Goal: Task Accomplishment & Management: Manage account settings

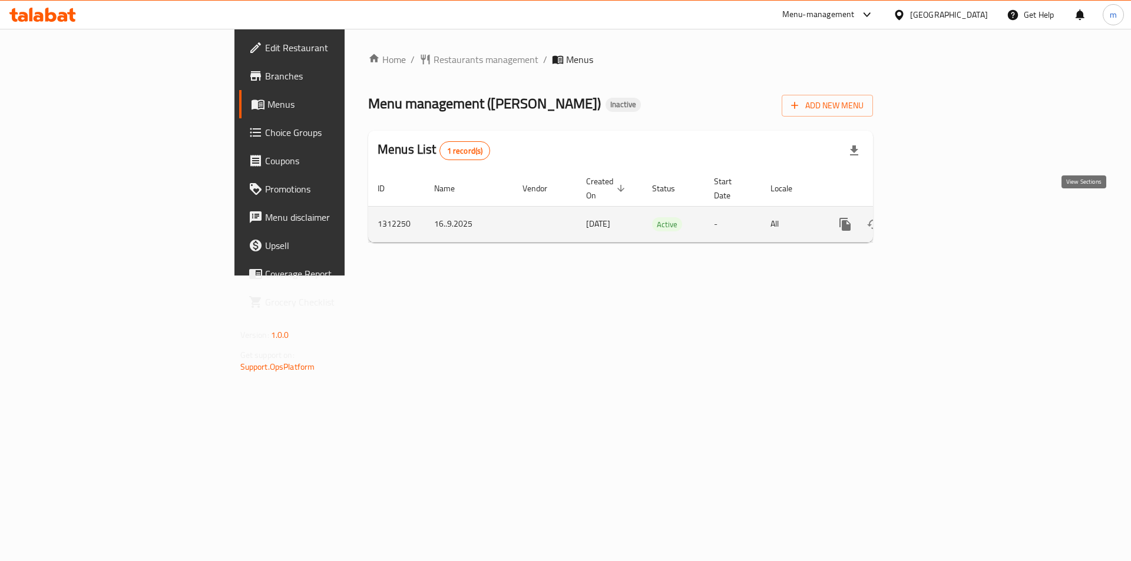
click at [937, 217] on icon "enhanced table" at bounding box center [930, 224] width 14 height 14
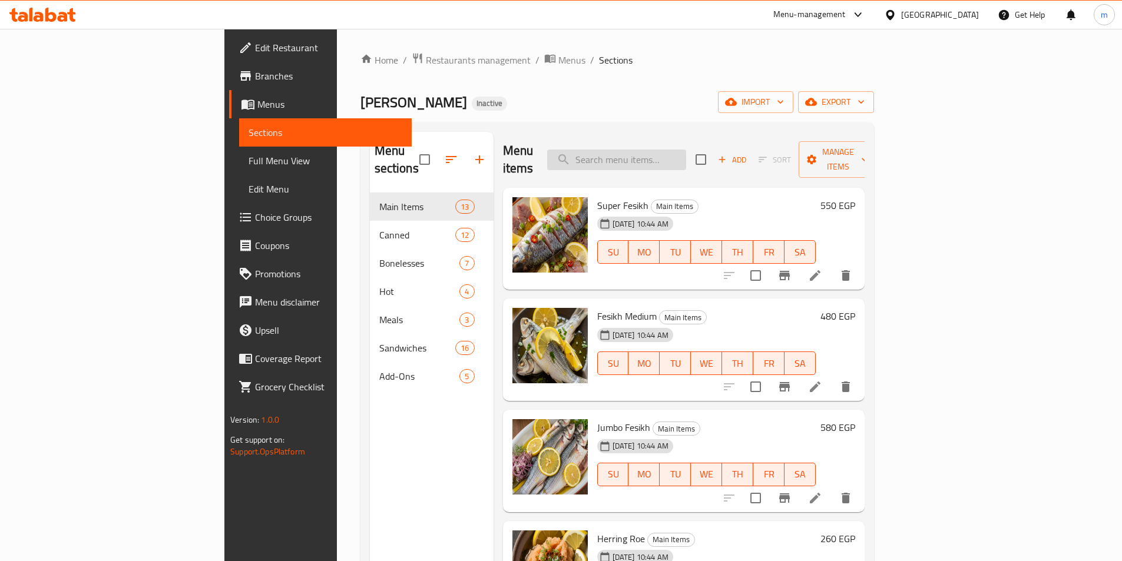
click at [686, 154] on input "search" at bounding box center [616, 160] width 139 height 21
paste input "Fesikh Box 500gm Safy"
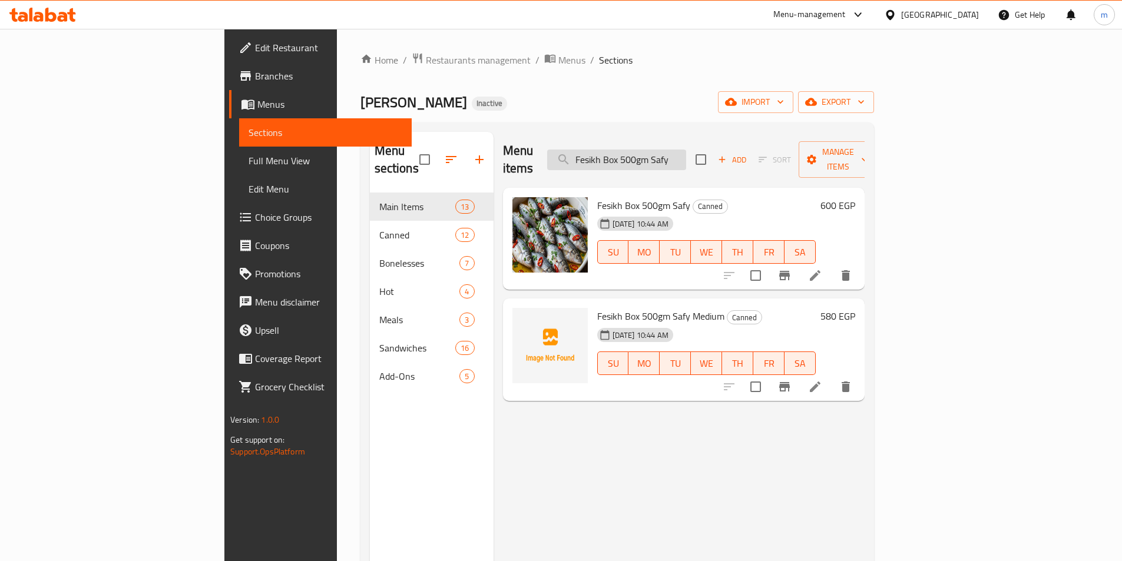
click at [658, 150] on input "Fesikh Box 500gm Safy" at bounding box center [616, 160] width 139 height 21
click at [659, 150] on input "Fesikh Box 500gm Safy" at bounding box center [616, 160] width 139 height 21
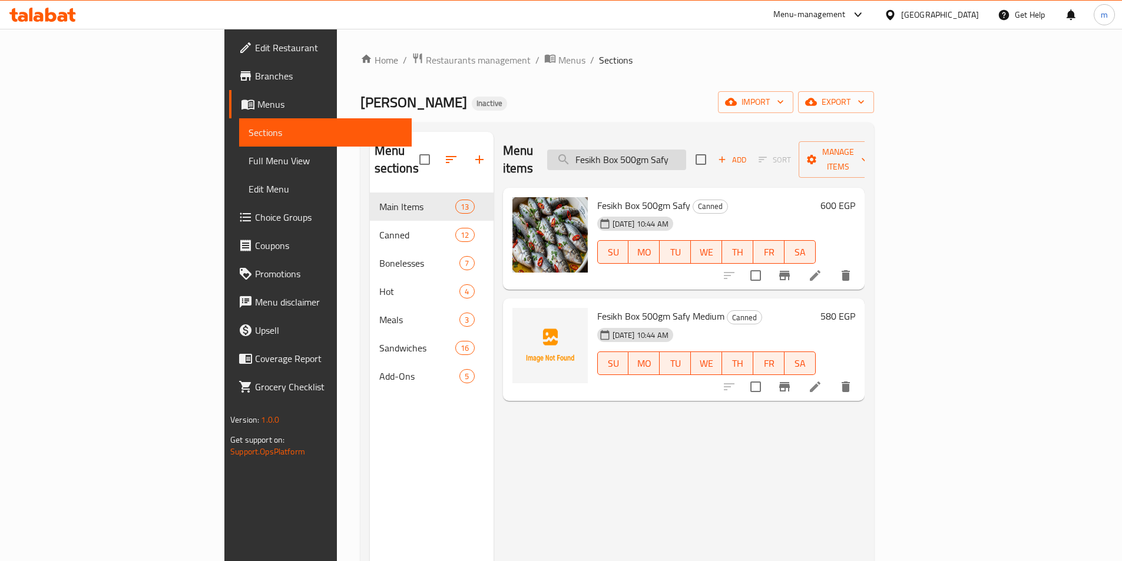
paste input "نجة علبة 500 جرام صافي"
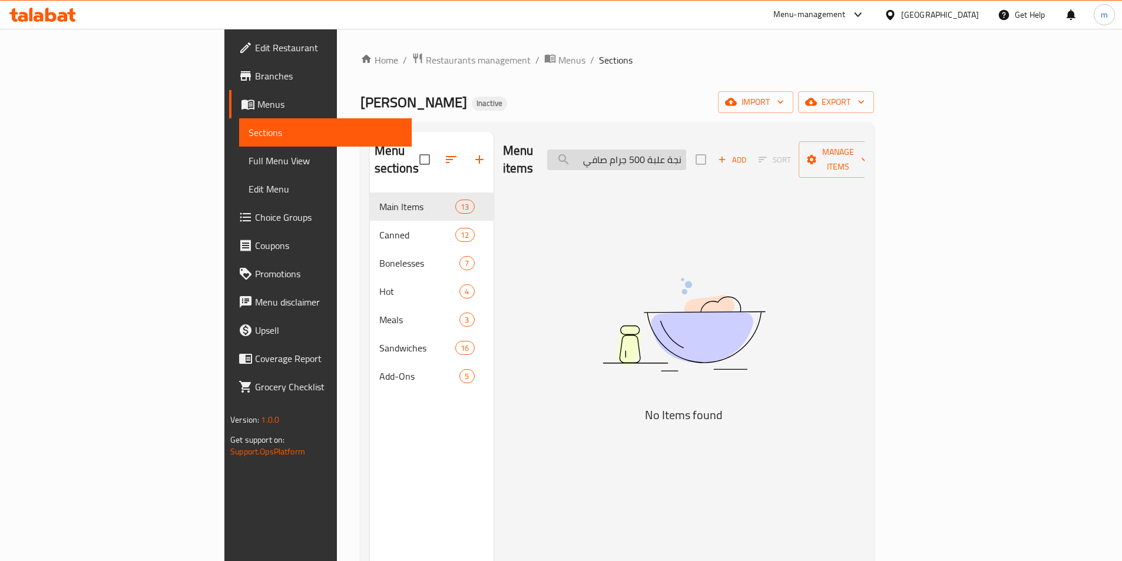
click at [686, 150] on input "نجة علبة 500 جرام صافي" at bounding box center [616, 160] width 139 height 21
type input "رنجة علبة 500 جرام صافي"
click at [686, 157] on input "رنجة علبة 500 جرام صافي" at bounding box center [616, 160] width 139 height 21
click at [686, 158] on input "رنجة علبة 500 جرام صافي" at bounding box center [616, 160] width 139 height 21
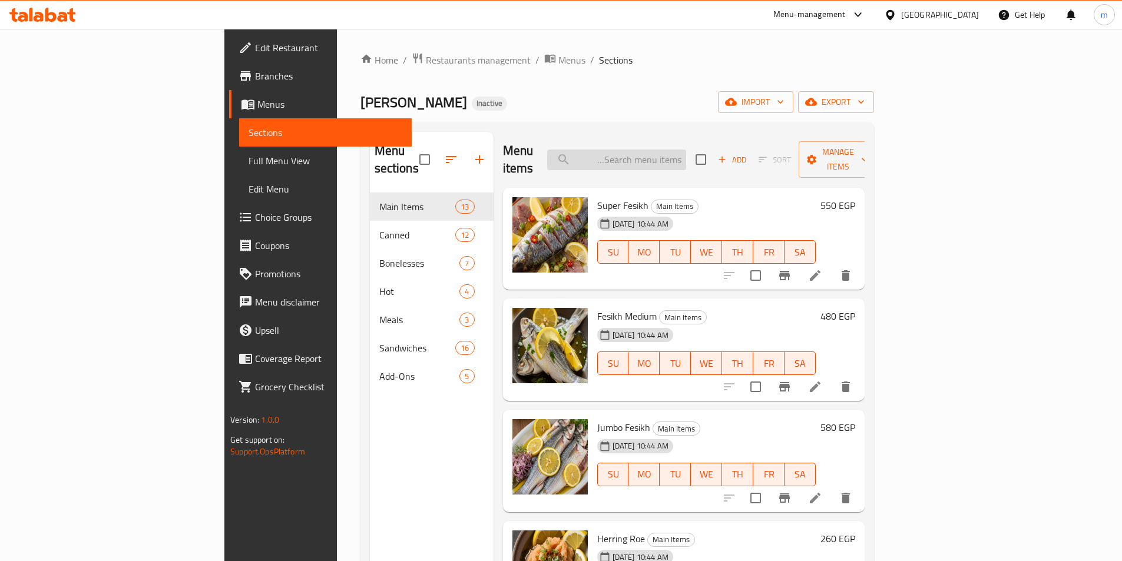
click at [686, 153] on input "search" at bounding box center [616, 160] width 139 height 21
paste input "رنجة علبة 500 جرام صافي"
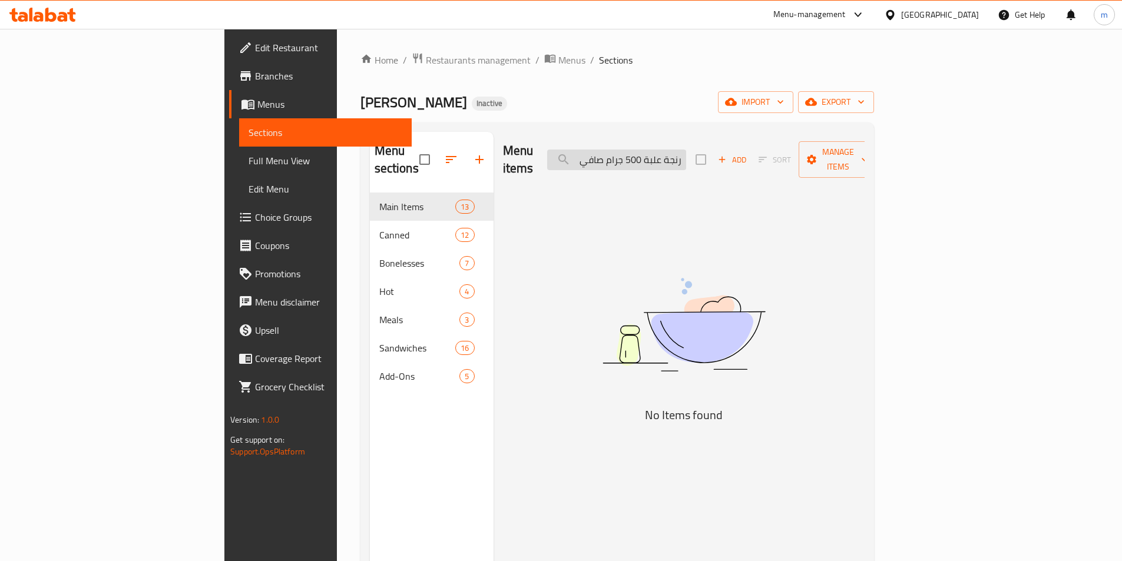
click at [684, 150] on input "رنجة علبة 500 جرام صافي" at bounding box center [616, 160] width 139 height 21
paste input "Herring Box 500gm Safy"
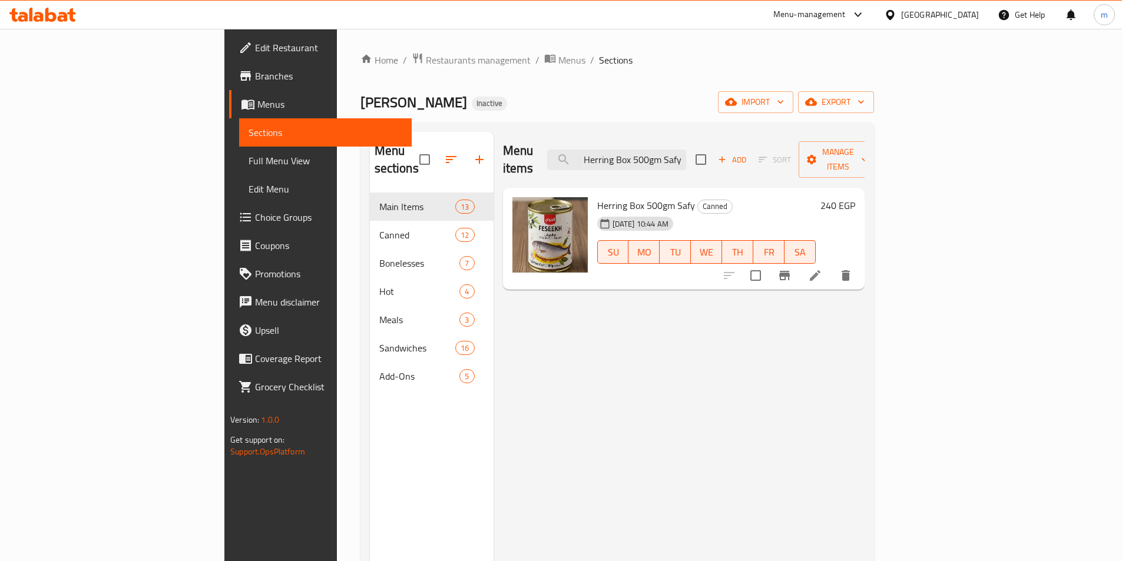
type input "Herring Box 500gm Safy"
drag, startPoint x: 1031, startPoint y: 259, endPoint x: 1041, endPoint y: 261, distance: 10.2
click at [686, 160] on input "Herring Box 500gm Safy" at bounding box center [616, 160] width 139 height 21
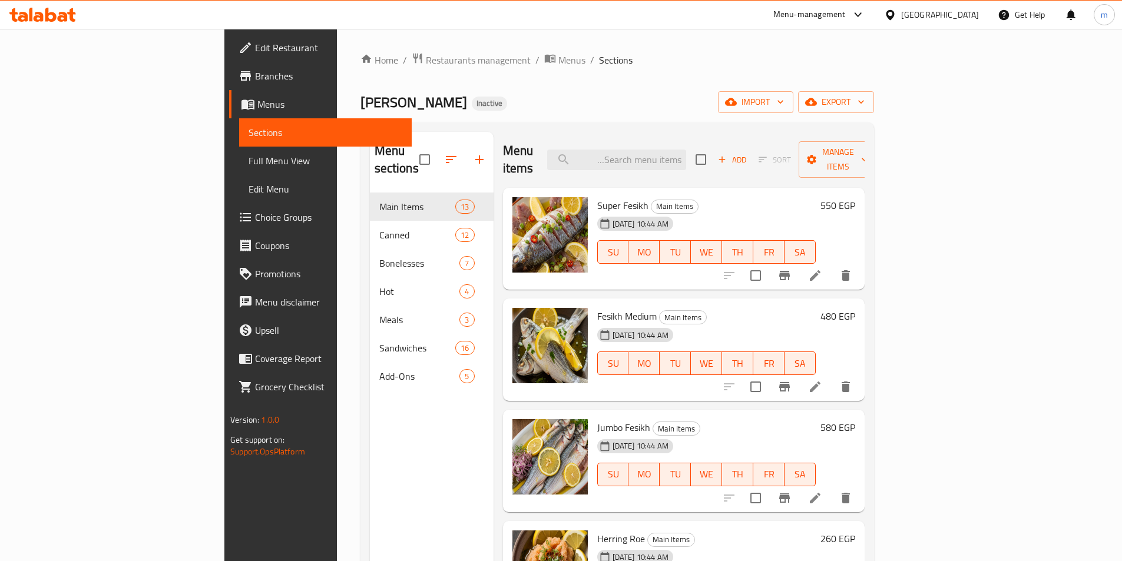
click at [370, 389] on div "Menu sections Main Items 13 Canned 12 Bonelesses 7 Hot 4 Meals 3 Sandwiches 16 …" at bounding box center [432, 412] width 124 height 561
click at [686, 150] on input "search" at bounding box center [616, 160] width 139 height 21
paste input "Super Fesikh"
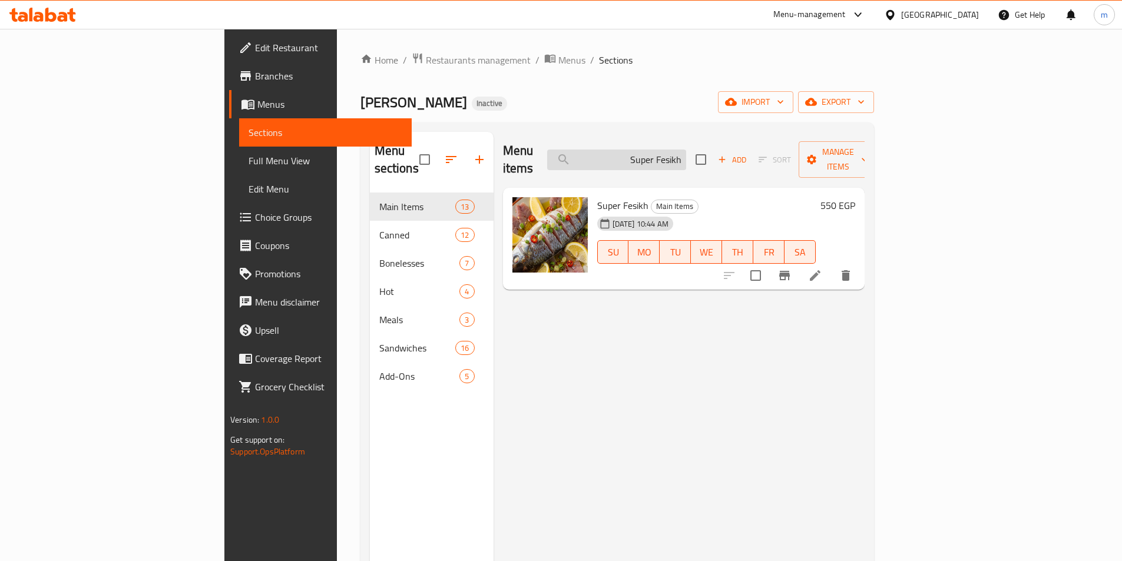
click at [686, 154] on input "Super Fesikh" at bounding box center [616, 160] width 139 height 21
paste input "Greek Herring pure Kilo"
click at [706, 331] on div "Menu items Greek Herring pure Kilo Add Sort Manage items Greek Herring pure Kil…" at bounding box center [679, 412] width 371 height 561
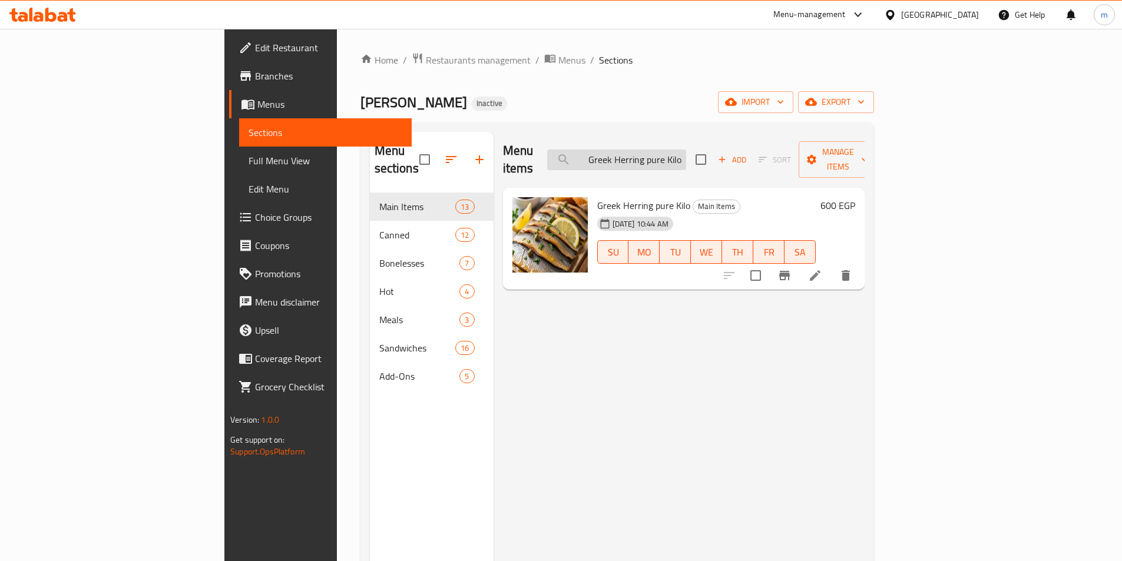
click at [686, 150] on input "Greek Herring pure Kilo" at bounding box center [616, 160] width 139 height 21
paste input "Sardines Box 500gm Safy"
click at [686, 150] on input "Sardines Box 500gm Safy" at bounding box center [616, 160] width 139 height 21
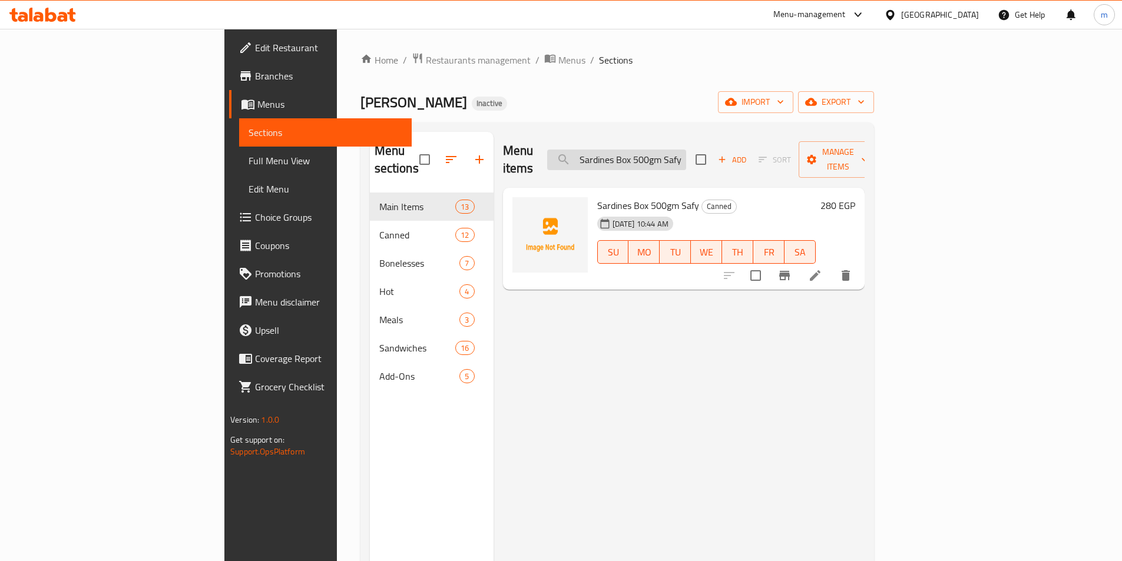
click at [686, 150] on input "Sardines Box 500gm Safy" at bounding box center [616, 160] width 139 height 21
paste input "Meloha Box 500g"
click at [686, 150] on input "Meloha Box 500g Safy" at bounding box center [616, 160] width 139 height 21
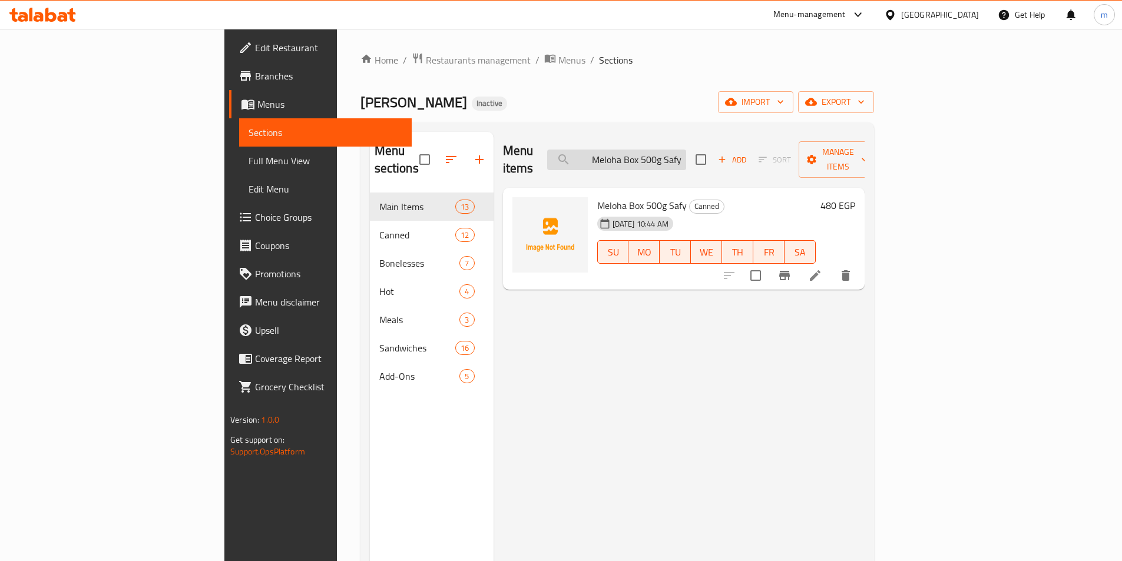
click at [686, 150] on input "Meloha Box 500g Safy" at bounding box center [616, 160] width 139 height 21
paste input "Spanish Tuna Box"
click at [686, 150] on input "Spanish Tuna Box" at bounding box center [616, 160] width 139 height 21
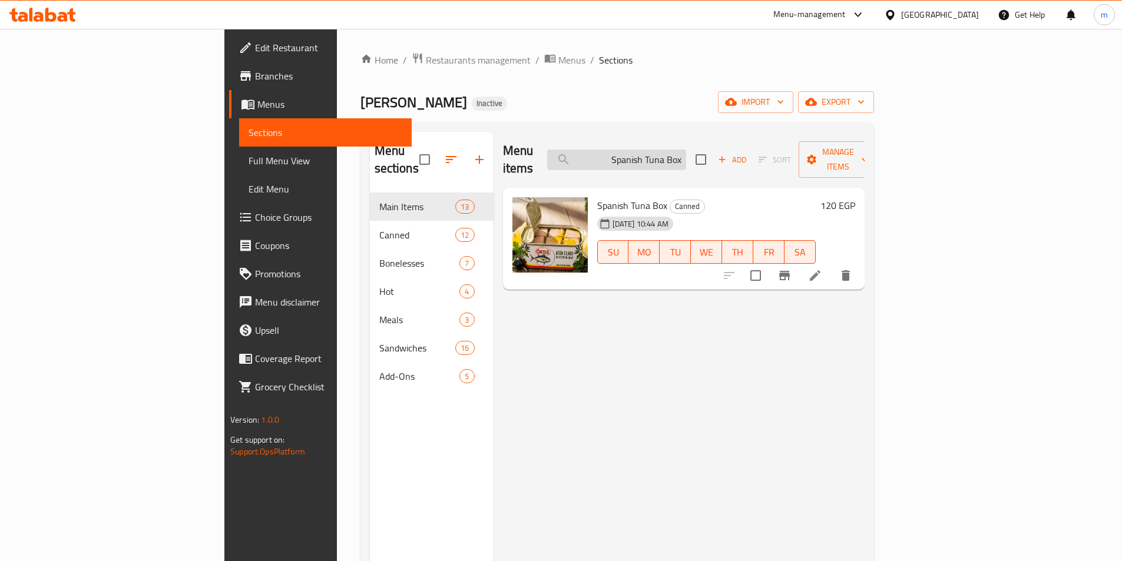
click at [686, 150] on input "Spanish Tuna Box" at bounding box center [616, 160] width 139 height 21
paste input "Anchovies"
click at [686, 150] on input "Spanish Anchovies Box" at bounding box center [616, 160] width 139 height 21
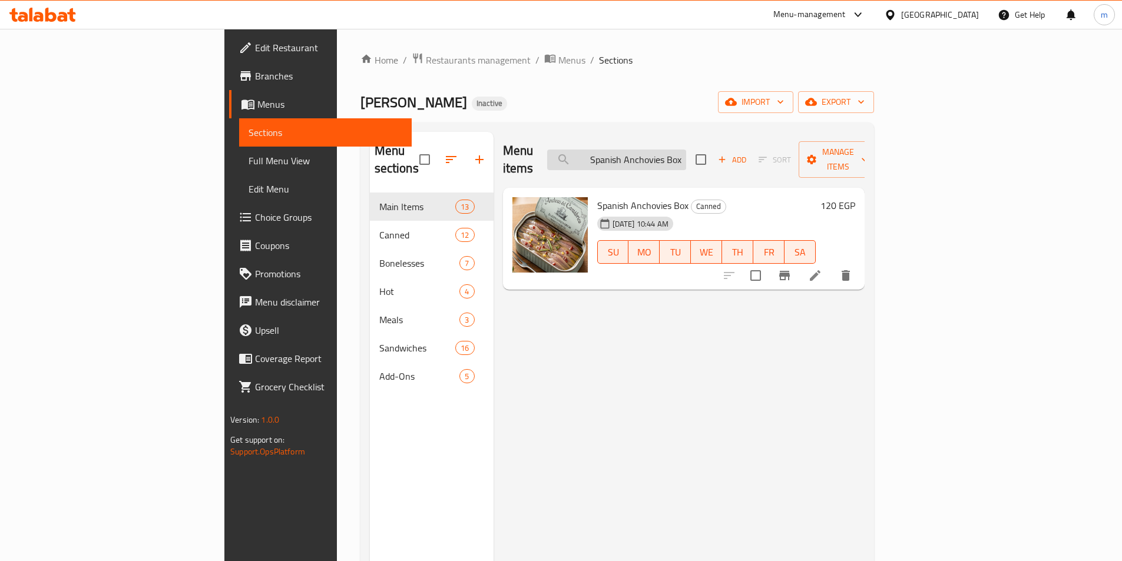
click at [686, 150] on input "Spanish Anchovies Box" at bounding box center [616, 160] width 139 height 21
paste input "Fesikh Jar"
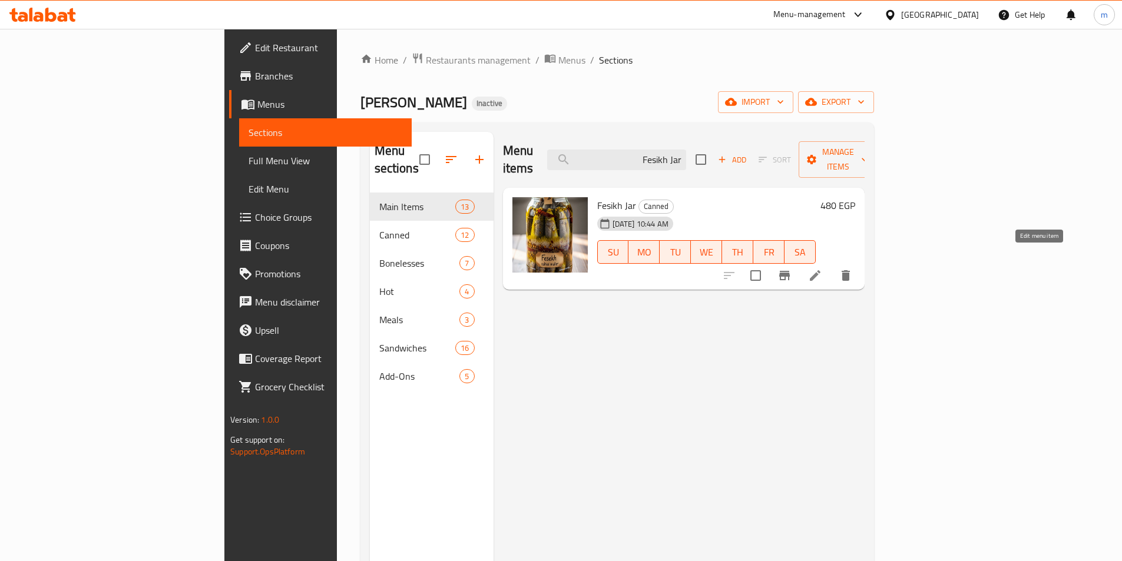
type input "Fesikh Jar"
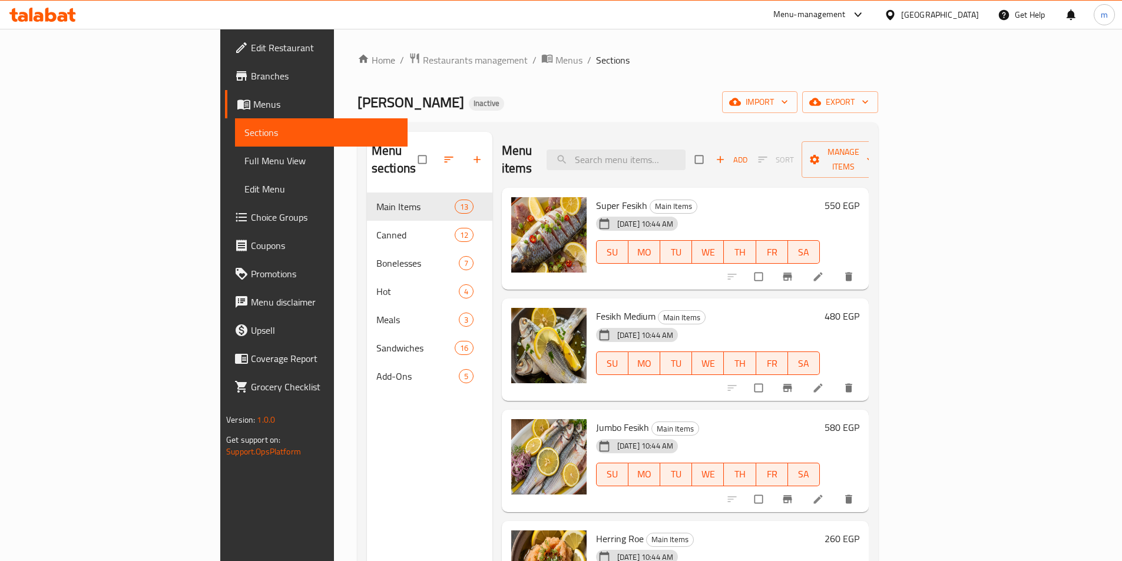
click at [244, 166] on span "Full Menu View" at bounding box center [321, 161] width 154 height 14
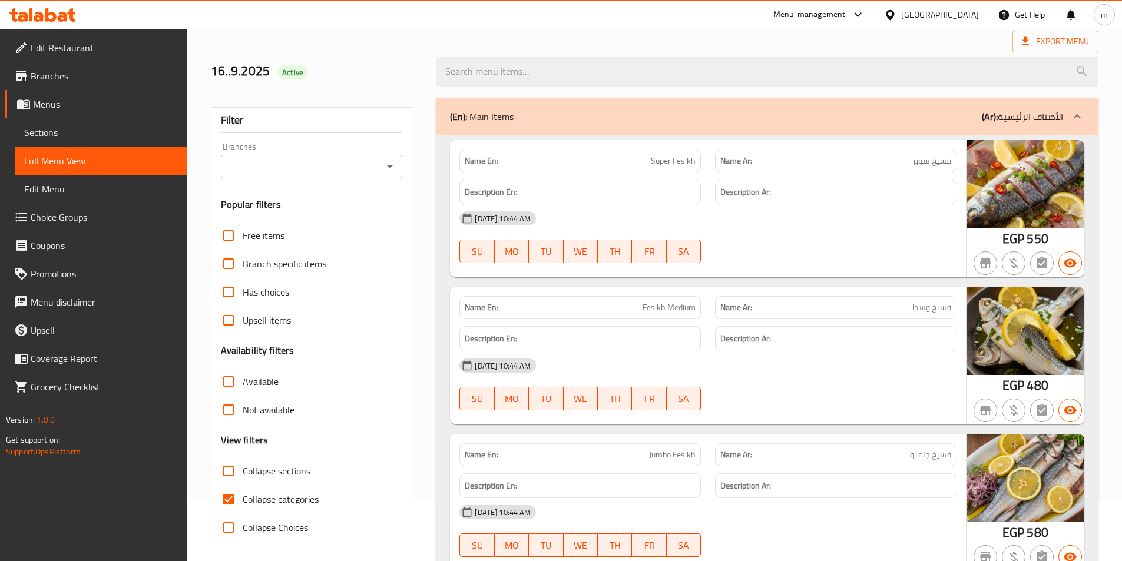
scroll to position [59, 0]
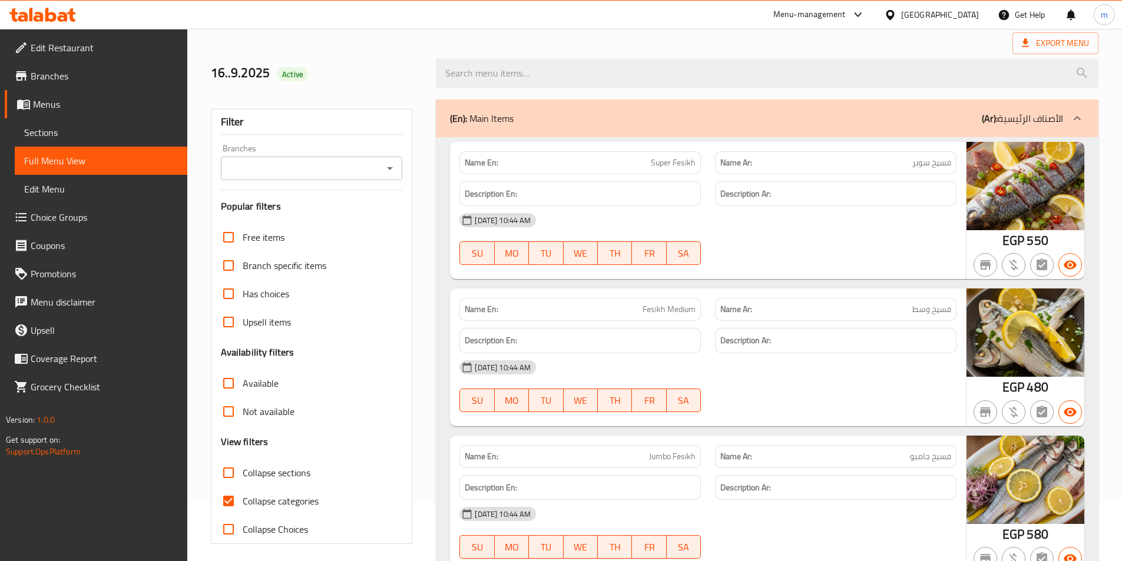
click at [749, 136] on div "(En): Main Items (Ar): الأصناف الرئيسية" at bounding box center [767, 119] width 663 height 38
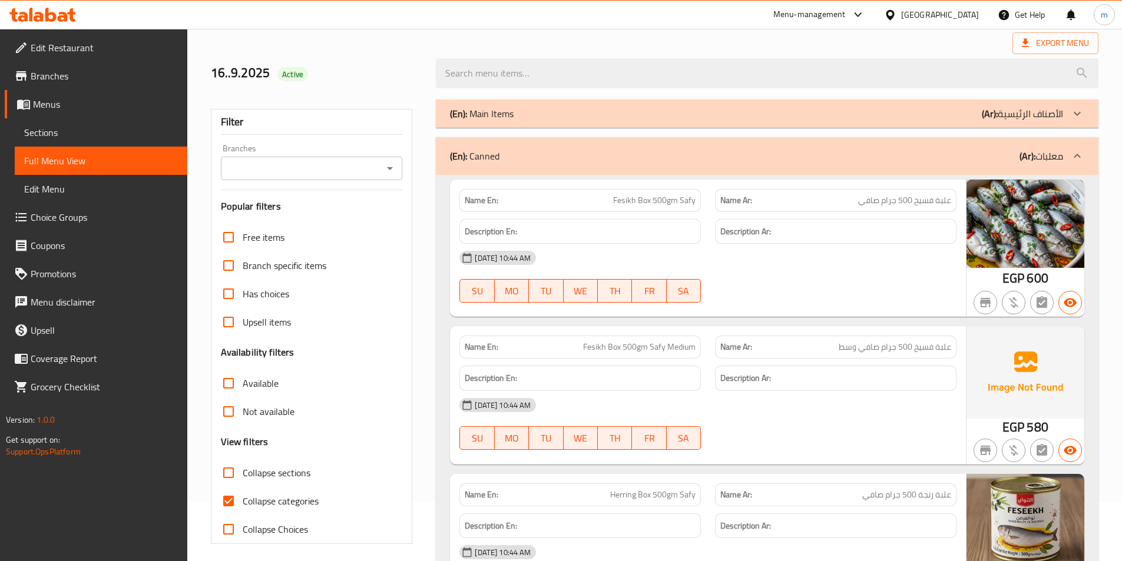
click at [667, 199] on span "Fesikh Box 500gm Safy" at bounding box center [654, 200] width 82 height 12
copy span "Fesikh Box 500gm Safy"
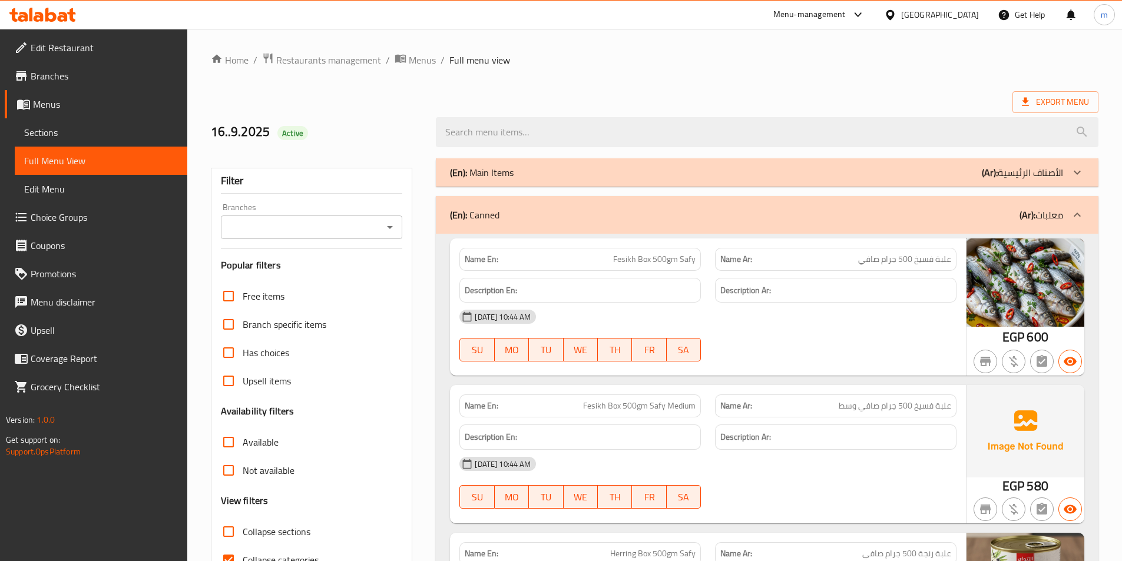
click at [664, 407] on span "Fesikh Box 500gm Safy Medium" at bounding box center [639, 406] width 113 height 12
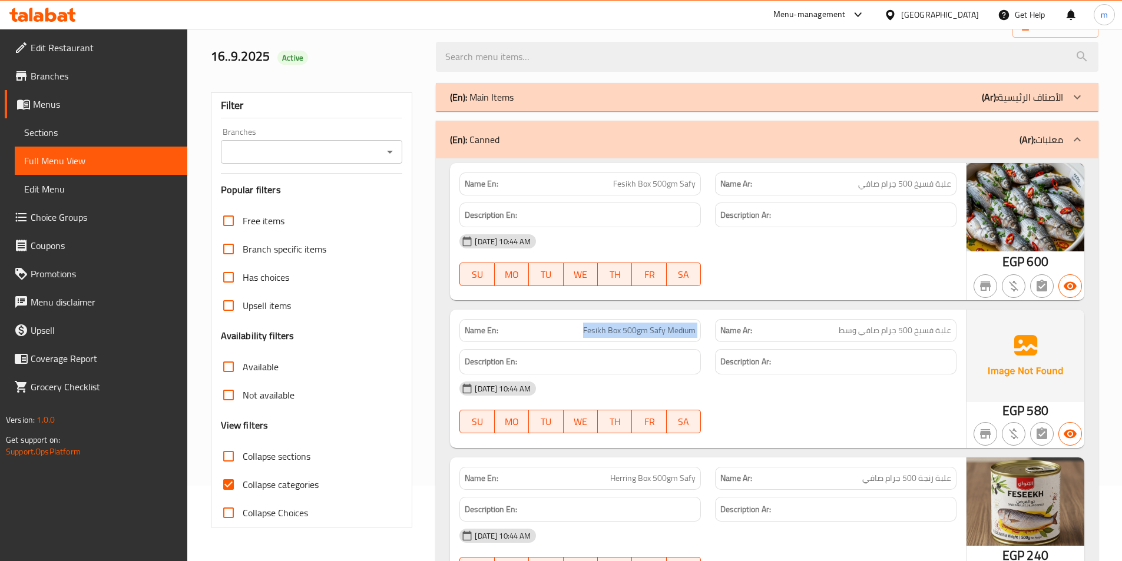
scroll to position [118, 0]
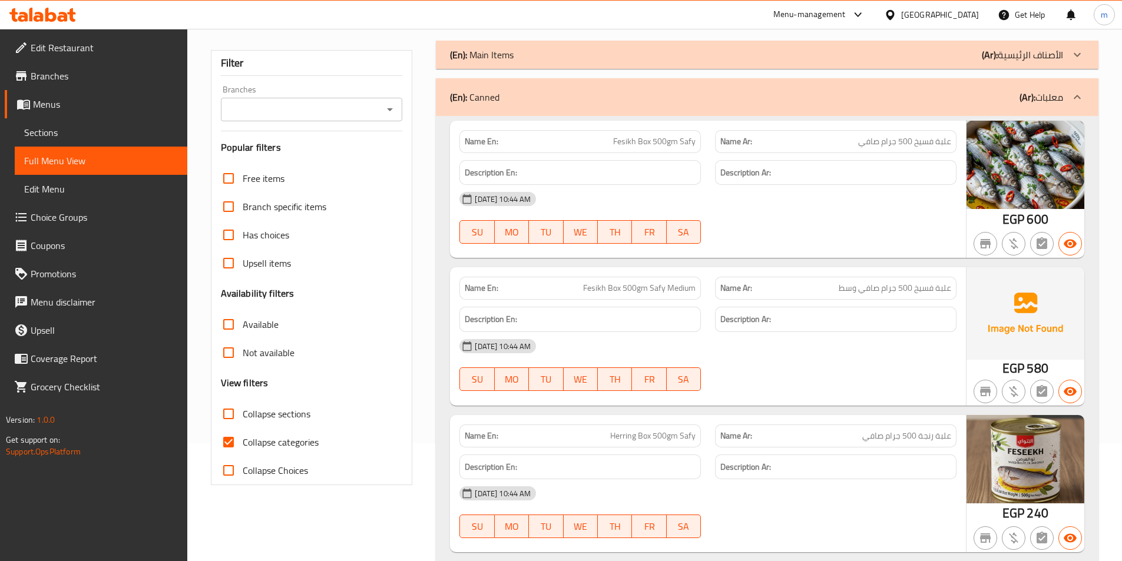
click at [680, 430] on span "Herring Box 500gm Safy" at bounding box center [652, 436] width 85 height 12
copy span "Herring Box 500gm Safy"
click at [668, 442] on span "Herring Box 500gm Safy" at bounding box center [652, 436] width 85 height 12
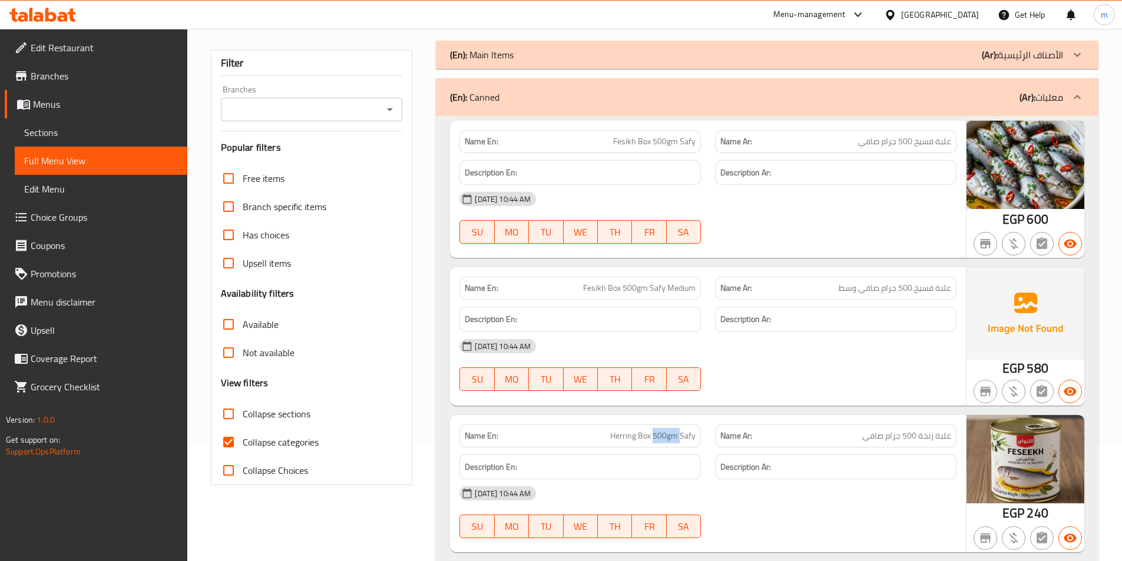
click at [668, 442] on span "Herring Box 500gm Safy" at bounding box center [652, 436] width 85 height 12
click at [615, 113] on div "(En): Canned (Ar): معلبات" at bounding box center [767, 97] width 663 height 38
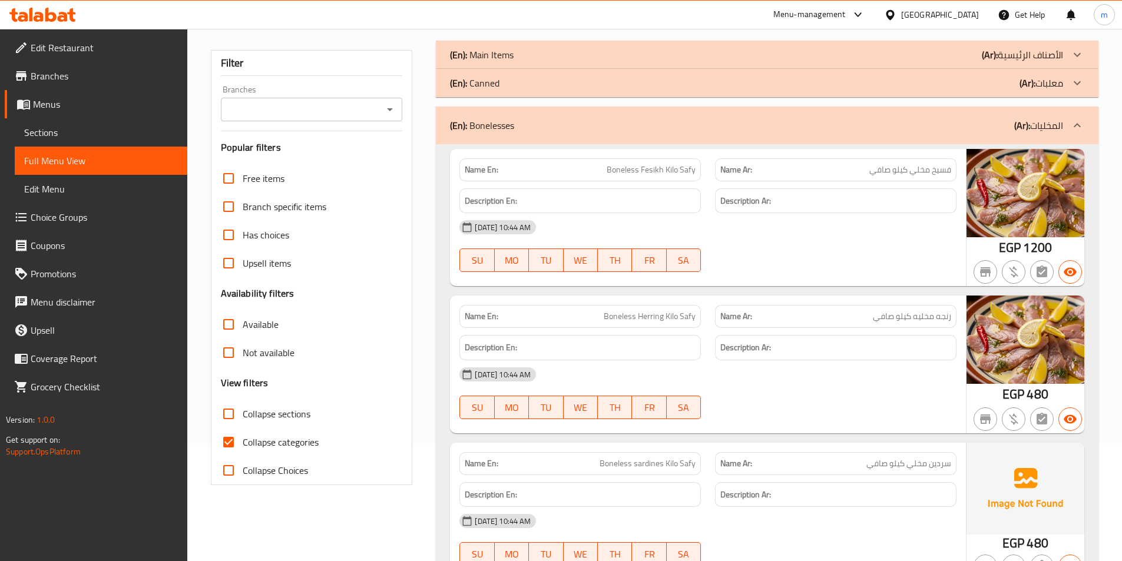
click at [955, 136] on div "(En): Bonelesses (Ar): المخليات" at bounding box center [767, 126] width 663 height 38
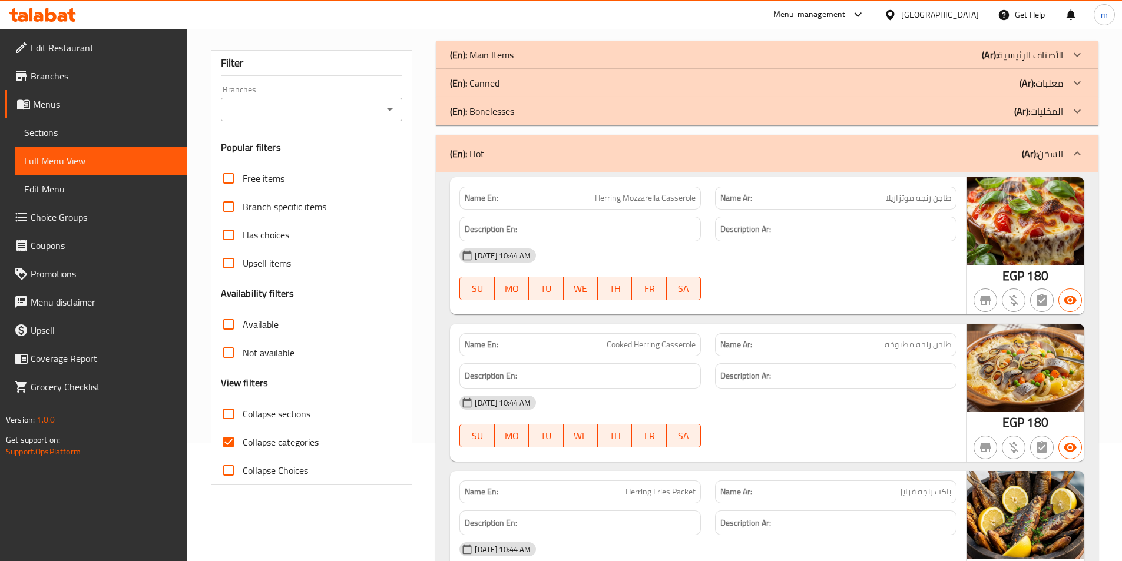
click at [965, 161] on div "(En): Hot (Ar): السخن" at bounding box center [767, 154] width 663 height 38
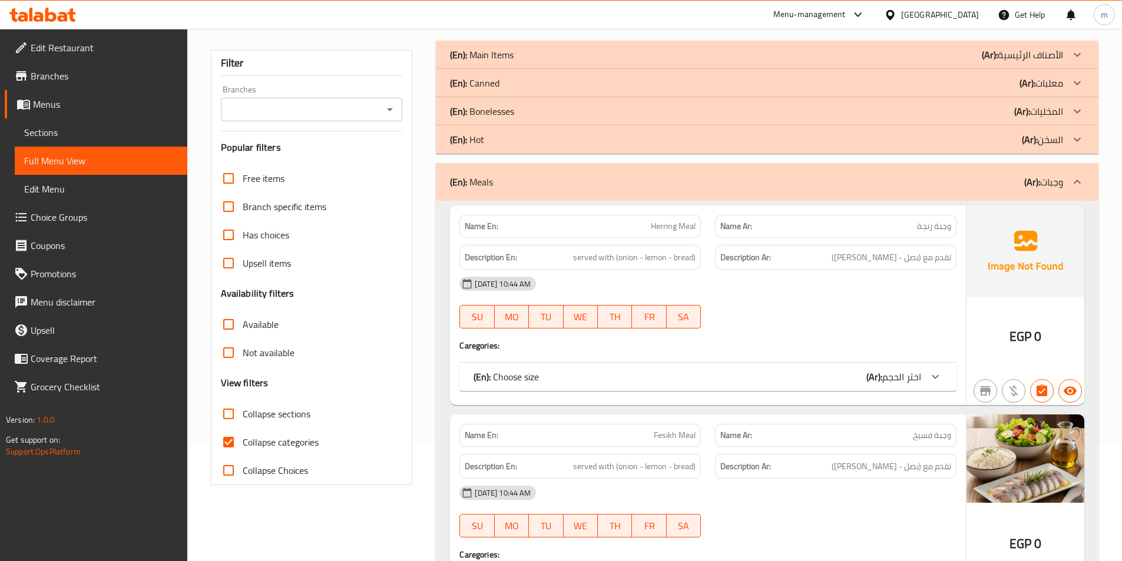
drag, startPoint x: 1005, startPoint y: 180, endPoint x: 1017, endPoint y: 182, distance: 12.0
click at [1005, 179] on div "(En): Meals (Ar): وجبات" at bounding box center [756, 182] width 613 height 14
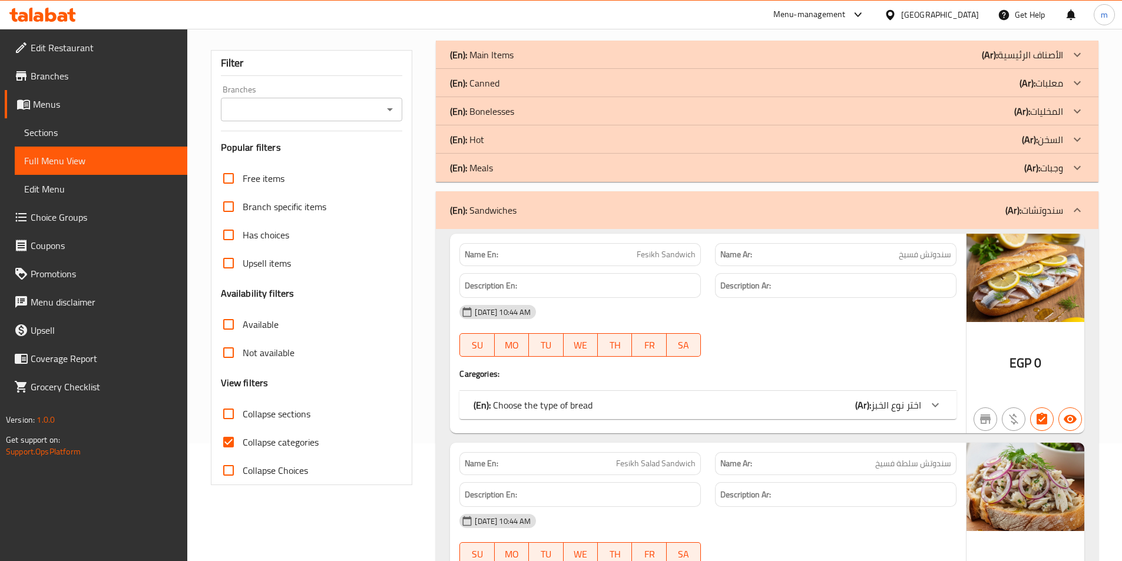
click at [936, 201] on div "(En): Sandwiches (Ar): سندوتشات" at bounding box center [767, 210] width 663 height 38
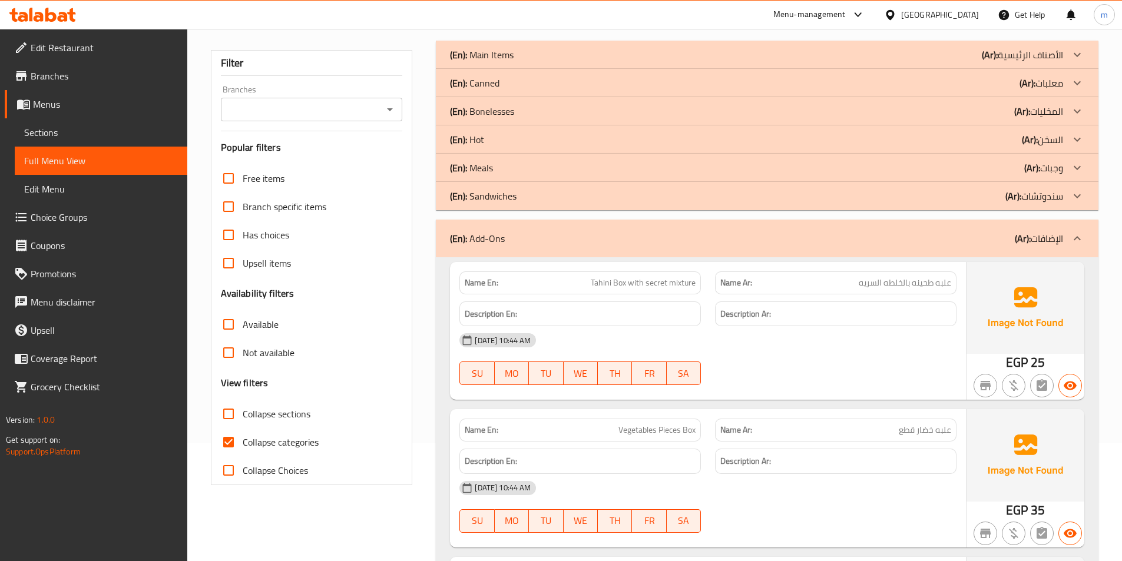
click at [960, 237] on div "(En): Add-Ons (Ar): الإضافات" at bounding box center [756, 238] width 613 height 14
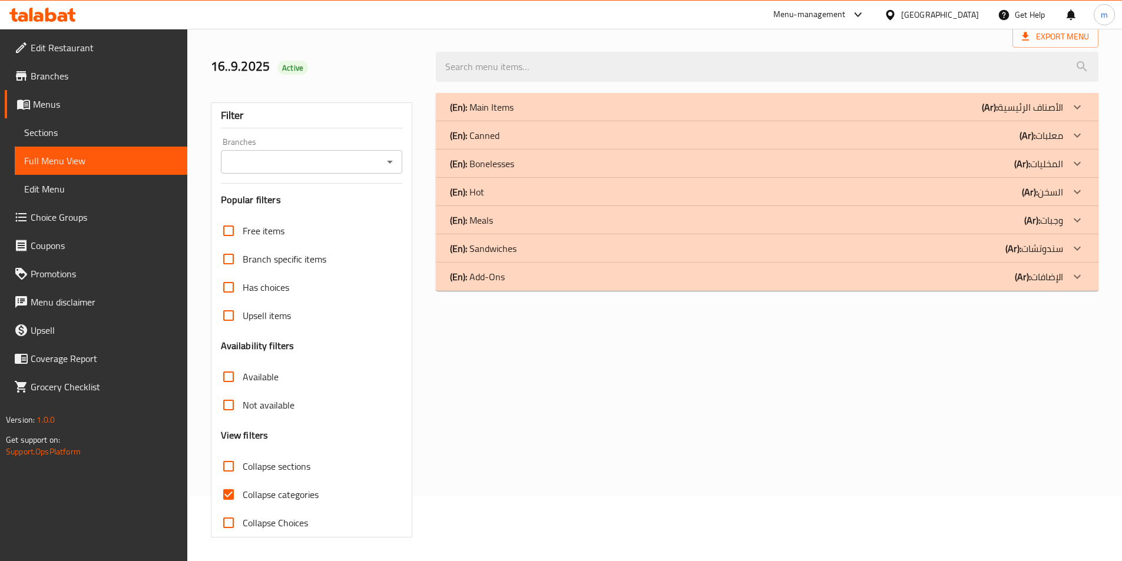
scroll to position [65, 0]
click at [44, 130] on span "Sections" at bounding box center [101, 132] width 154 height 14
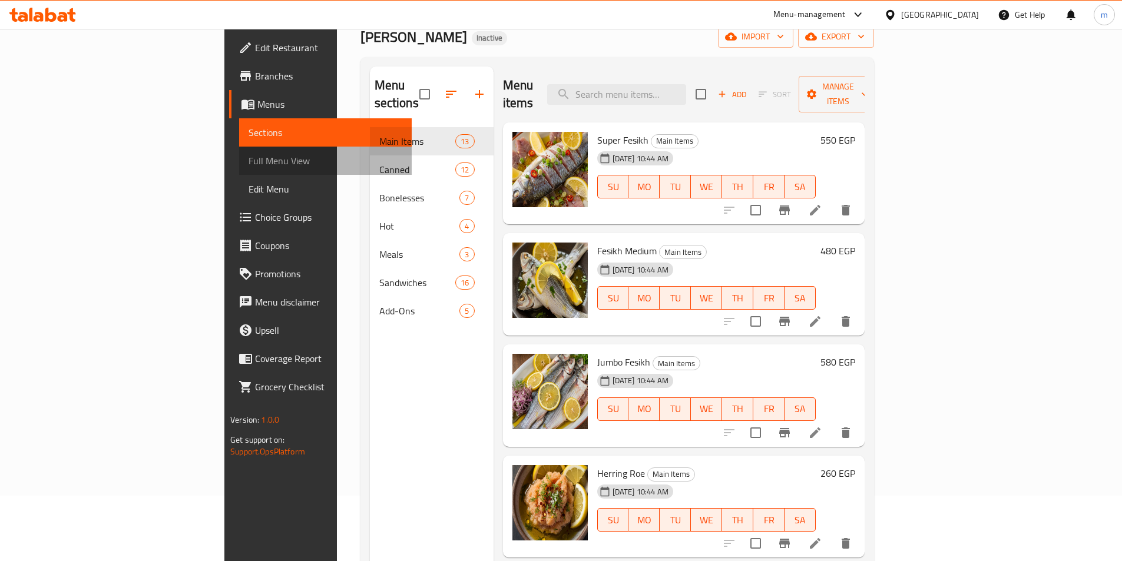
click at [249, 156] on span "Full Menu View" at bounding box center [326, 161] width 154 height 14
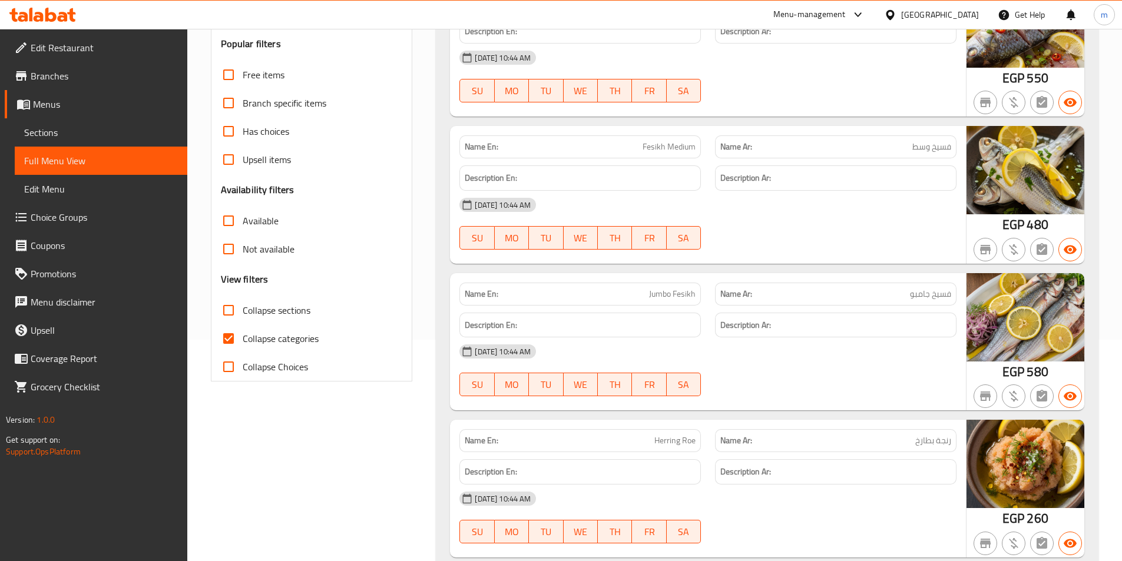
scroll to position [242, 0]
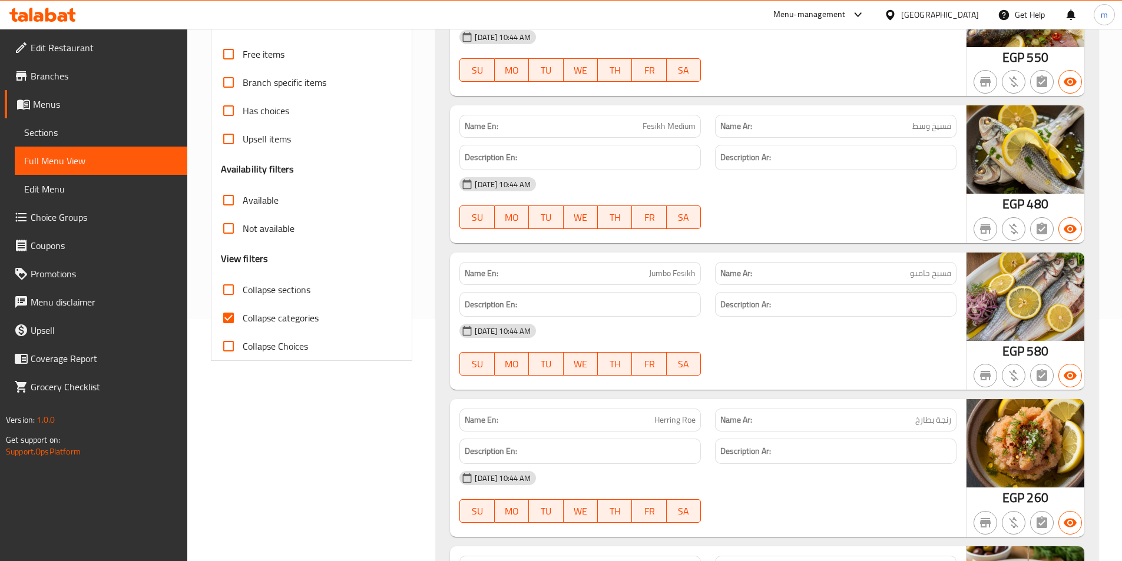
click at [229, 313] on input "Collapse categories" at bounding box center [228, 318] width 28 height 28
checkbox input "false"
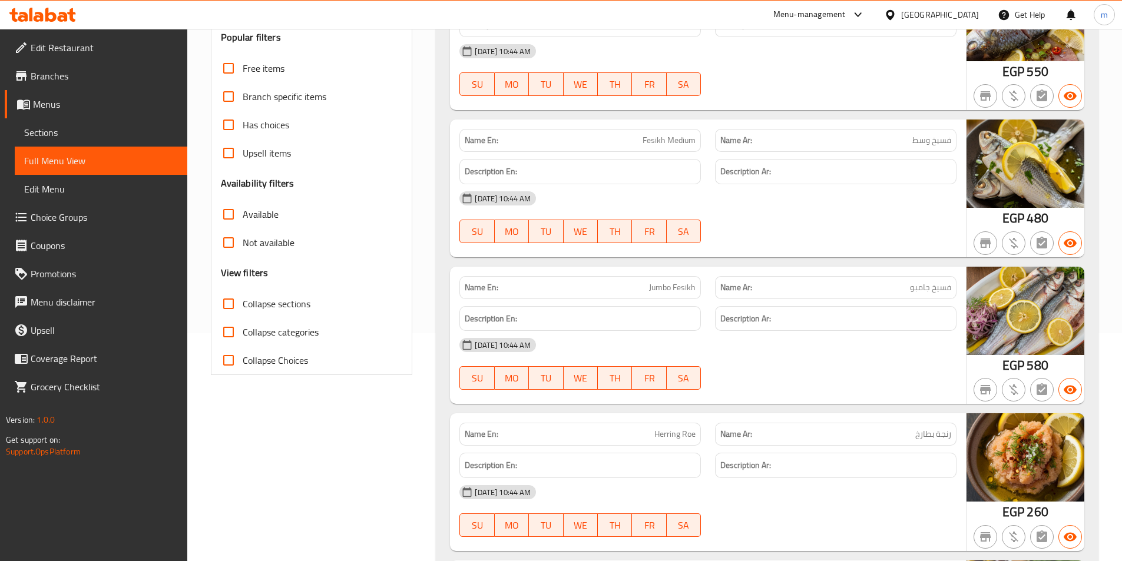
scroll to position [0, 0]
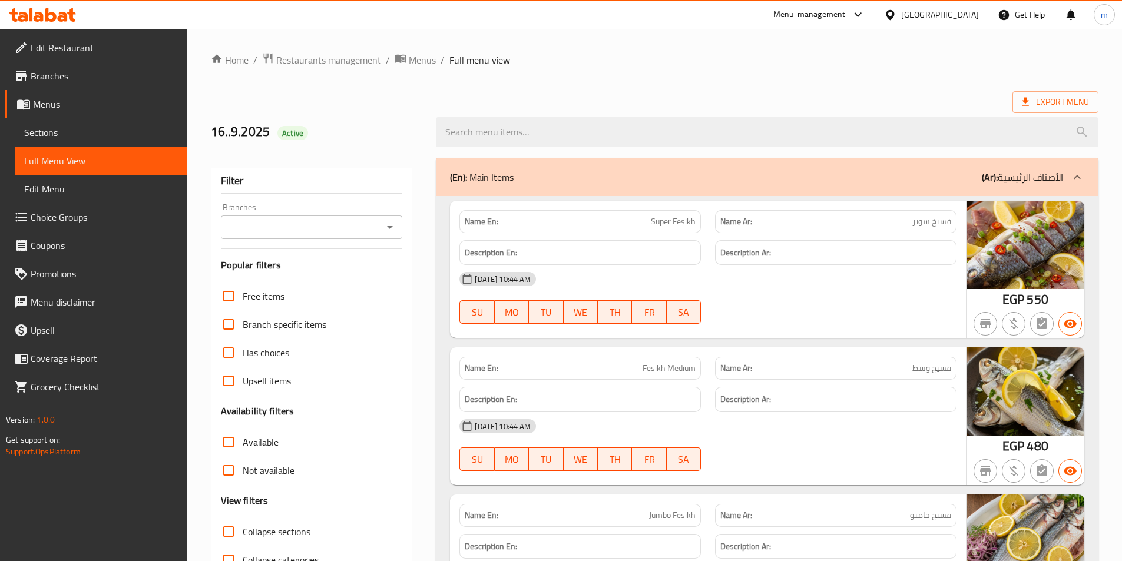
click at [661, 175] on div "(En): Main Items (Ar): الأصناف الرئيسية" at bounding box center [756, 177] width 613 height 14
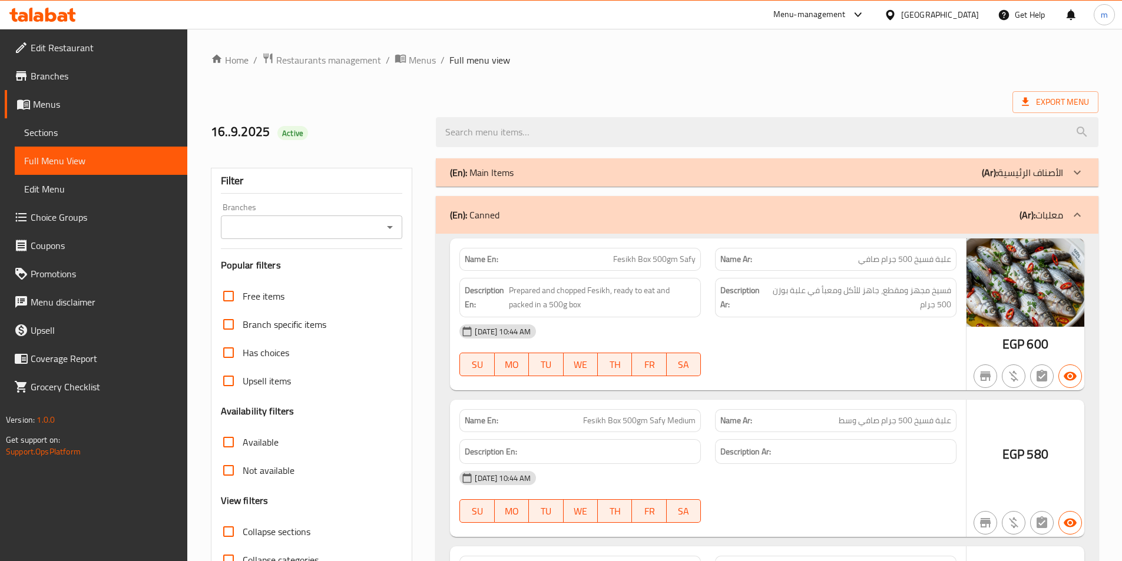
click at [661, 175] on div "(En): Main Items (Ar): الأصناف الرئيسية" at bounding box center [756, 173] width 613 height 14
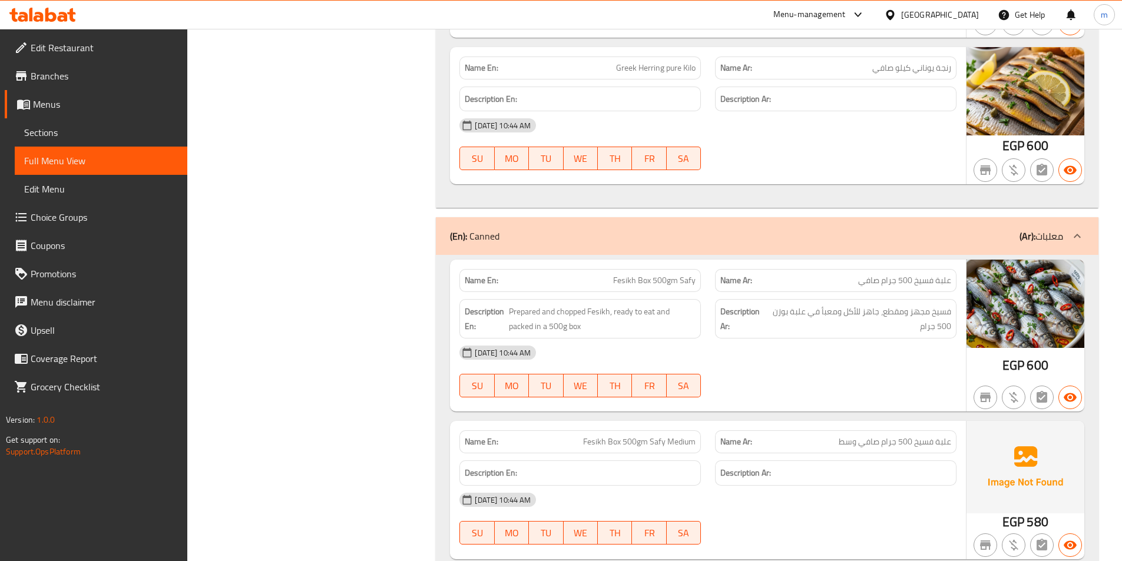
click at [1011, 236] on div "(En): Canned (Ar): معلبات" at bounding box center [756, 236] width 613 height 14
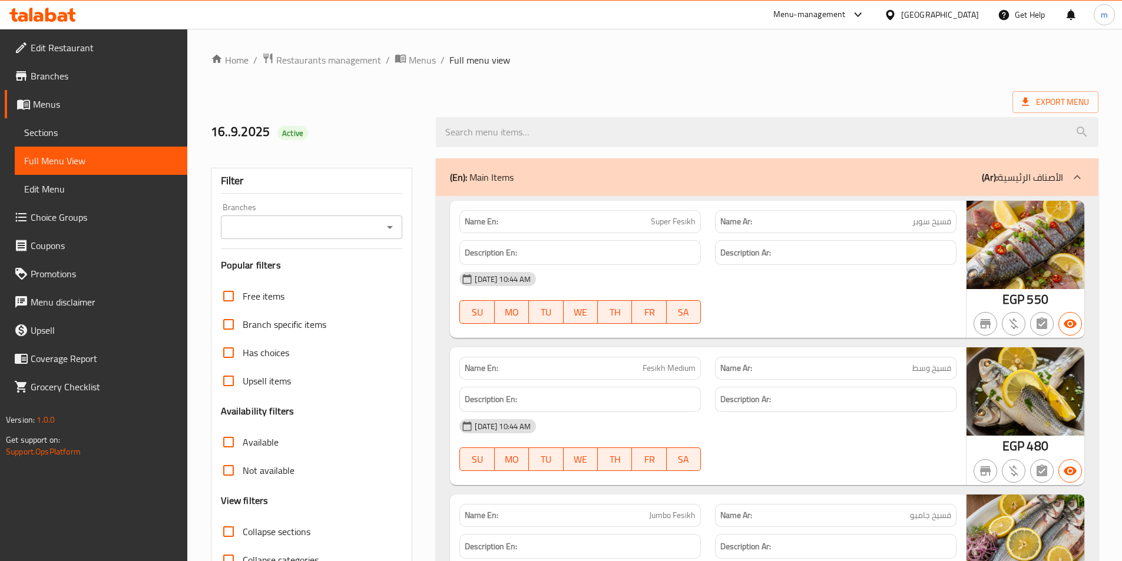
scroll to position [1955, 0]
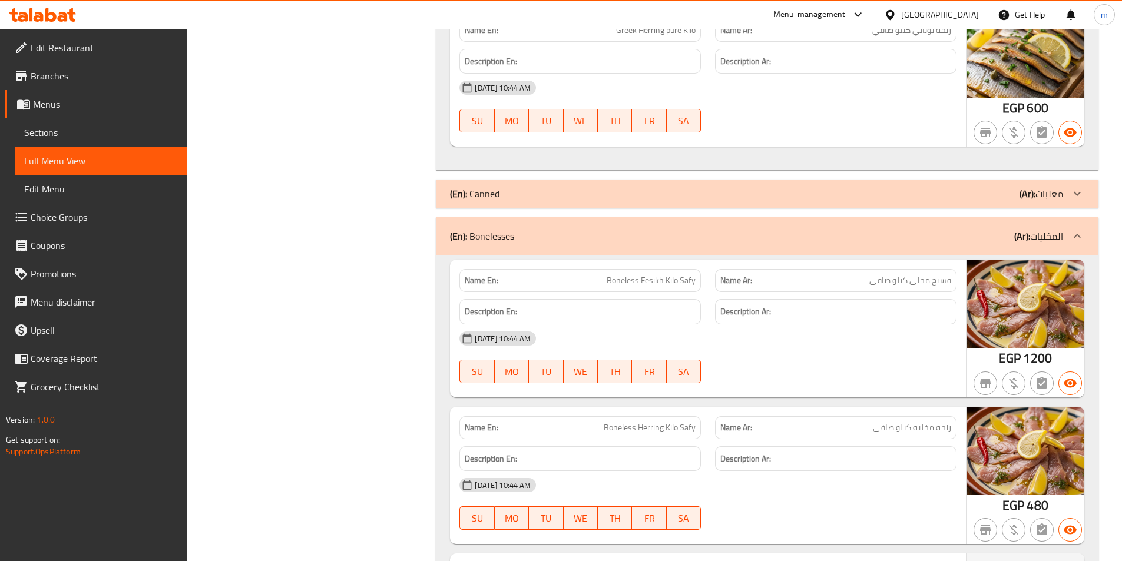
click at [973, 199] on div "(En): Canned (Ar): معلبات" at bounding box center [756, 194] width 613 height 14
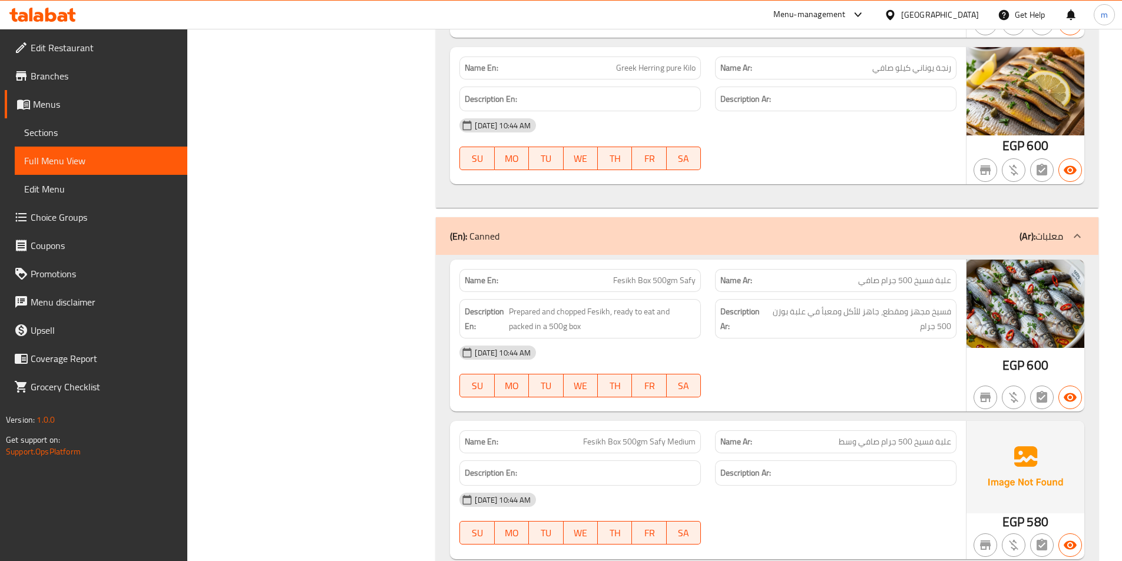
scroll to position [0, 0]
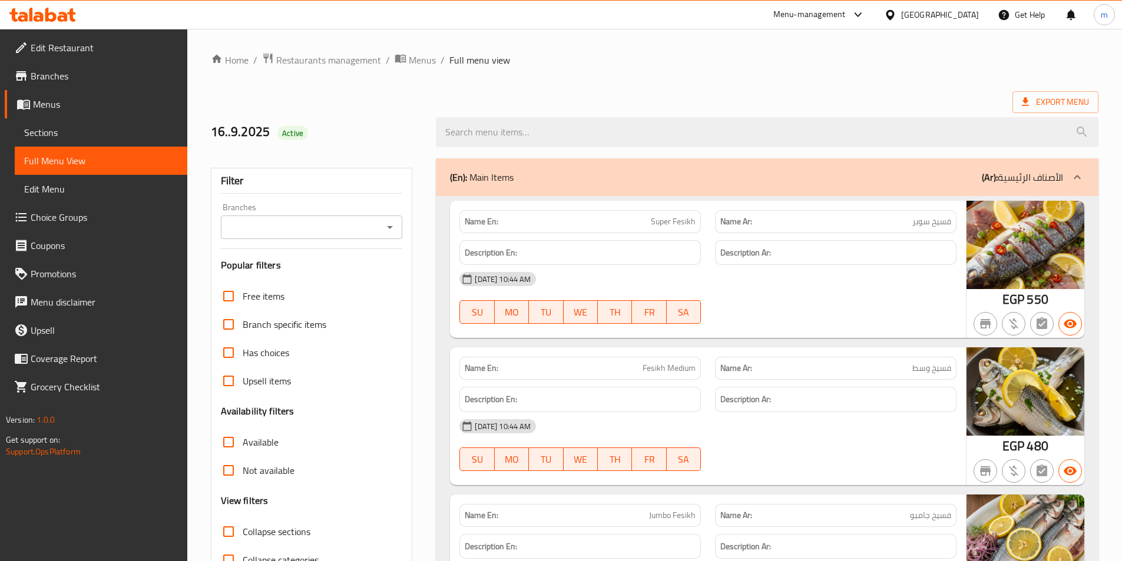
click at [669, 219] on span "Super Fesikh" at bounding box center [673, 222] width 45 height 12
copy span "Super Fesikh"
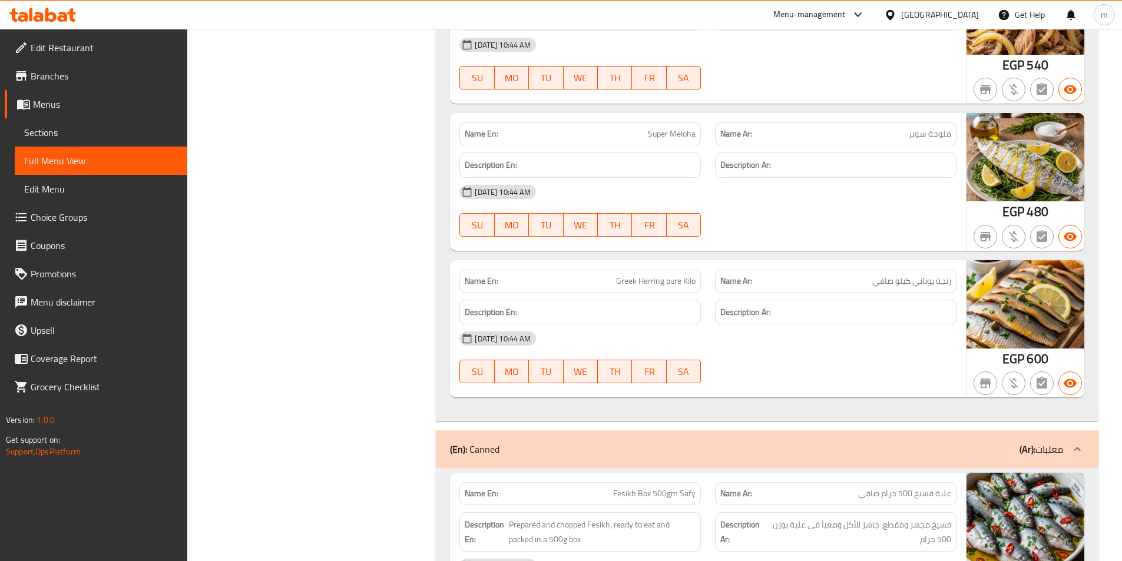
click at [661, 283] on span "Greek Herring pure Kilo" at bounding box center [656, 281] width 80 height 12
copy span "Greek Herring pure Kilo"
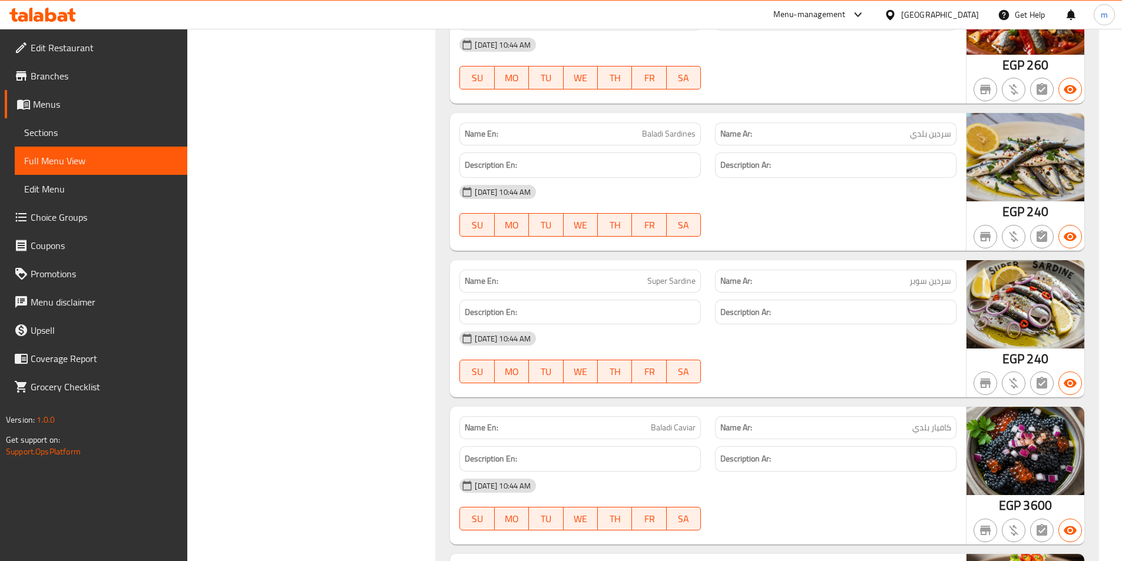
scroll to position [2387, 0]
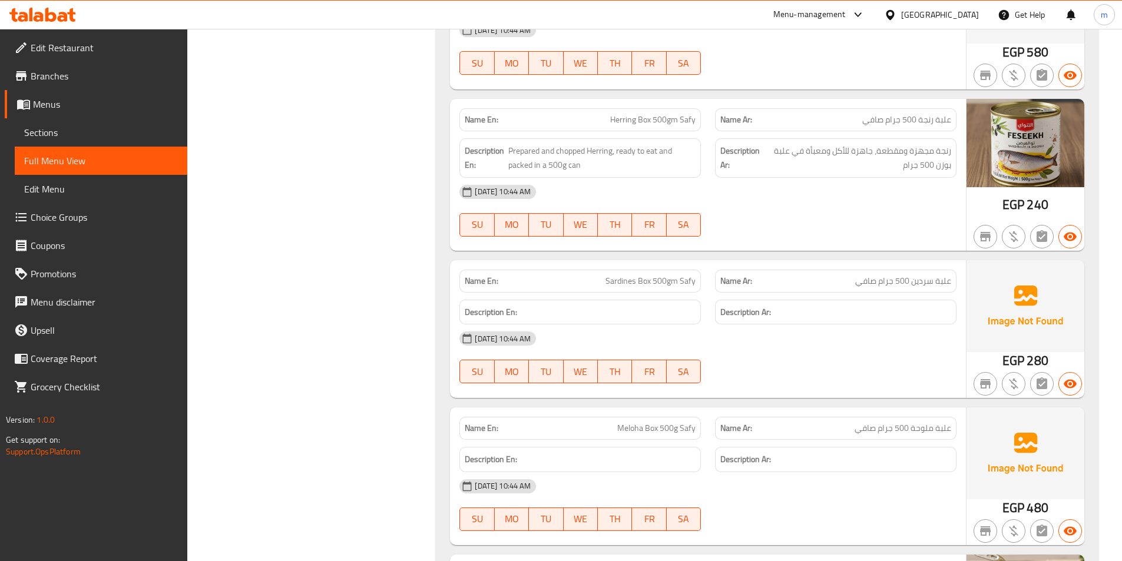
click at [668, 281] on span "Sardines Box 500gm Safy" at bounding box center [651, 281] width 90 height 12
click at [667, 281] on span "Sardines Box 500gm Safy" at bounding box center [651, 281] width 90 height 12
click at [668, 281] on span "Sardines Box 500gm Safy" at bounding box center [651, 281] width 90 height 12
copy span "Sardines Box 500gm Safy"
click at [634, 426] on span "Meloha Box 500g Safy" at bounding box center [656, 428] width 78 height 12
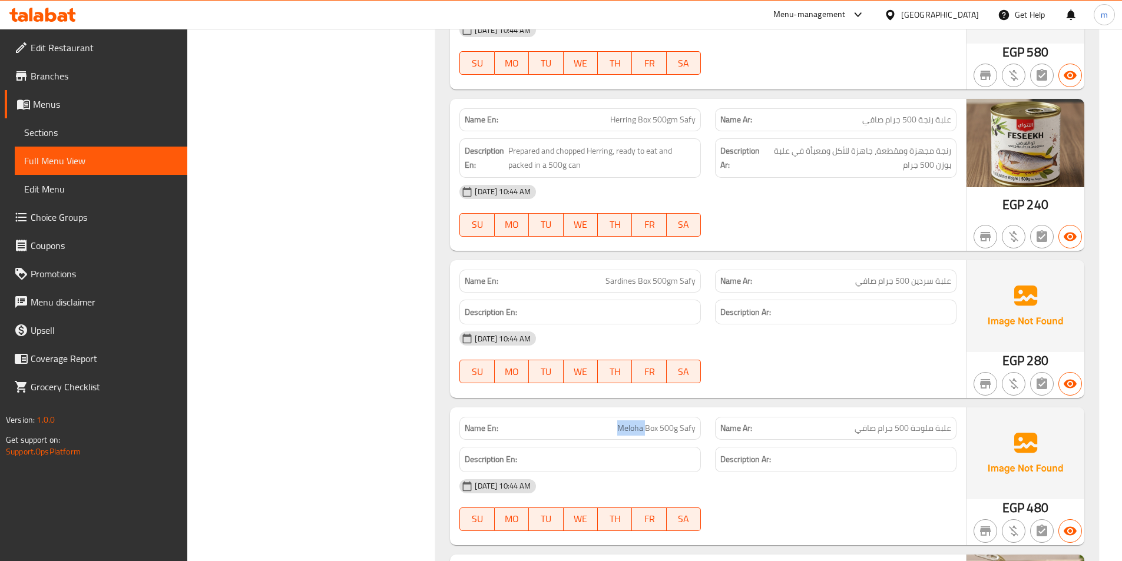
click at [634, 426] on span "Meloha Box 500g Safy" at bounding box center [656, 428] width 78 height 12
copy span "Meloha Box 500g Safy"
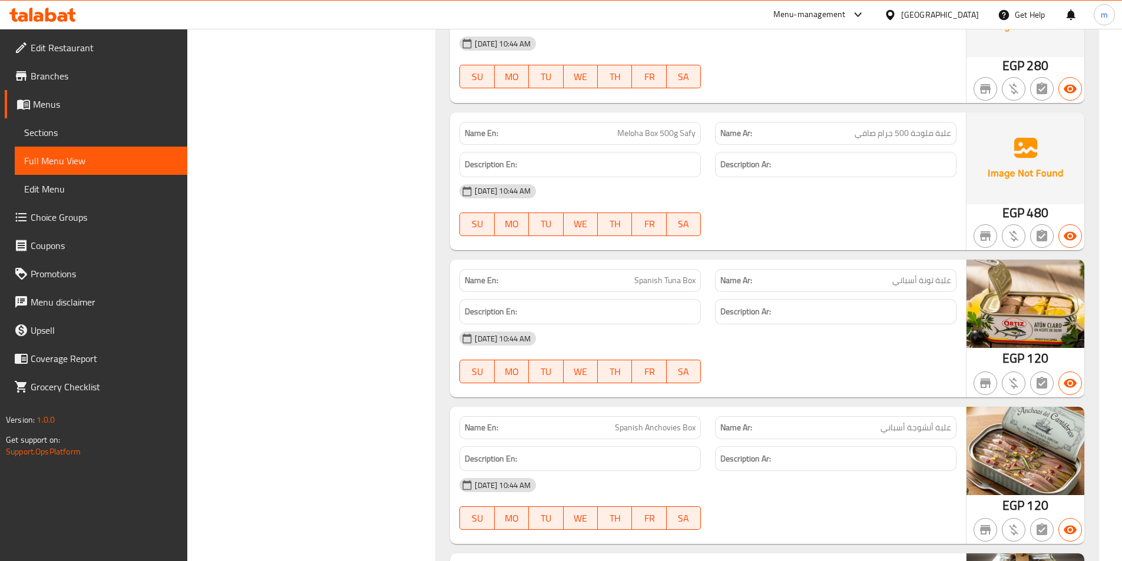
click at [679, 277] on span "Spanish Tuna Box" at bounding box center [664, 280] width 61 height 12
copy span "Spanish Tuna Box"
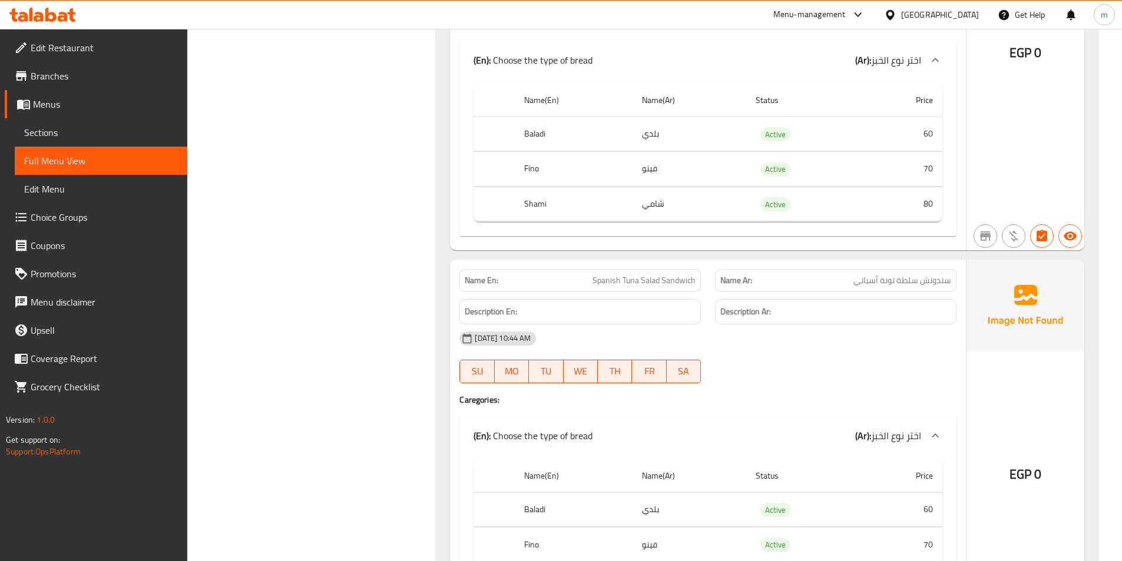
scroll to position [2829, 0]
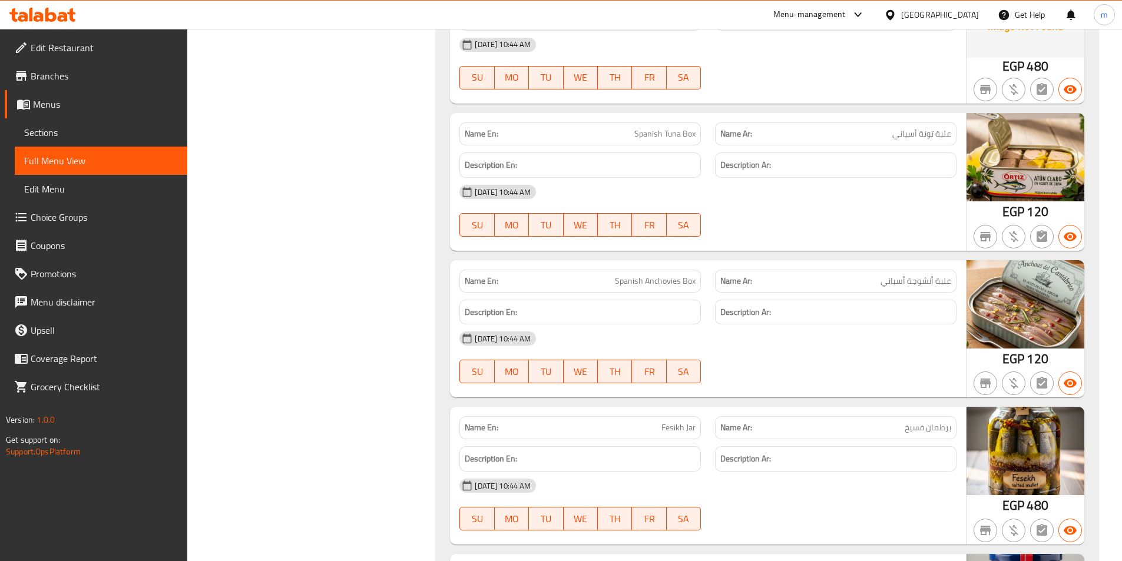
click at [655, 276] on span "Spanish Anchovies Box" at bounding box center [655, 281] width 81 height 12
copy span "Spanish Anchovies Box"
click at [676, 427] on span "Fesikh Jar" at bounding box center [678, 428] width 34 height 12
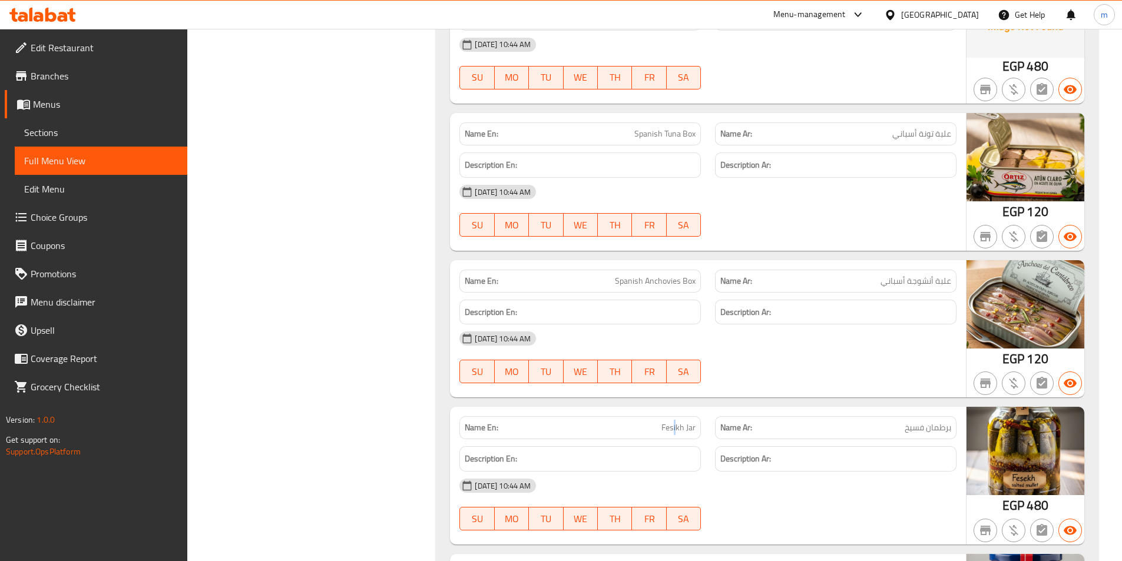
click at [676, 426] on span "Fesikh Jar" at bounding box center [678, 428] width 34 height 12
copy span "Fesikh Jar"
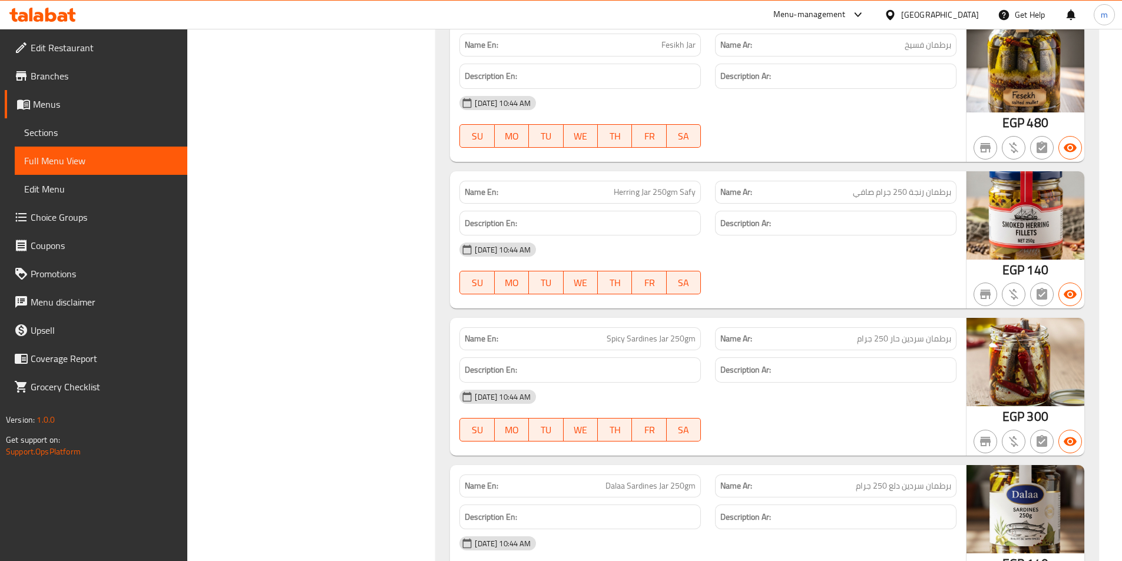
scroll to position [3153, 0]
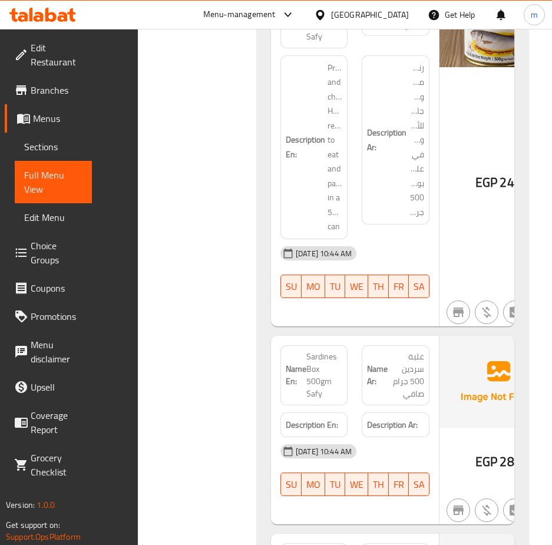
drag, startPoint x: 219, startPoint y: 207, endPoint x: 201, endPoint y: 177, distance: 35.1
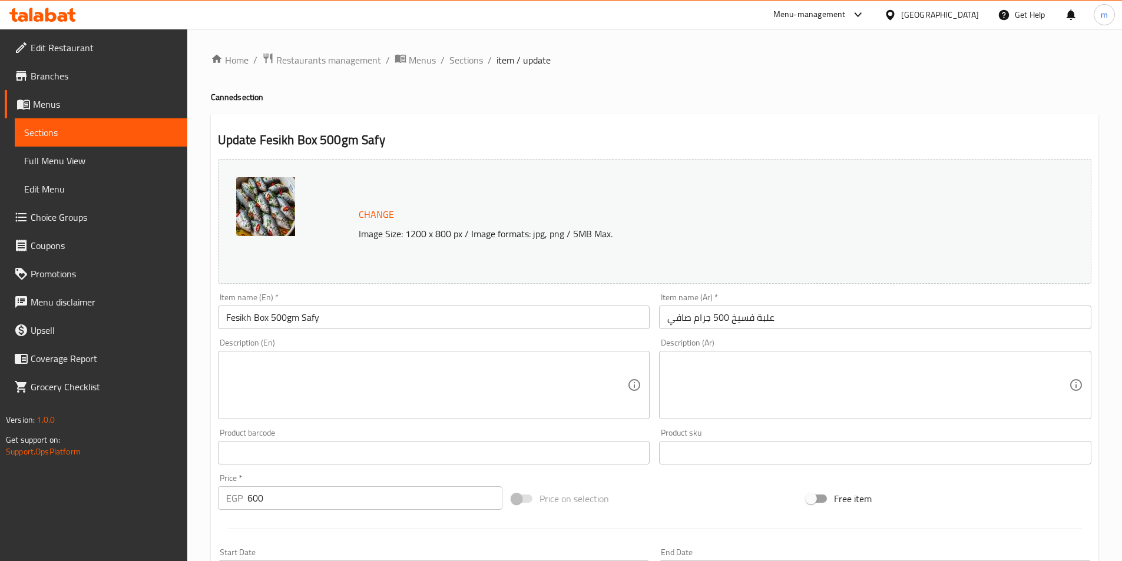
click at [687, 365] on textarea at bounding box center [868, 386] width 402 height 56
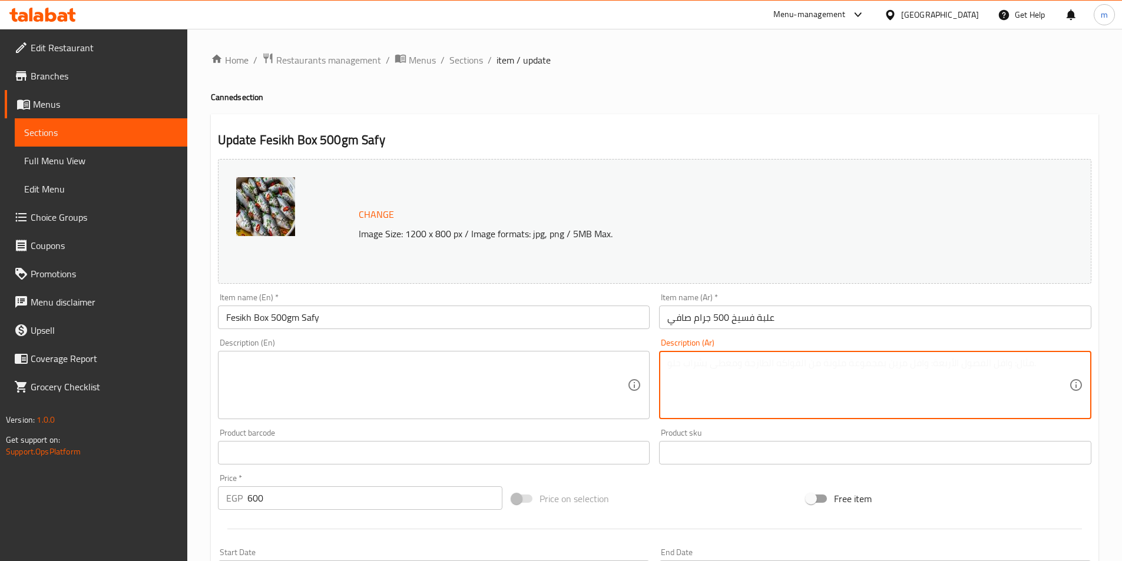
paste textarea "فسيخ مجهز ومقطع، جاهز للأكل ومعبأ في علبة بوزن 500 جرام"
type textarea "فسيخ مجهز ومقطع، جاهز للأكل ومعبأ في علبة بوزن 500 جرام"
click at [584, 377] on textarea at bounding box center [427, 386] width 402 height 56
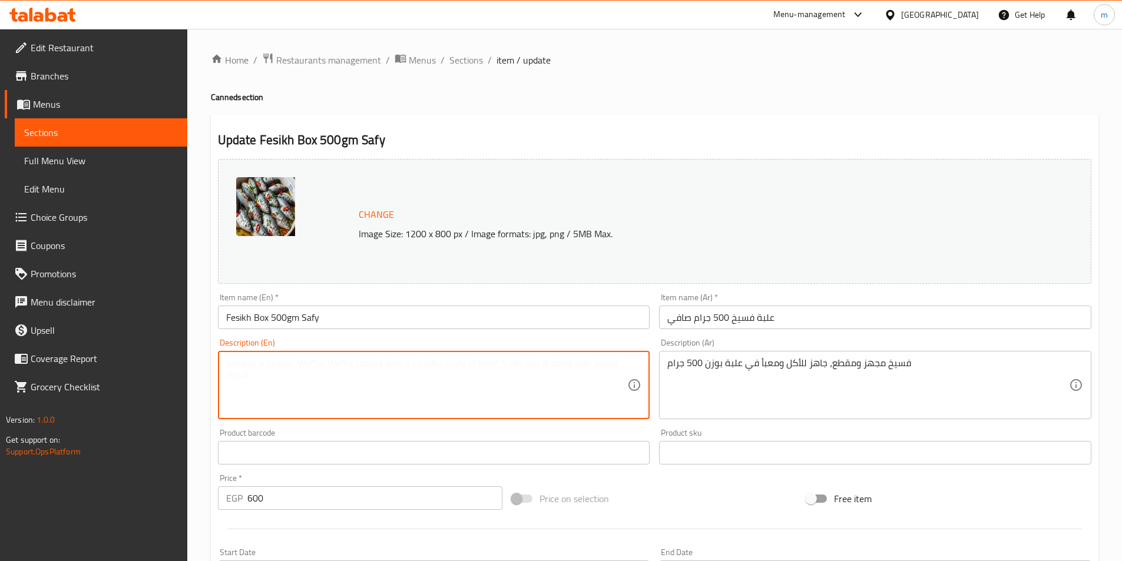
paste textarea "Prepared and cut feseekh, ready to eat and packed in a 500g box"
type textarea "Prepared and cut feseekh, ready to eat and packed in a 500g box"
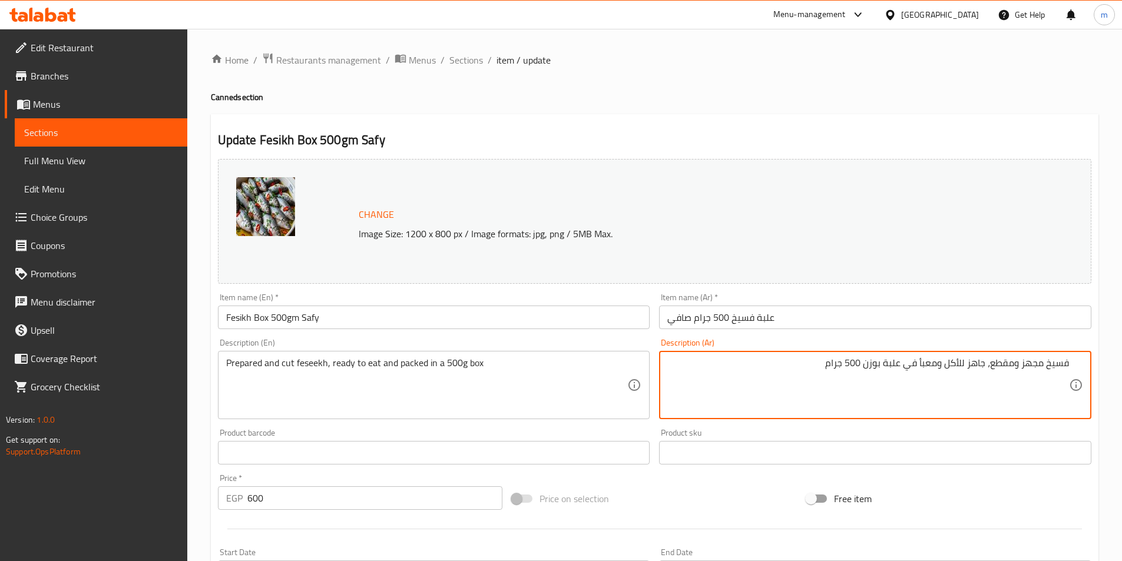
drag, startPoint x: 1047, startPoint y: 360, endPoint x: 1073, endPoint y: 363, distance: 26.6
click at [1073, 363] on div "فسيخ مجهز ومقطع، جاهز للأكل ومعبأ في علبة بوزن 500 جرام Description (Ar)" at bounding box center [875, 385] width 432 height 68
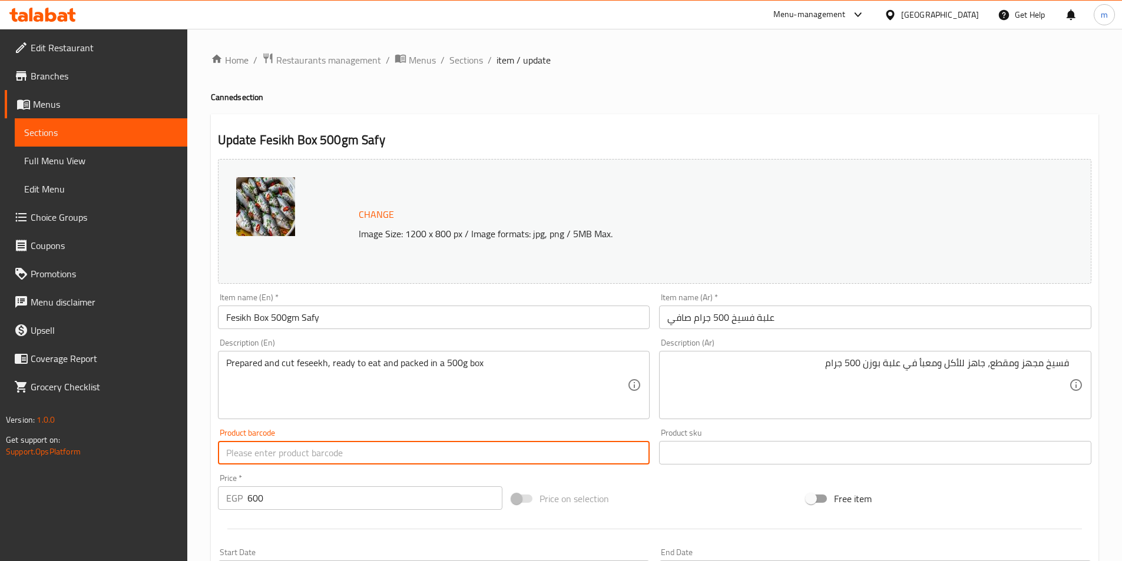
click at [317, 448] on input "text" at bounding box center [434, 453] width 432 height 24
paste input "Fesikh"
type input "Fesikh"
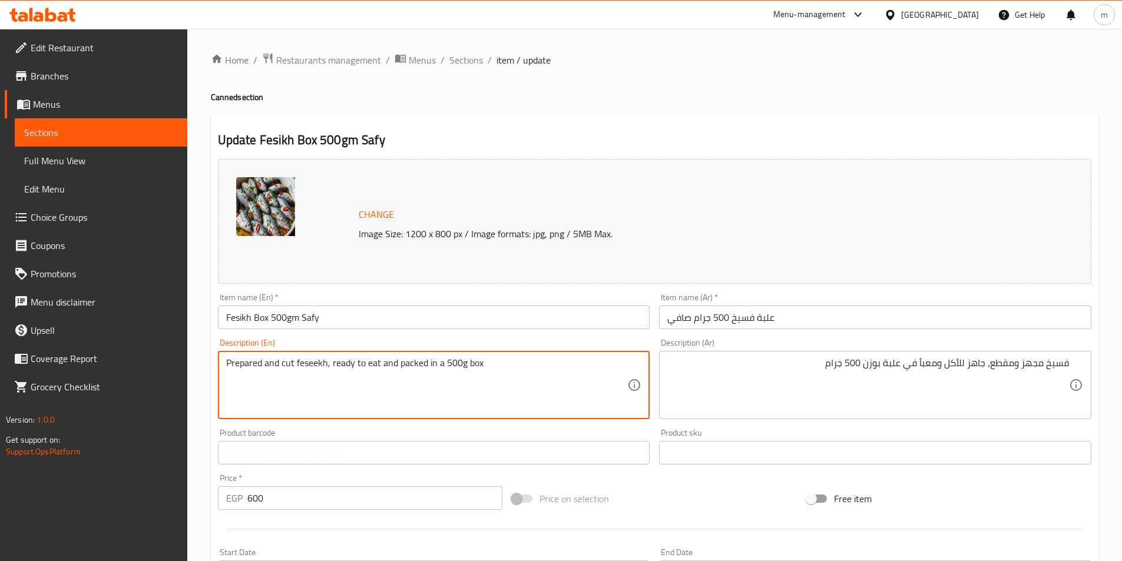
drag, startPoint x: 295, startPoint y: 363, endPoint x: 326, endPoint y: 366, distance: 31.3
paste textarea "Fesi"
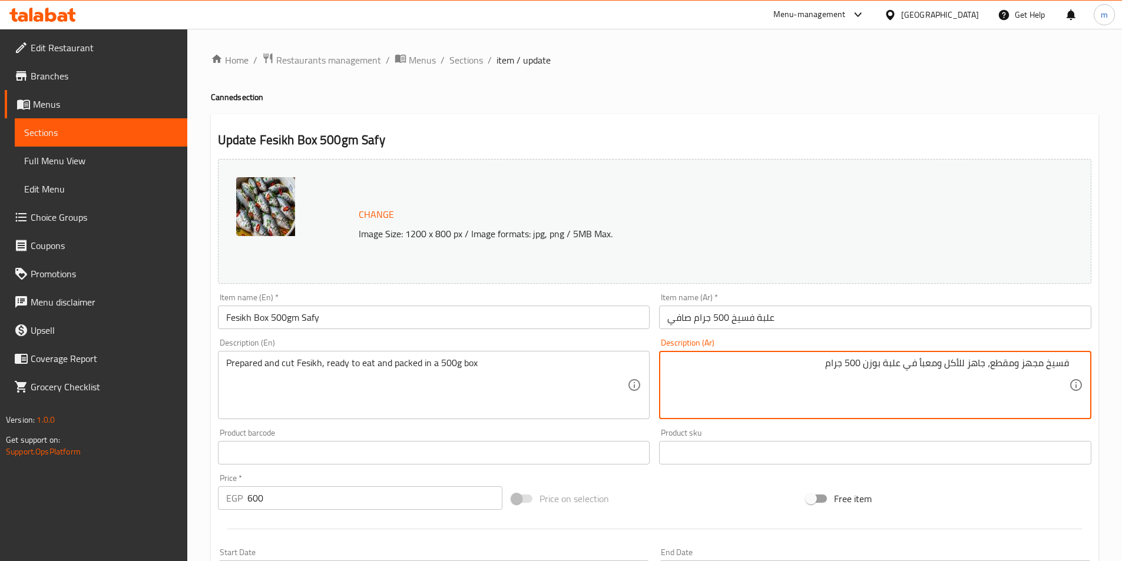
drag, startPoint x: 988, startPoint y: 363, endPoint x: 1001, endPoint y: 365, distance: 13.7
click at [1001, 365] on textarea "فسيخ مجهز ومقطع، جاهز للأكل ومعبأ في علبة بوزن 500 جرام" at bounding box center [868, 386] width 402 height 56
drag, startPoint x: 991, startPoint y: 362, endPoint x: 1015, endPoint y: 366, distance: 24.4
click at [1015, 366] on textarea "فسيخ مجهز ومقطع، جاهز للأكل ومعبأ في علبة بوزن 500 جرام" at bounding box center [868, 386] width 402 height 56
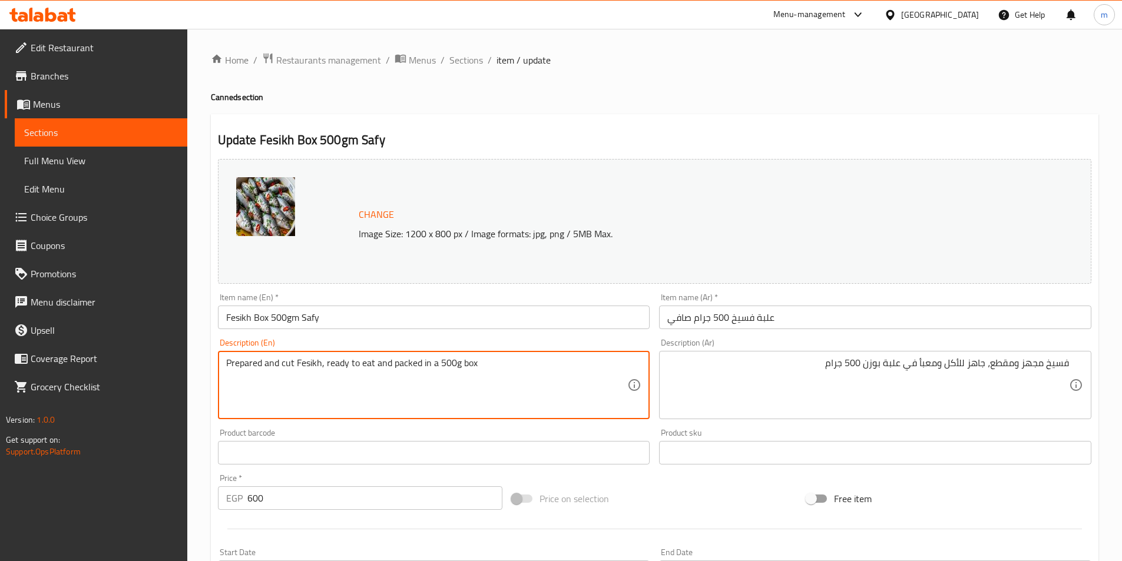
drag, startPoint x: 281, startPoint y: 363, endPoint x: 292, endPoint y: 365, distance: 11.3
click at [292, 365] on textarea "Prepared and cut Fesikh, ready to eat and packed in a 500g box" at bounding box center [427, 386] width 402 height 56
paste textarea "CHOPPED"
paste textarea "hopped"
type textarea "Prepared and chopped Fesikh, ready to eat and packed in a 500g box"
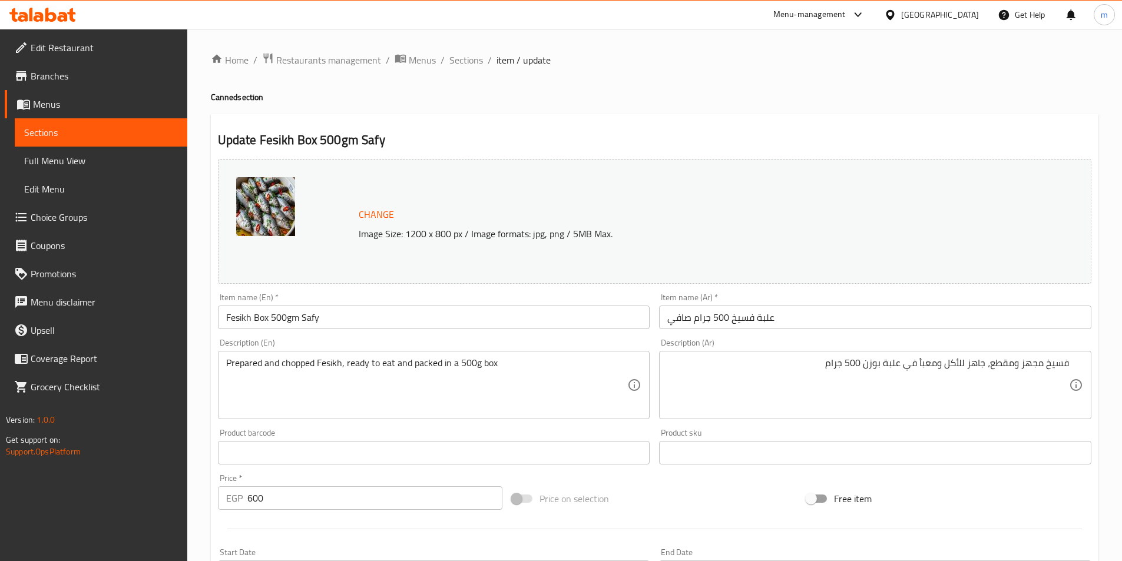
drag, startPoint x: 222, startPoint y: 364, endPoint x: 280, endPoint y: 368, distance: 57.9
click at [280, 368] on div "Prepared and chopped Fesikh, ready to eat and packed in a 500g box Description …" at bounding box center [434, 385] width 432 height 68
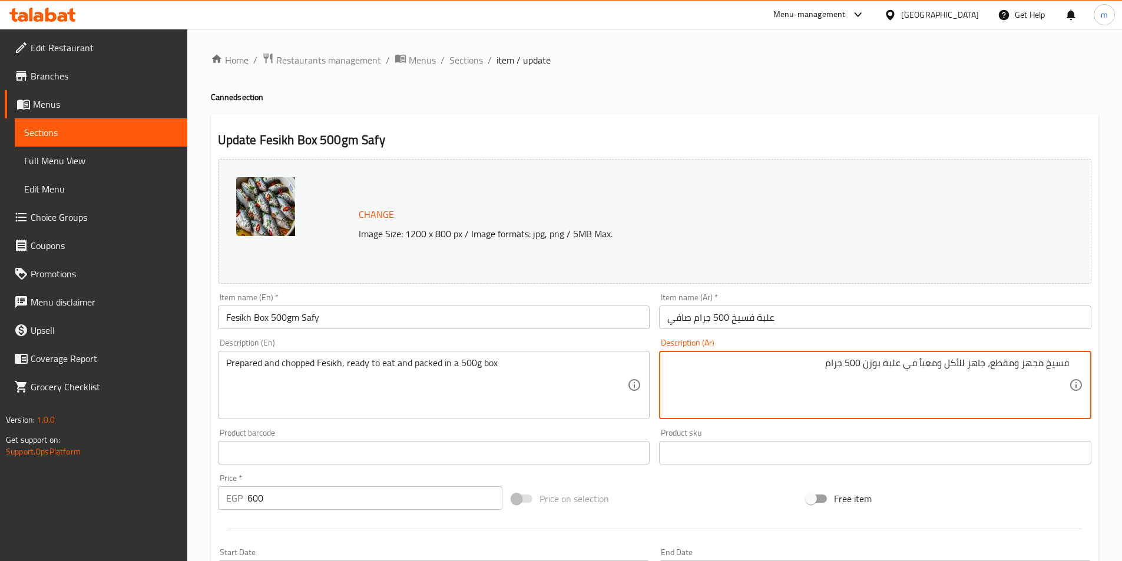
drag, startPoint x: 923, startPoint y: 365, endPoint x: 939, endPoint y: 372, distance: 17.4
click at [921, 364] on textarea "فسيخ مجهز ومقطع، جاهز للأكل ومعبأ في علبة بوزن 500 جرام" at bounding box center [868, 386] width 402 height 56
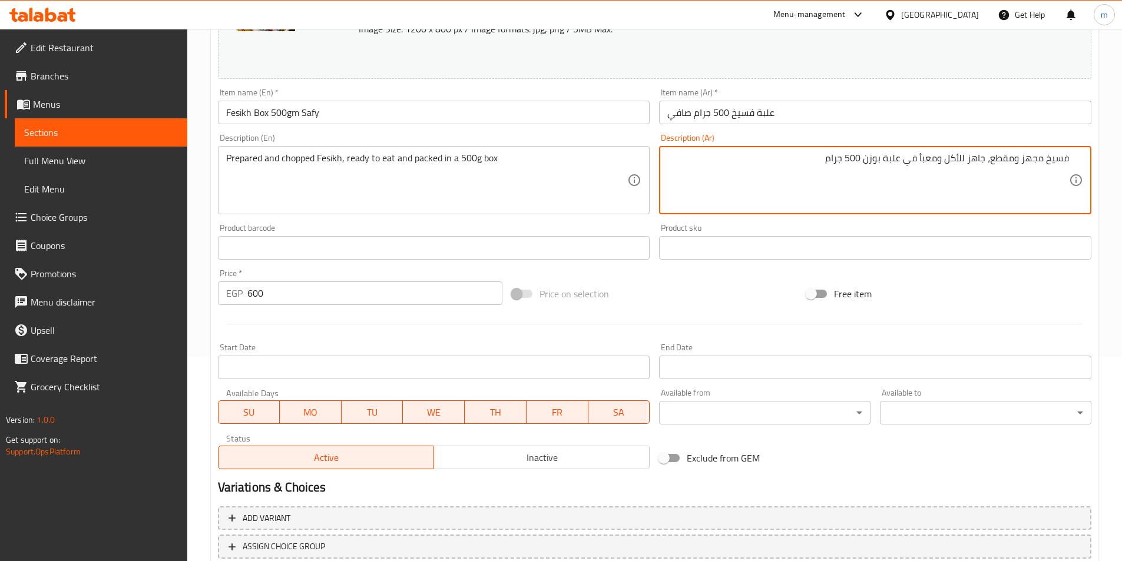
scroll to position [236, 0]
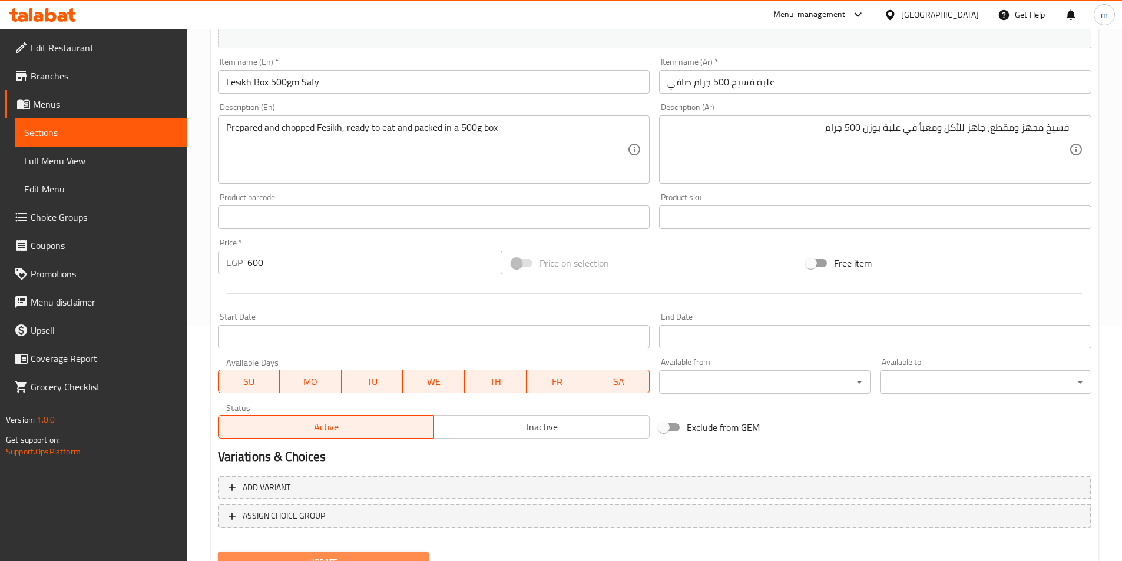
click at [307, 552] on button "Update" at bounding box center [323, 563] width 211 height 22
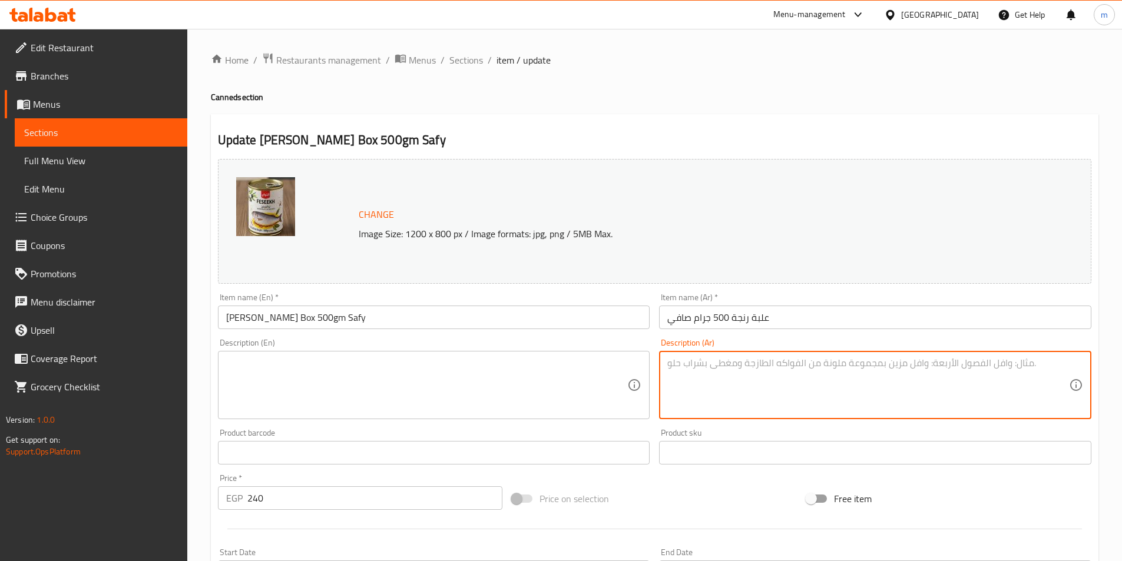
click at [795, 381] on textarea at bounding box center [868, 386] width 402 height 56
paste textarea "رنجة مجهزة ومقطعة، جاهزة للأكل ومعبأة في علبة بوزن 500 جرام"
type textarea "رنجة مجهزة ومقطعة، جاهزة للأكل ومعبأة في علبة بوزن 500 جرام"
click at [624, 379] on textarea at bounding box center [427, 386] width 402 height 56
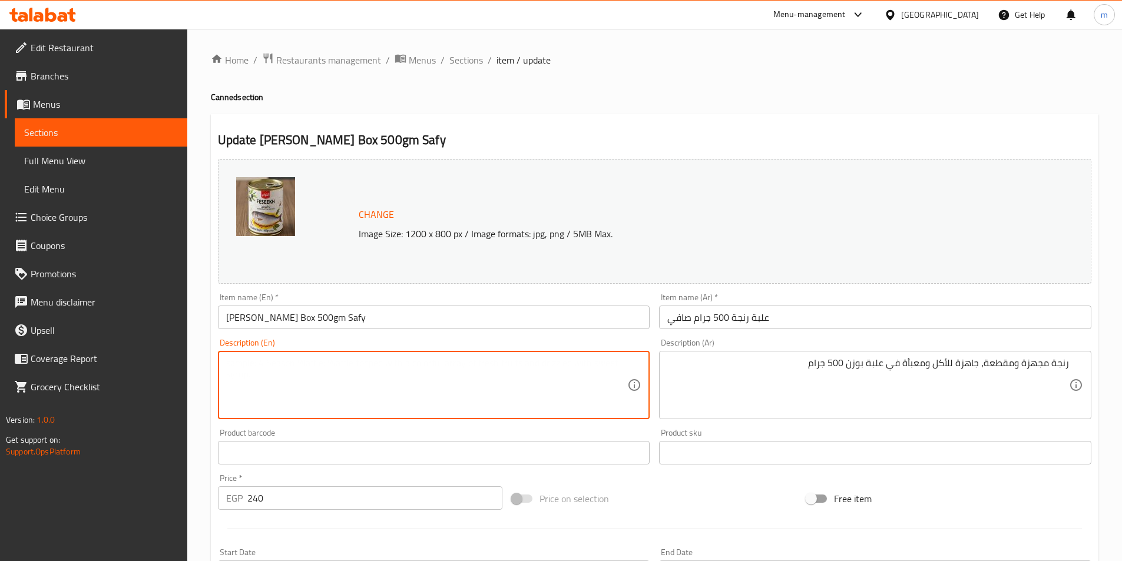
paste textarea "Prepared and cut herring, ready to eat and packed in a 500g can"
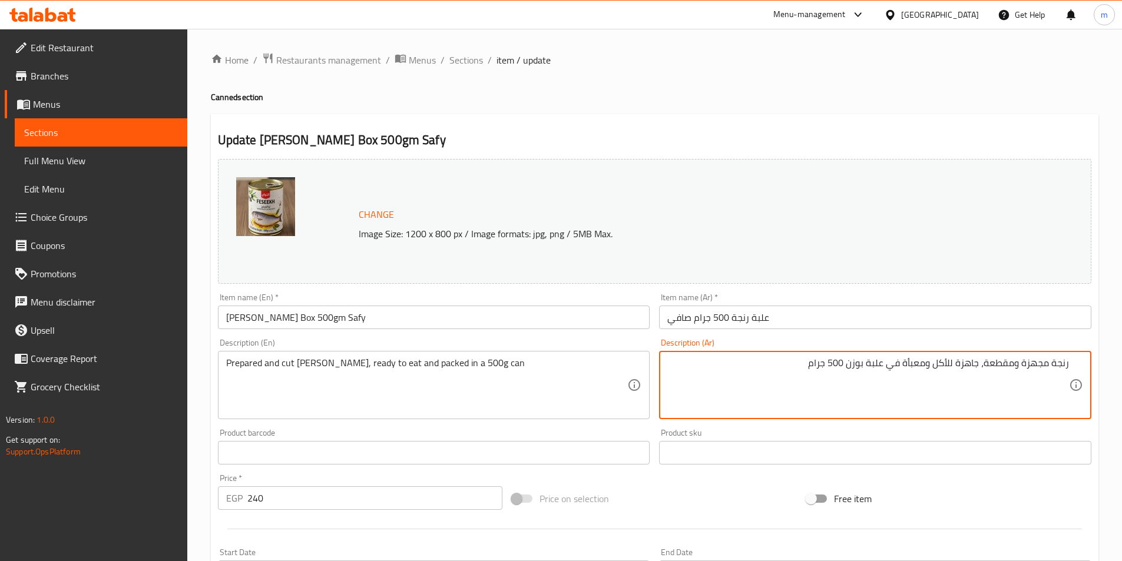
drag, startPoint x: 1053, startPoint y: 365, endPoint x: 1071, endPoint y: 368, distance: 18.5
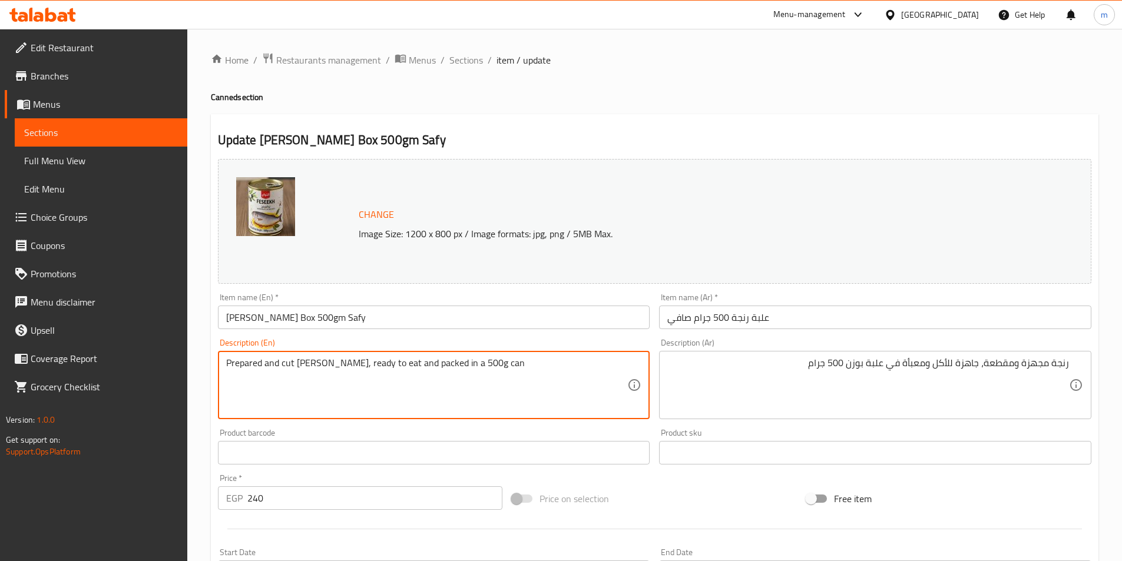
drag, startPoint x: 296, startPoint y: 362, endPoint x: 323, endPoint y: 365, distance: 26.7
paste textarea "H"
drag, startPoint x: 282, startPoint y: 364, endPoint x: 292, endPoint y: 366, distance: 10.7
click at [292, 366] on textarea "Prepared and cut Herring, ready to eat and packed in a 500g can" at bounding box center [427, 386] width 402 height 56
paste textarea "hopped"
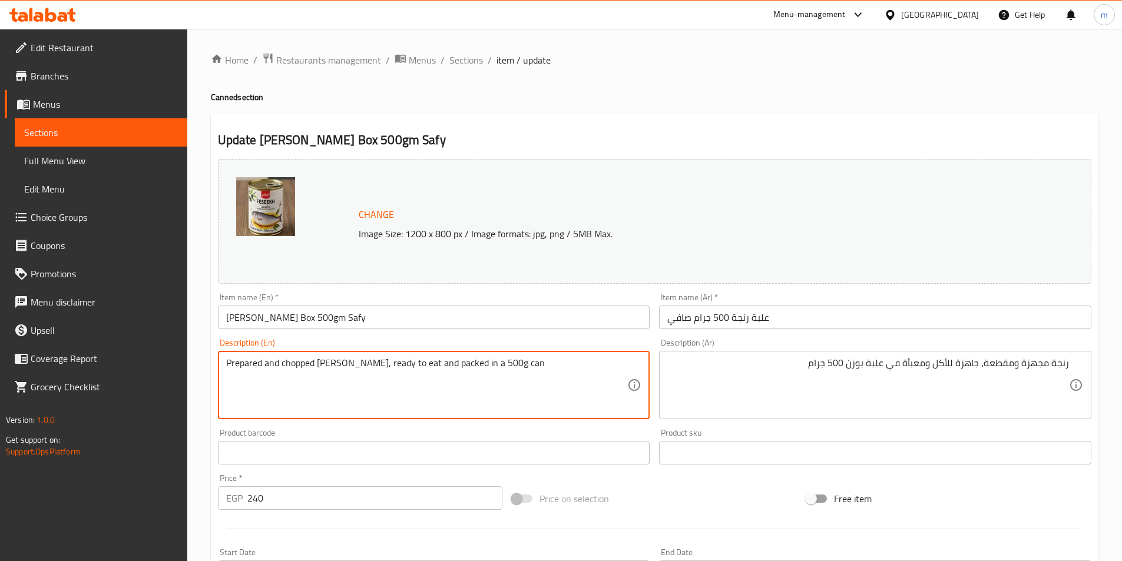
click at [360, 384] on textarea "Prepared and chopped Herring, ready to eat and packed in a 500g can" at bounding box center [427, 386] width 402 height 56
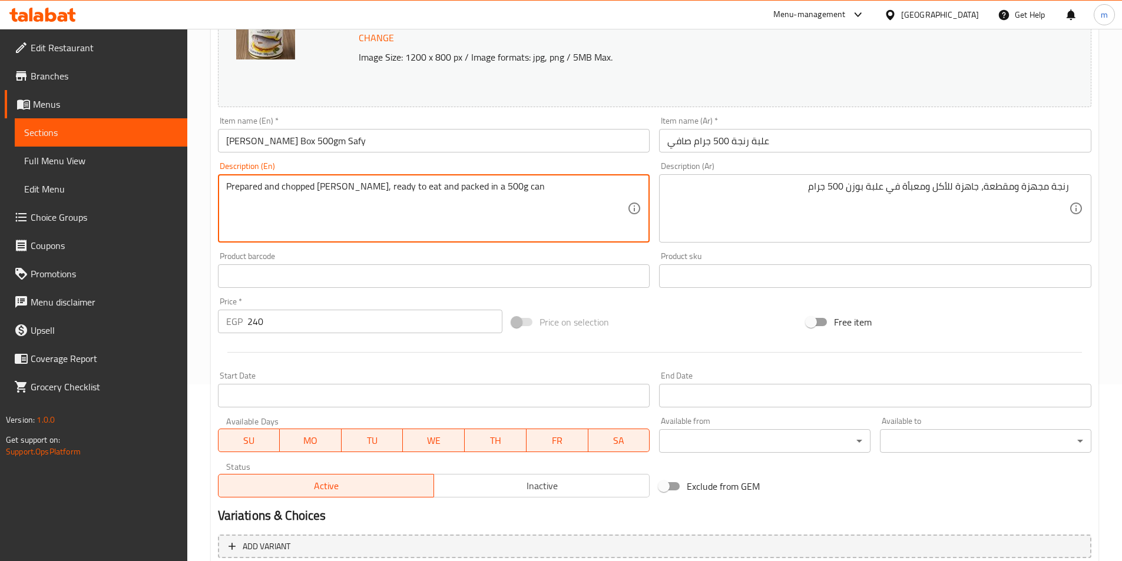
scroll to position [288, 0]
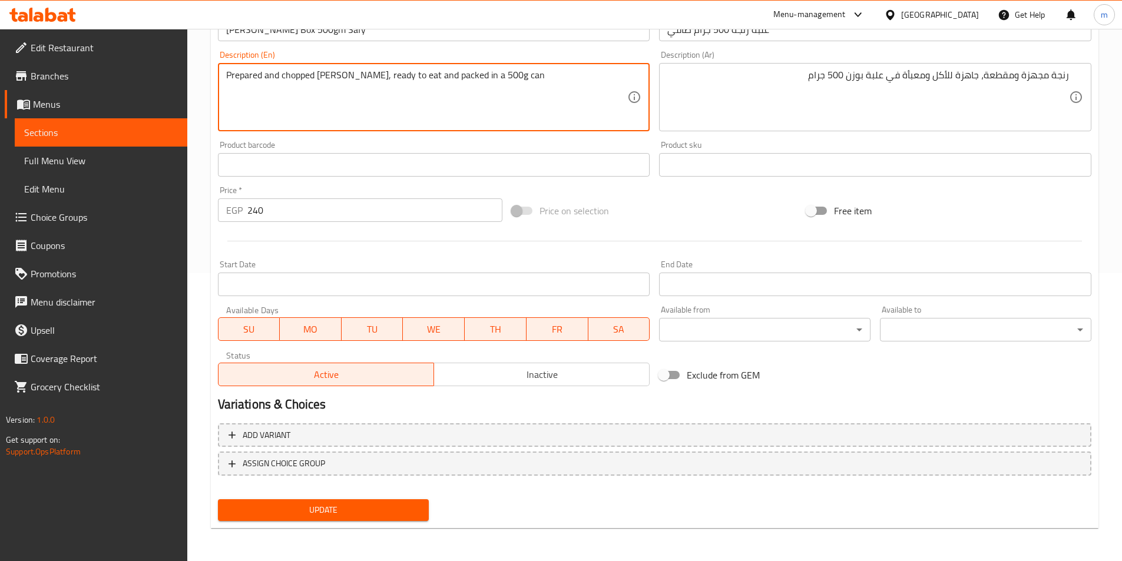
type textarea "Prepared and chopped Herring, ready to eat and packed in a 500g can"
click at [315, 500] on button "Update" at bounding box center [323, 511] width 211 height 22
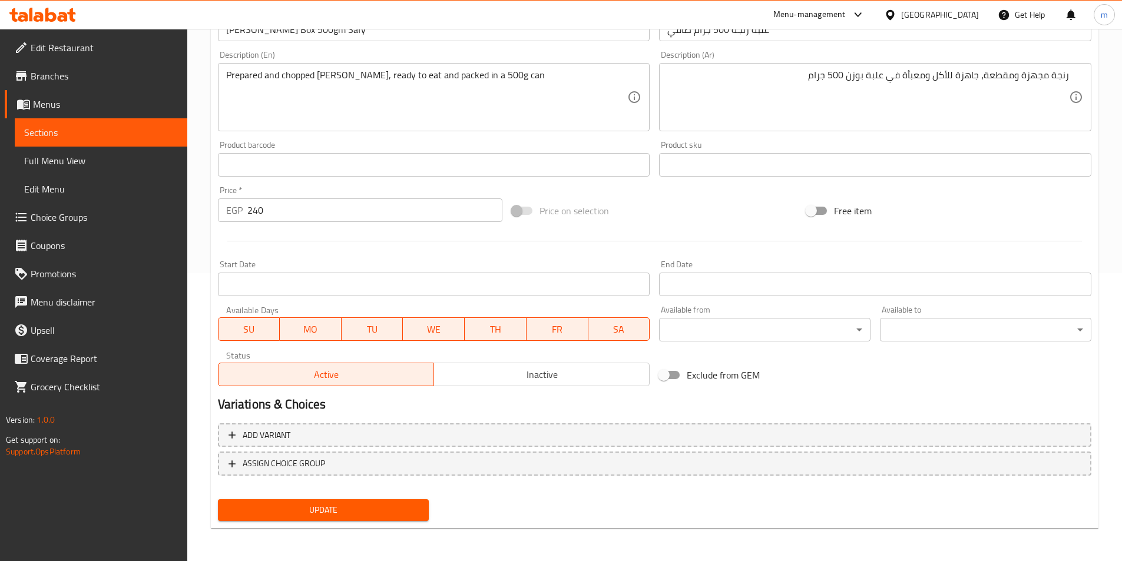
click at [410, 499] on div "Update" at bounding box center [323, 510] width 221 height 31
click at [425, 505] on button "Update" at bounding box center [323, 511] width 211 height 22
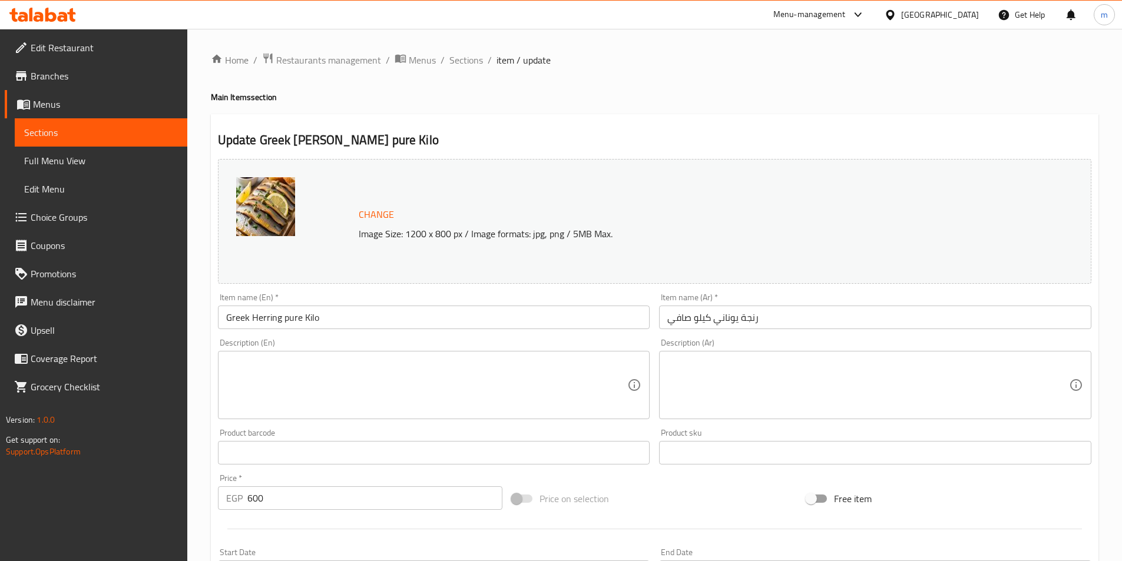
click at [730, 386] on textarea at bounding box center [868, 386] width 402 height 56
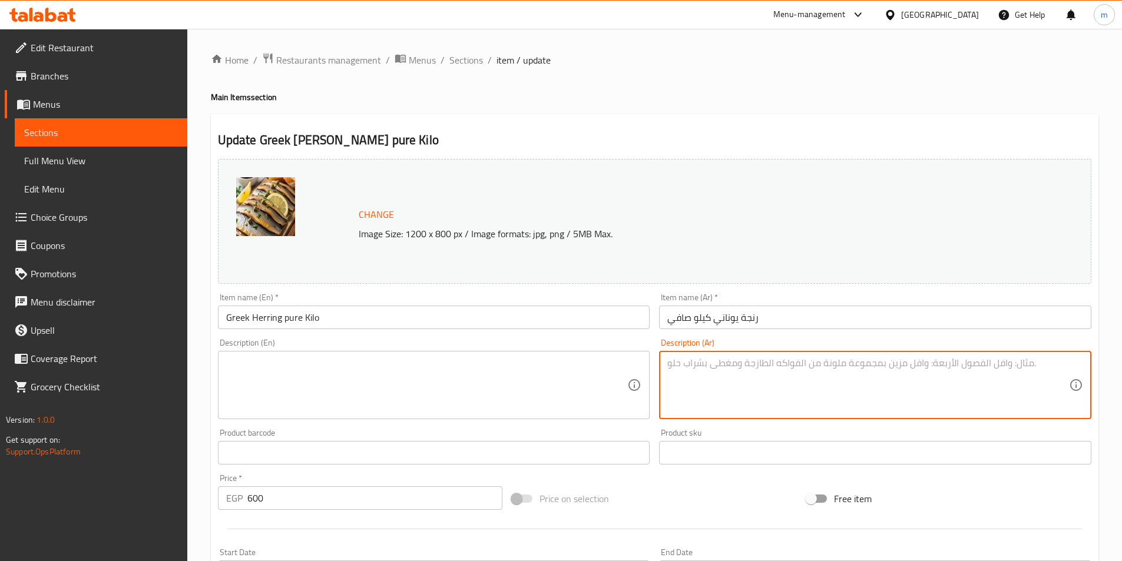
paste textarea "رنجة عالية الجودة مستوردة من اليونان، متاحة للبيع بالكيلو"
type textarea "رنجة عالية الجودة مستوردة من اليونان، متاحة للبيع بالكيلو"
click at [571, 384] on textarea at bounding box center [427, 386] width 402 height 56
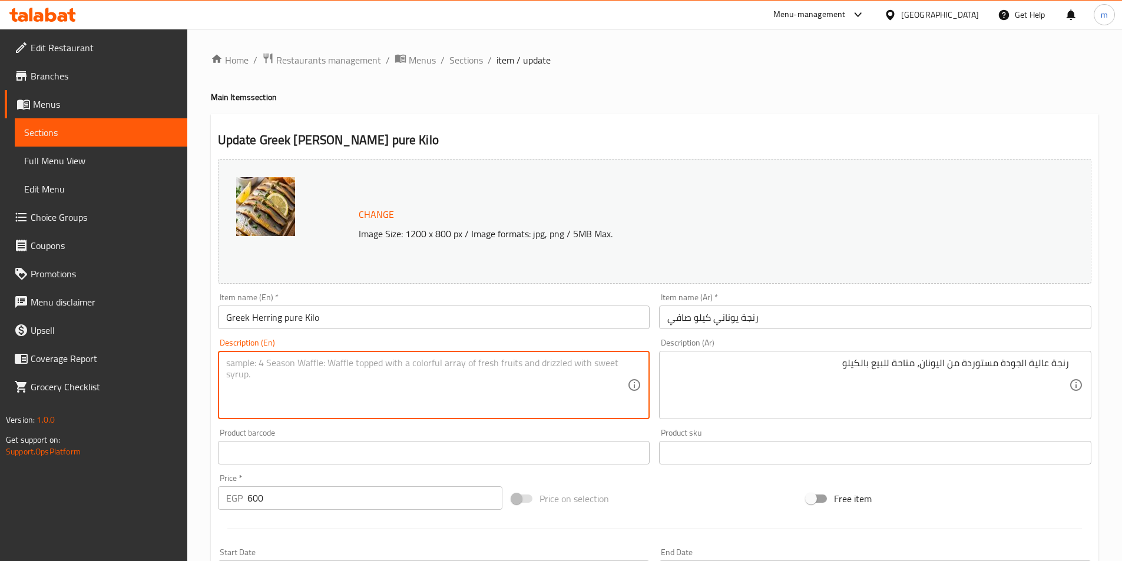
click at [616, 370] on textarea at bounding box center [427, 386] width 402 height 56
paste textarea "High-quality herring imported from Greece, available for sale by the kilo."
type textarea "High-quality herring imported from Greece, available for sale by the kilo."
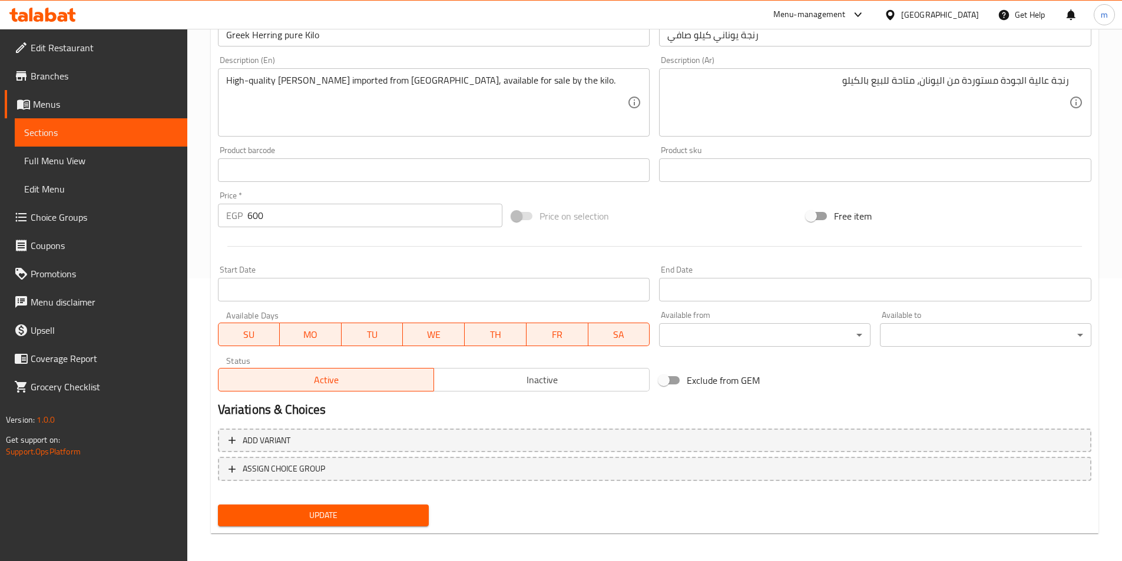
scroll to position [288, 0]
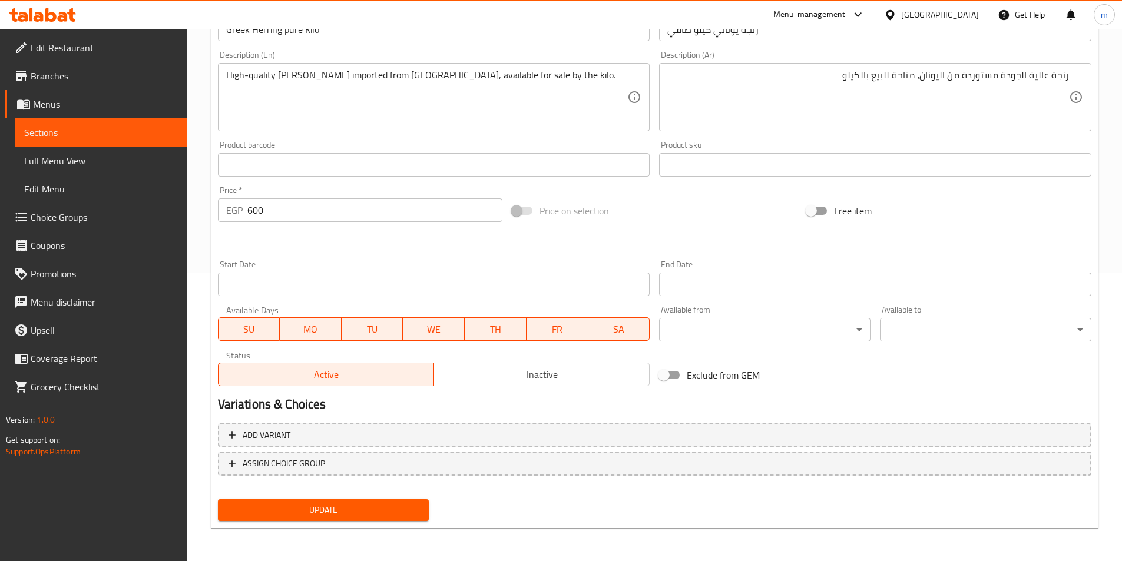
click at [378, 510] on span "Update" at bounding box center [323, 510] width 193 height 15
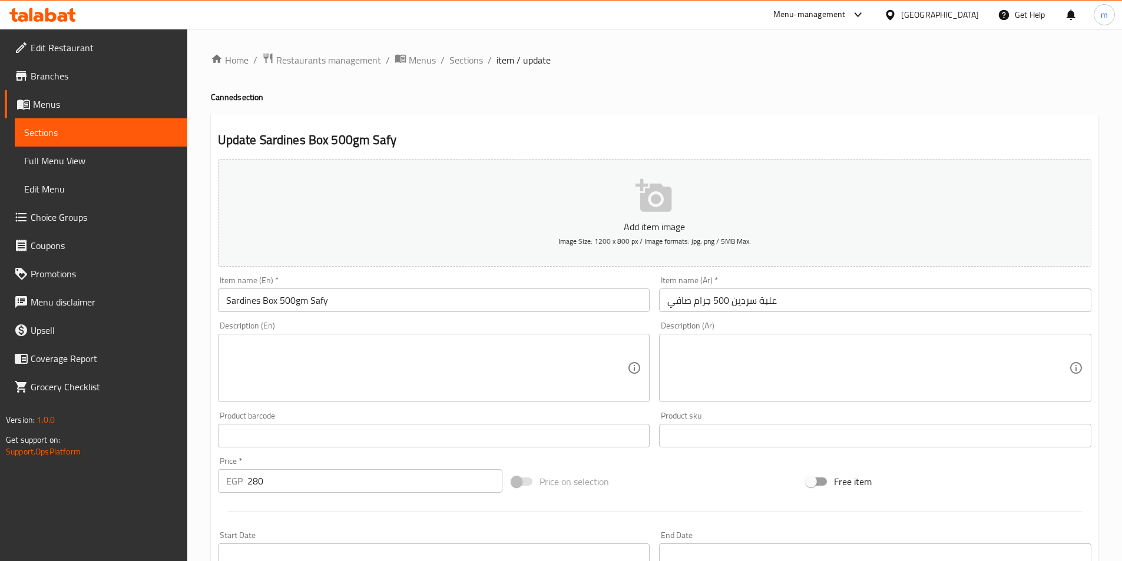
click at [912, 381] on textarea at bounding box center [868, 368] width 402 height 56
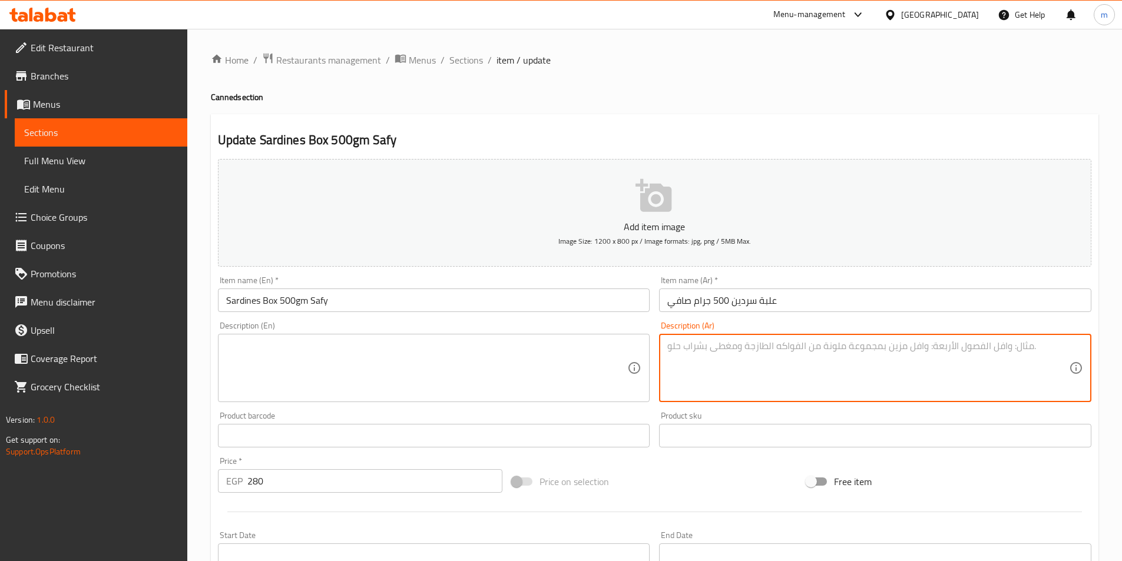
paste textarea "سردين مجهز ومقطع، جاهز للأكل ومعبأ في علبة بوزن 500 جرام."
drag, startPoint x: 958, startPoint y: 365, endPoint x: 932, endPoint y: 356, distance: 27.9
click at [932, 356] on textarea "سردين مجهز ومقطع، جاهز للأكل ومعبأ في علبة بوزن 500 جرام." at bounding box center [868, 368] width 402 height 56
type textarea "سردين مجهز ومقطع، جاهز للأكل ومعبأ في علبة بوزن 500 جرام."
click at [619, 351] on textarea at bounding box center [427, 368] width 402 height 56
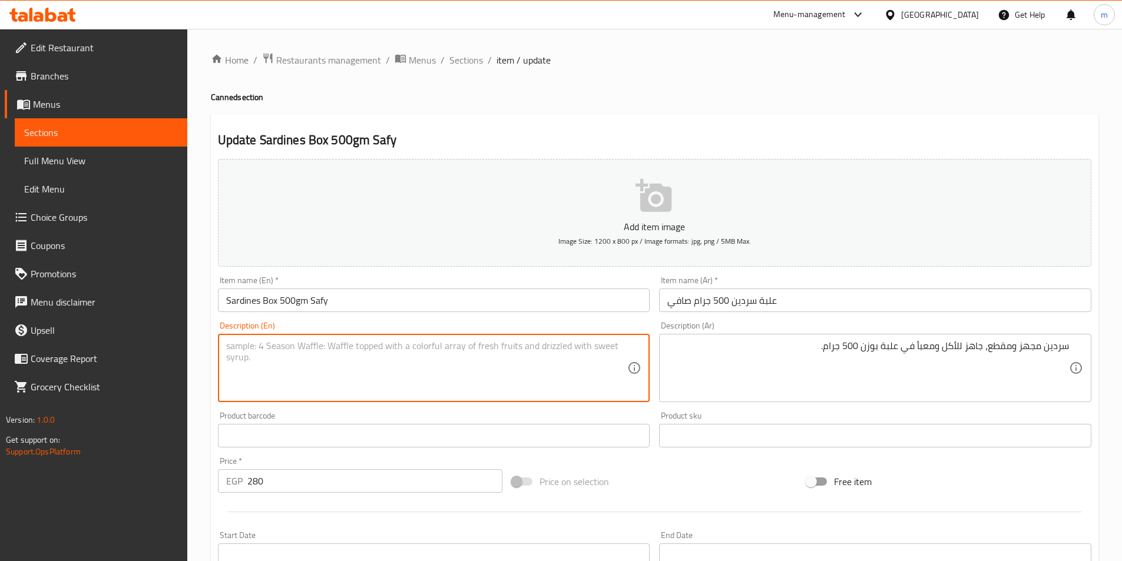
click at [540, 358] on textarea at bounding box center [427, 368] width 402 height 56
paste textarea "Prepared and sliced ​​sardines, ready to eat and packed in a 500g can."
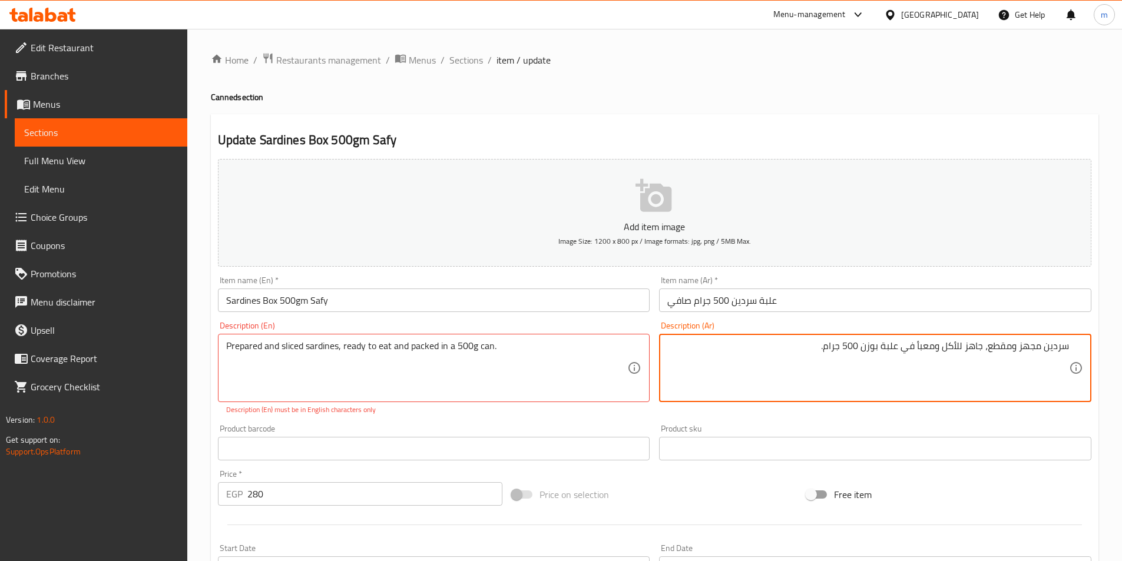
drag, startPoint x: 1044, startPoint y: 343, endPoint x: 1067, endPoint y: 347, distance: 22.7
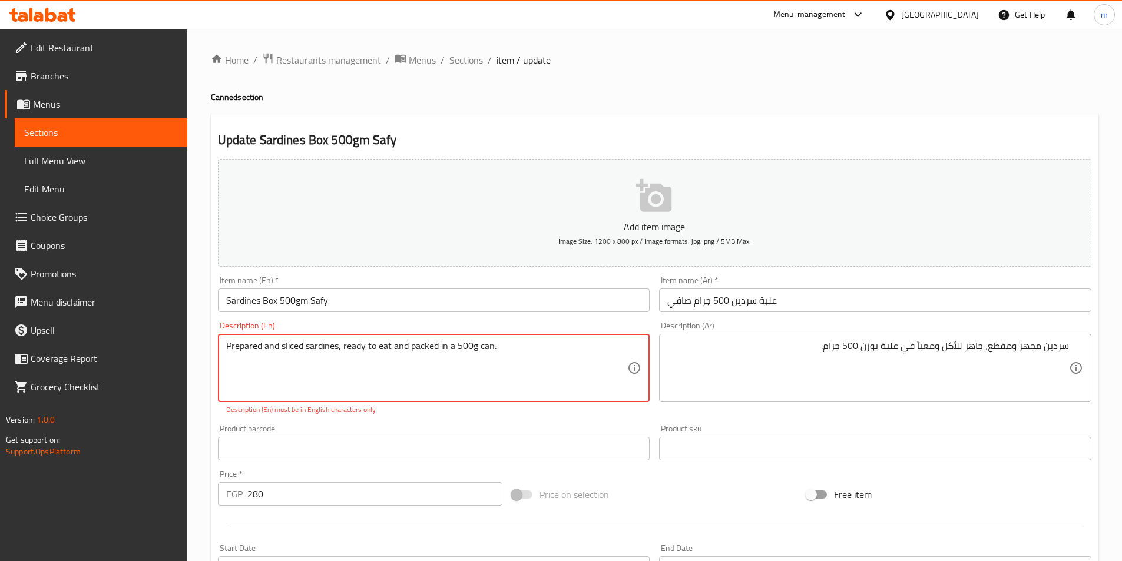
drag, startPoint x: 279, startPoint y: 348, endPoint x: 286, endPoint y: 348, distance: 6.5
click at [284, 348] on textarea "Prepared and sliced ​​sardines, ready to eat and packed in a 500g can." at bounding box center [427, 368] width 402 height 56
click at [280, 347] on textarea "Prepared and sliced ​​sardines, ready to eat and packed in a 500g can." at bounding box center [427, 368] width 402 height 56
drag, startPoint x: 280, startPoint y: 347, endPoint x: 303, endPoint y: 351, distance: 23.3
click at [303, 351] on textarea "Prepared and sliced ​​sardines, ready to eat and packed in a 500g can." at bounding box center [427, 368] width 402 height 56
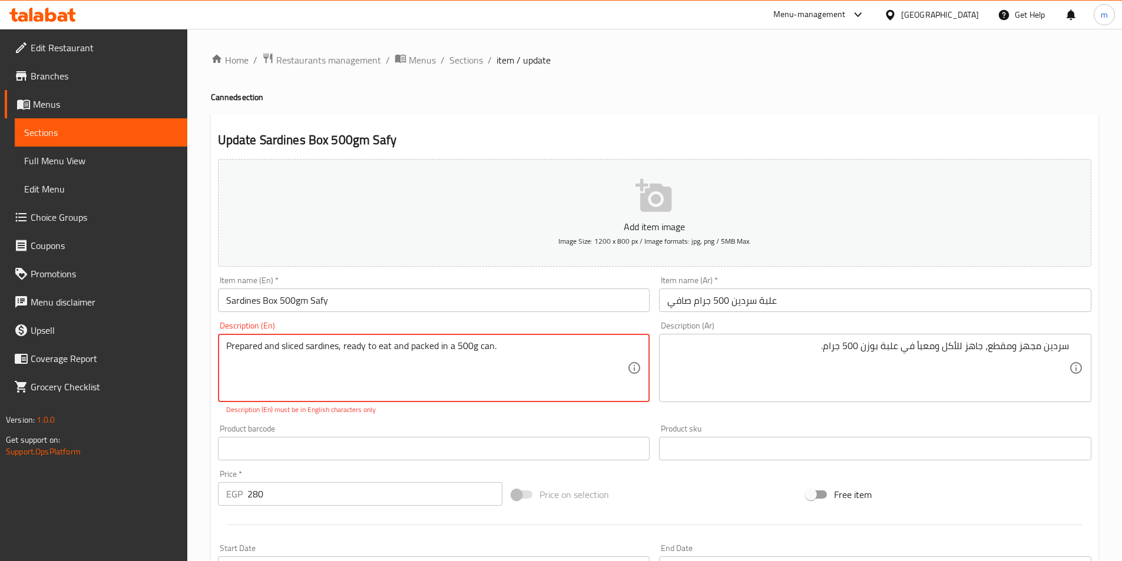
paste textarea "[PERSON_NAME]"
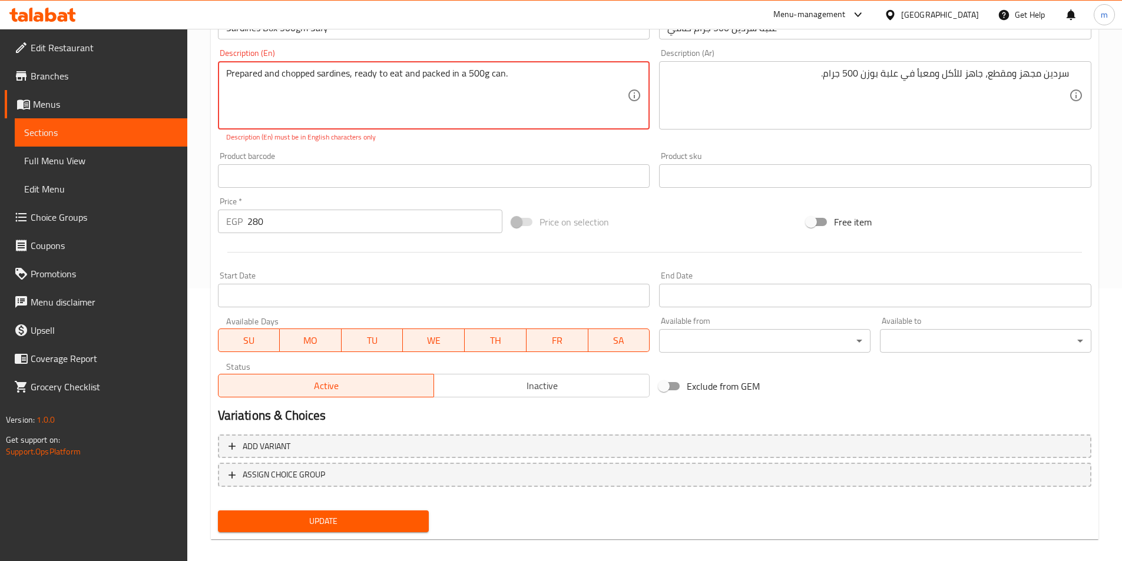
scroll to position [284, 0]
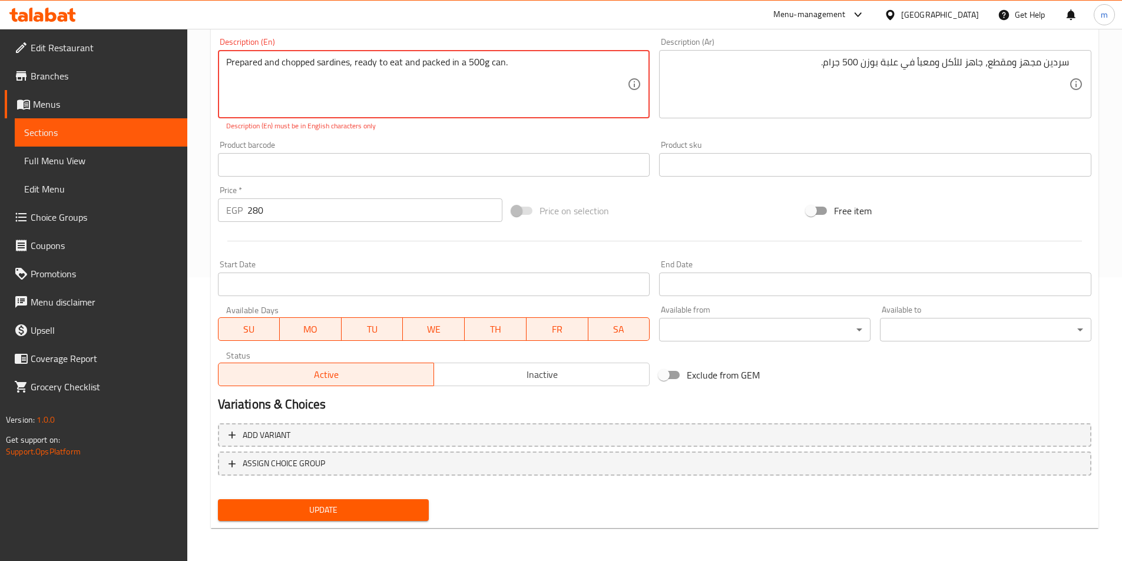
click at [406, 506] on span "Update" at bounding box center [323, 510] width 193 height 15
click at [392, 496] on div "Update" at bounding box center [323, 510] width 221 height 31
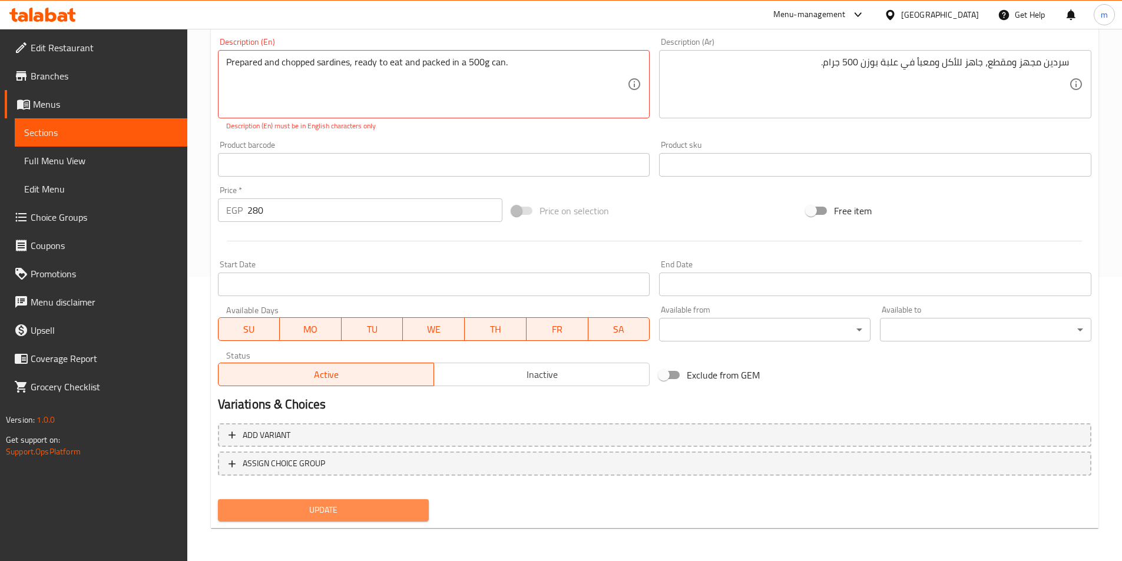
click at [392, 502] on button "Update" at bounding box center [323, 511] width 211 height 22
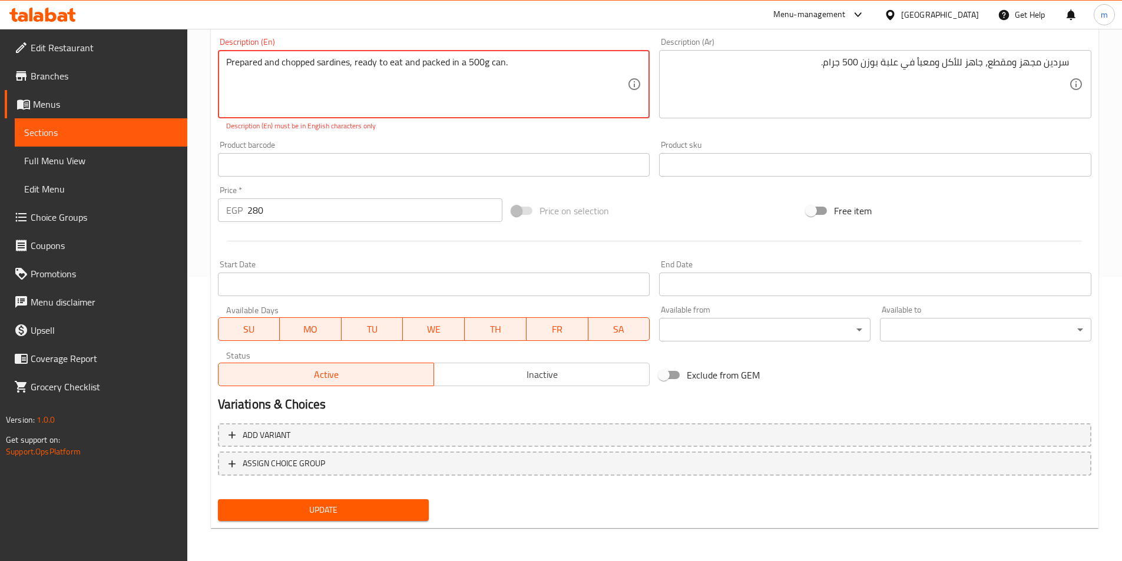
click at [355, 68] on textarea "Prepared and chopped ​​sardines, ready to eat and packed in a 500g can." at bounding box center [427, 85] width 402 height 56
click at [425, 129] on p "Description (En) must be in English characters only" at bounding box center [434, 126] width 416 height 11
click at [398, 83] on textarea "Prepared and chopped ​​sardines, ready to eat and packed in a 500g can." at bounding box center [427, 85] width 402 height 56
type textarea "Prepared and chopped ​​sardines, ready to eat and packed in a 500g can."
click at [582, 81] on textarea "Prepared and chopped ​​sardines, ready to eat and packed in a 500g can." at bounding box center [427, 85] width 402 height 56
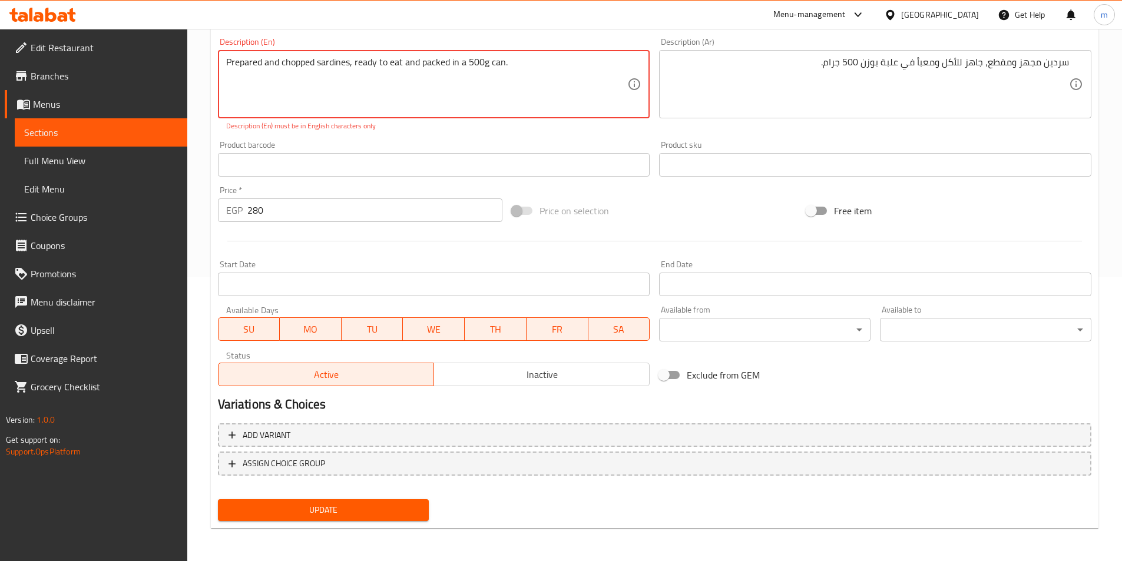
click at [582, 80] on textarea "Prepared and chopped ​​sardines, ready to eat and packed in a 500g can." at bounding box center [427, 85] width 402 height 56
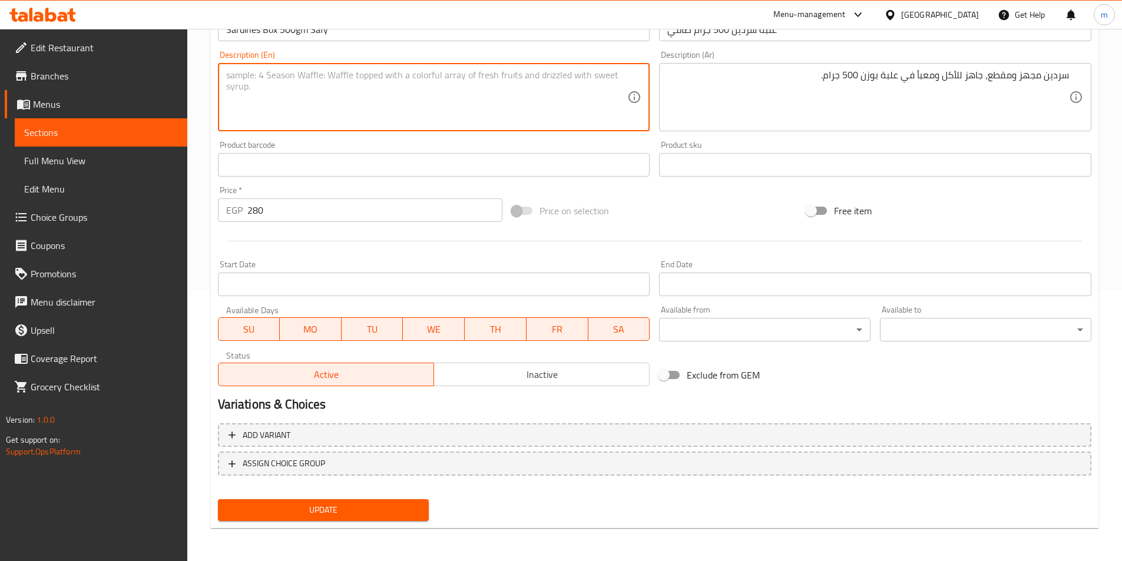
scroll to position [271, 0]
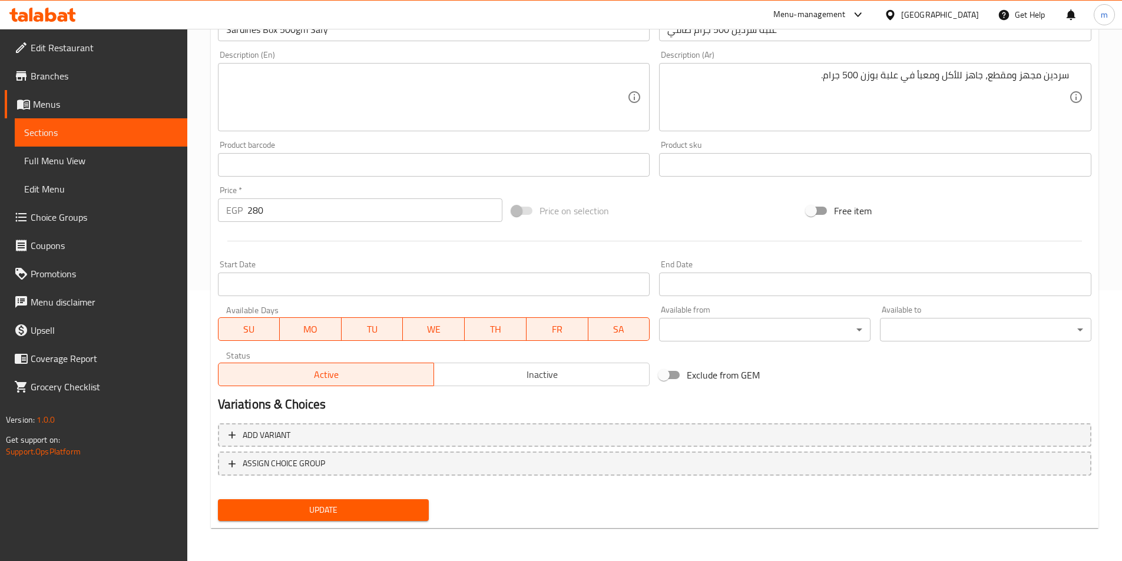
click at [600, 147] on div "Product barcode Product barcode" at bounding box center [434, 159] width 432 height 36
click at [527, 92] on textarea at bounding box center [427, 98] width 402 height 56
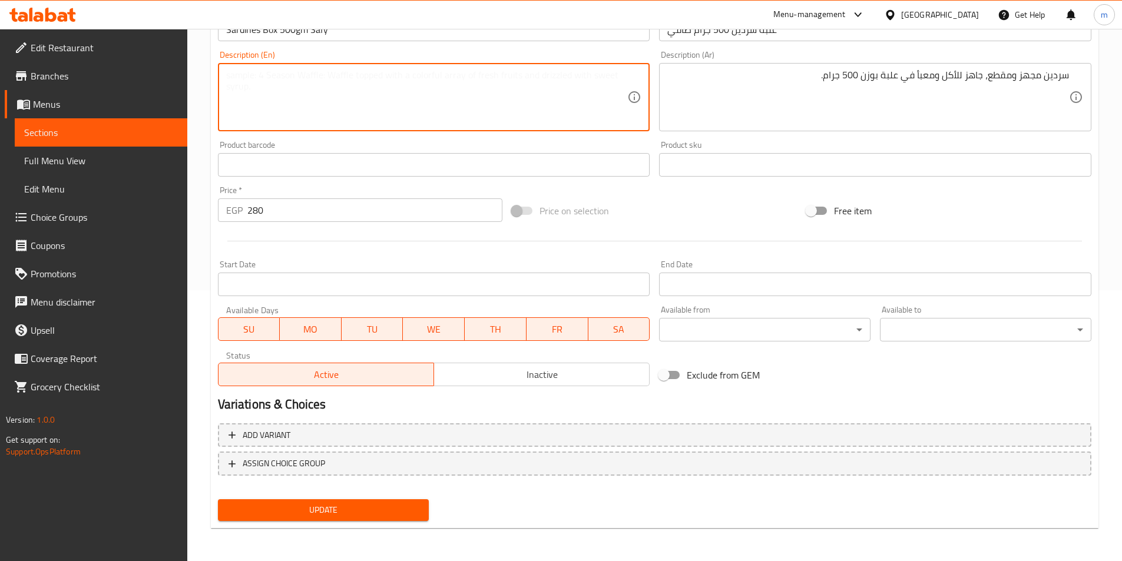
paste textarea "Prepared and chopped sardines, ready to eat and packed in a 500g can."
type textarea "Prepared and chopped sardines, ready to eat and packed in a 500g can."
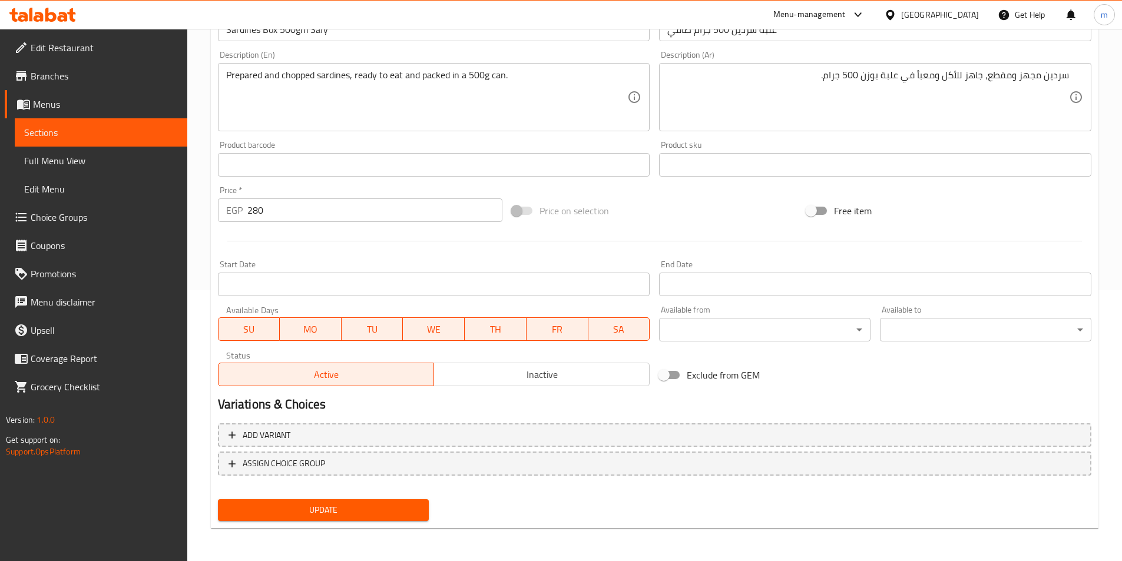
click at [526, 143] on div "Product barcode Product barcode" at bounding box center [434, 159] width 432 height 36
click at [359, 512] on span "Update" at bounding box center [323, 510] width 193 height 15
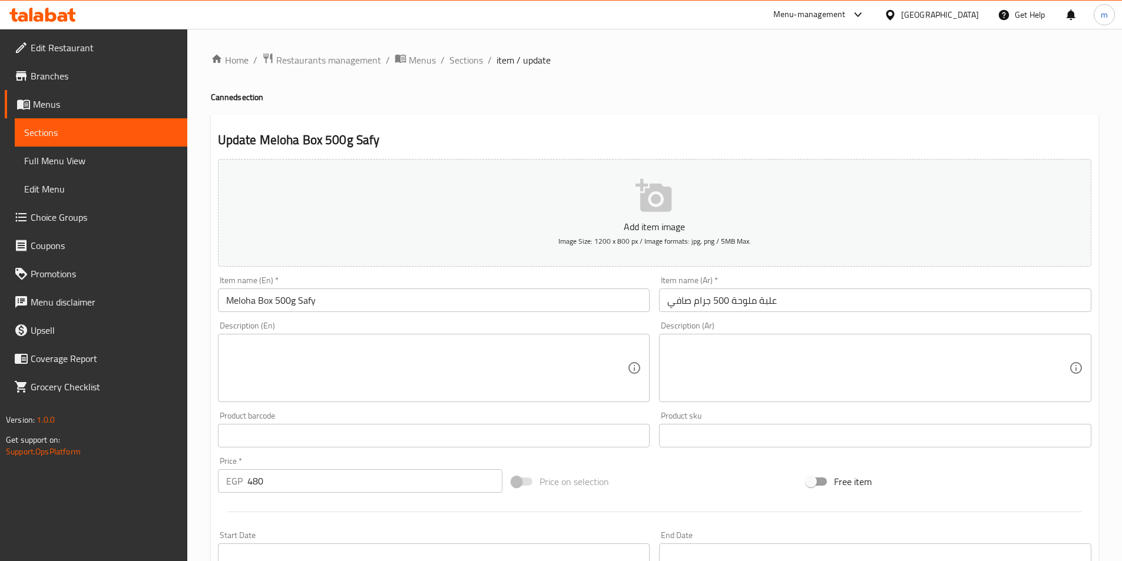
click at [799, 347] on textarea at bounding box center [868, 368] width 402 height 56
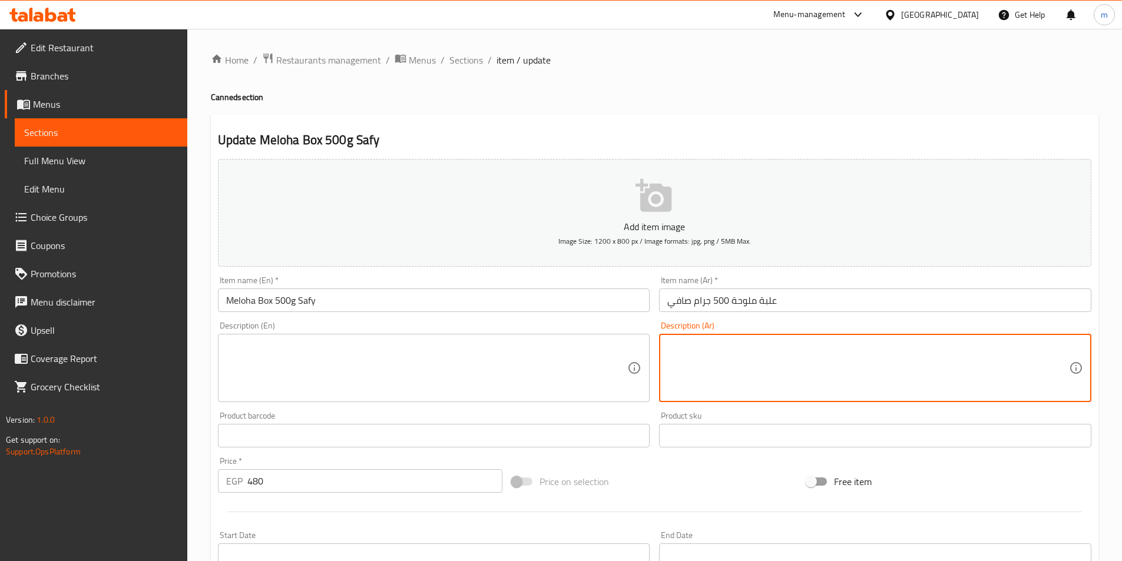
paste textarea "ملوحة مجهزة ومقطعة، جاهزة للأكل ومعبأة في علبة بوزن 500 جرام."
type textarea "ملوحة مجهزة ومقطعة، جاهزة للأكل ومعبأة في علبة بوزن 500 جرام."
click at [576, 338] on div "Description (En)" at bounding box center [434, 368] width 432 height 68
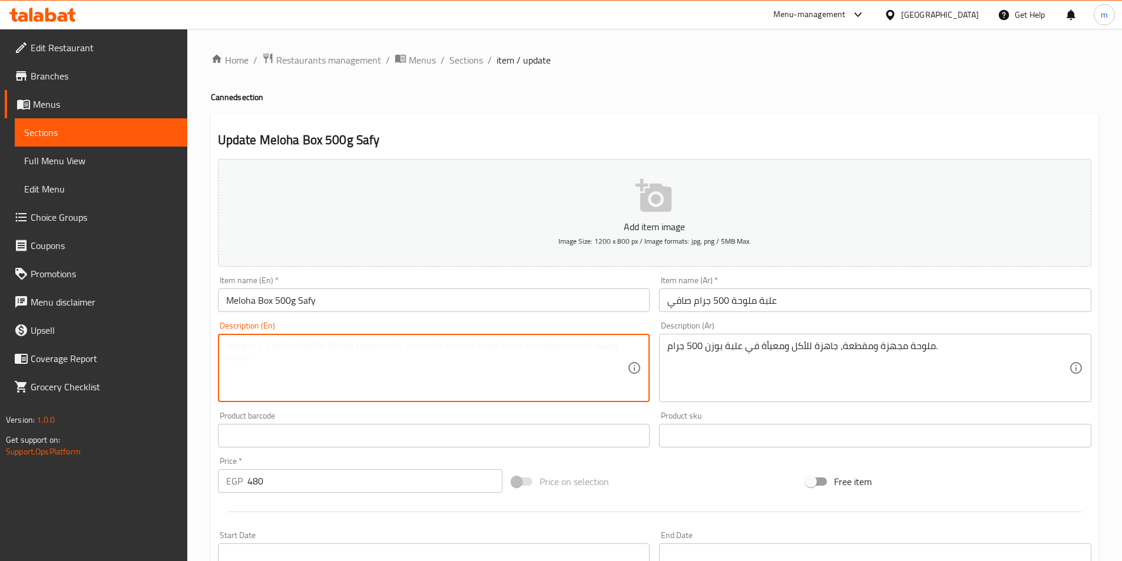
paste textarea "Prepared and sliced ​​salted fish, ready to eat and packed in a 500g box."
type textarea "Prepared and sliced ​​salted fish, ready to eat and packed in a 500g box."
click at [607, 410] on div "Add item image Image Size: 1200 x 800 px / Image formats: jpg, png / 5MB Max. I…" at bounding box center [654, 408] width 883 height 508
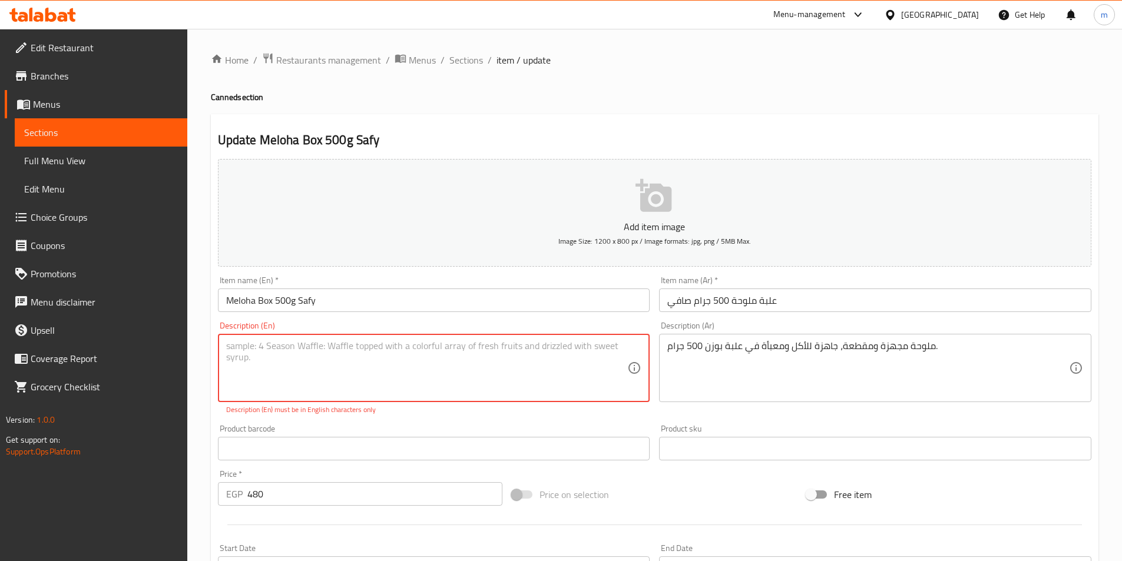
click at [547, 360] on textarea at bounding box center [427, 368] width 402 height 56
paste textarea "Prepared and sliced ​​salted fish, ready to eat and packed in a 500g box."
click at [545, 417] on div "Description (En) Prepared and sliced ​​salted fish, ready to eat and packed in …" at bounding box center [434, 368] width 442 height 103
click at [538, 361] on textarea "Prepared and sliced ​​salted fish, ready to eat and packed in a 500g box." at bounding box center [427, 368] width 402 height 56
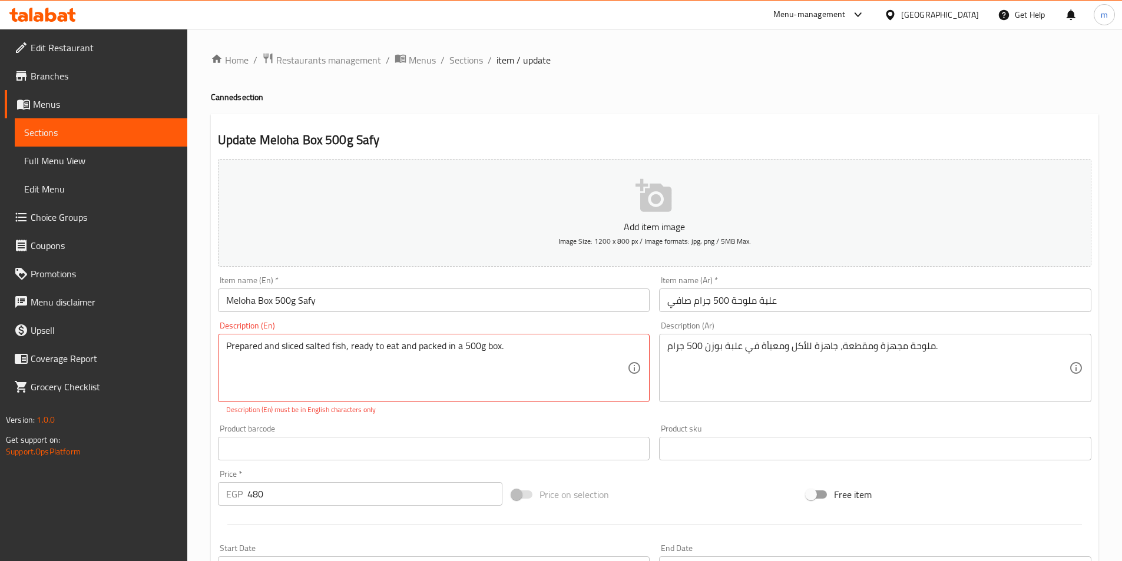
click at [544, 415] on p "Description (En) must be in English characters only" at bounding box center [434, 410] width 416 height 11
click at [783, 424] on div "Product sku Product sku" at bounding box center [875, 442] width 442 height 45
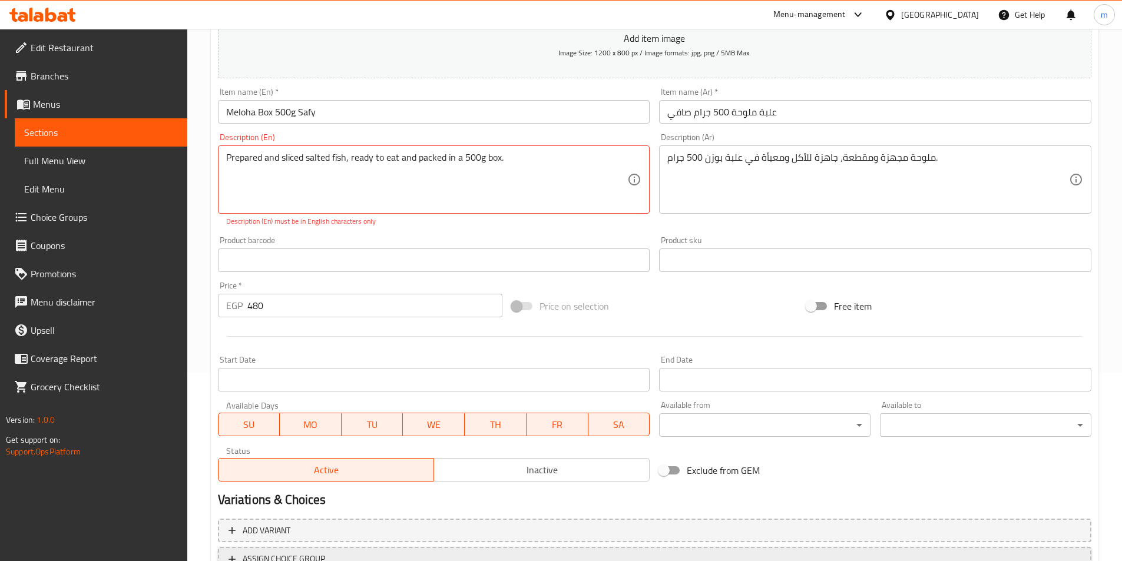
scroll to position [284, 0]
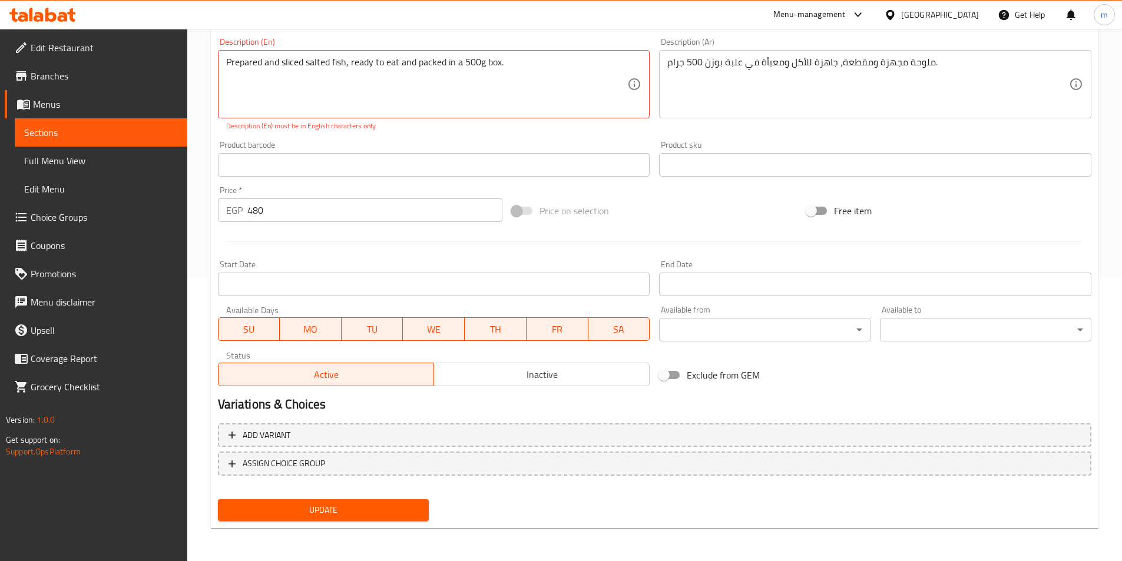
click at [396, 507] on span "Update" at bounding box center [323, 510] width 193 height 15
type textarea "Prepared and sliced ​​salted fish ready to eat and packed in a 500g box."
drag, startPoint x: 419, startPoint y: 497, endPoint x: 412, endPoint y: 505, distance: 10.4
click at [412, 504] on div "Update" at bounding box center [323, 510] width 221 height 31
click at [412, 505] on span "Update" at bounding box center [323, 510] width 193 height 15
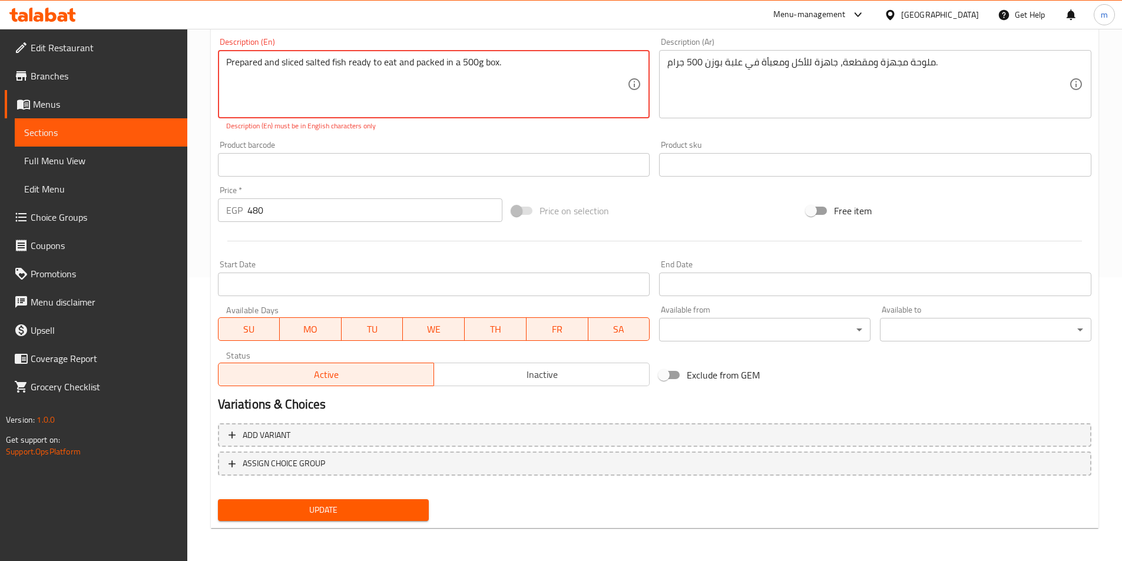
click at [516, 58] on textarea "Prepared and sliced ​​salted fish ready to eat and packed in a 500g box." at bounding box center [427, 85] width 402 height 56
click at [515, 58] on textarea "Prepared and sliced ​​salted fish ready to eat and packed in a 500g box." at bounding box center [427, 85] width 402 height 56
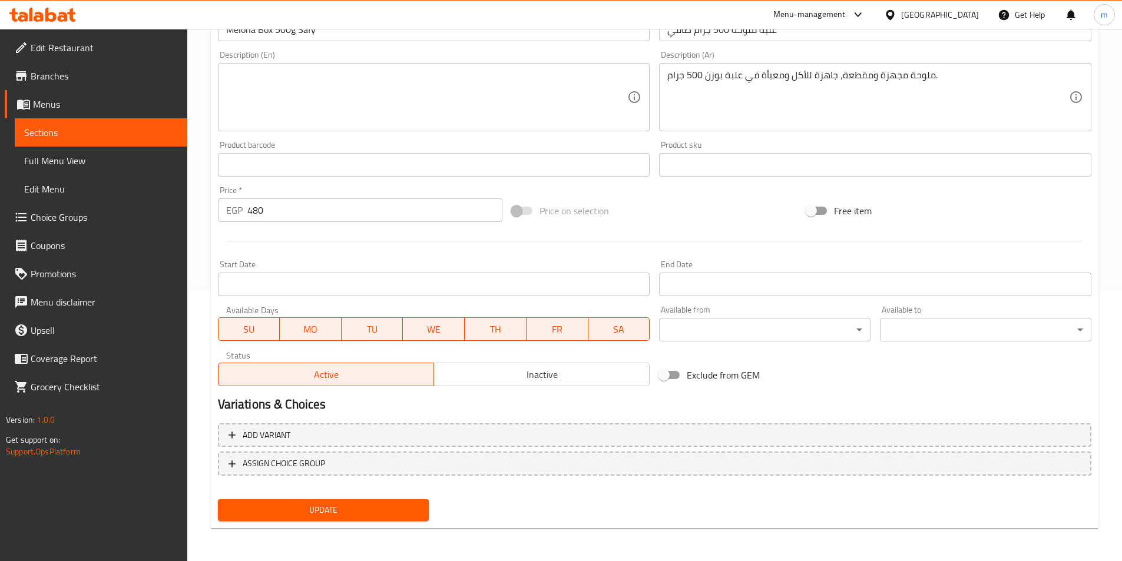
click at [347, 61] on div "Description (En) Description (En)" at bounding box center [434, 91] width 432 height 81
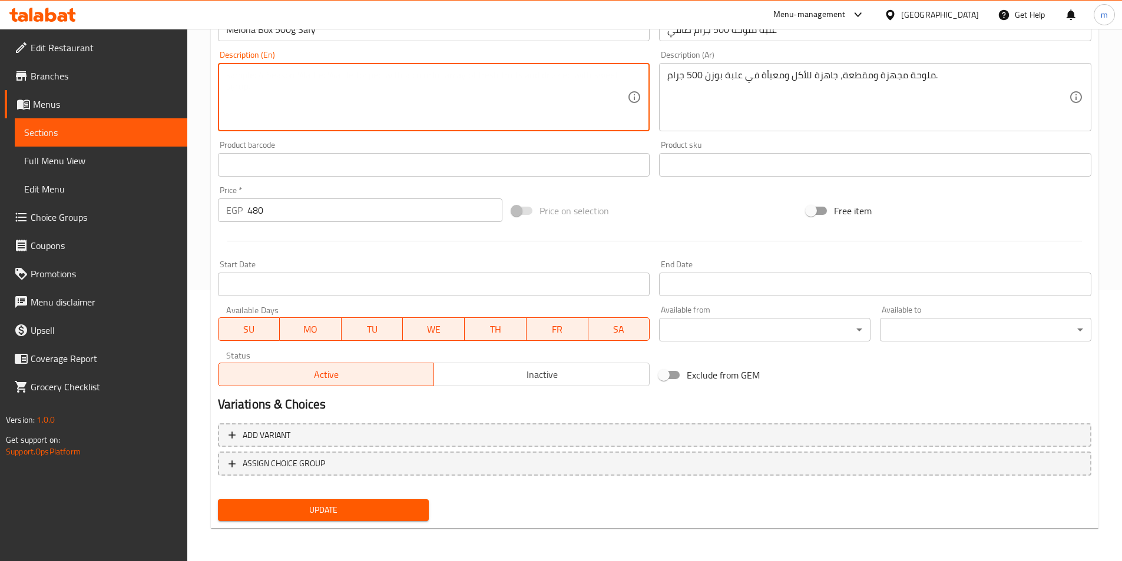
click at [345, 79] on textarea at bounding box center [427, 98] width 402 height 56
click at [798, 181] on div "Product sku Product sku" at bounding box center [875, 158] width 442 height 45
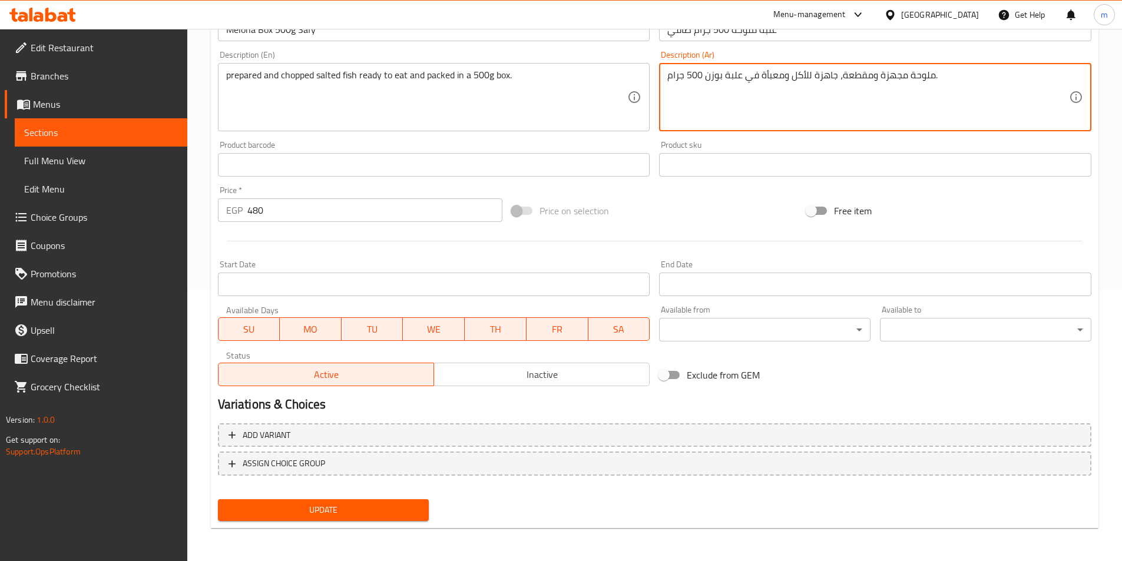
drag, startPoint x: 906, startPoint y: 77, endPoint x: 915, endPoint y: 77, distance: 9.4
drag, startPoint x: 915, startPoint y: 78, endPoint x: 909, endPoint y: 79, distance: 6.6
click at [914, 78] on textarea "ملوحة مجهزة ومقطعة، جاهزة للأكل ومعبأة في علبة بوزن 500 جرام." at bounding box center [868, 98] width 402 height 56
click at [911, 78] on textarea "ملوحة مجهزة ومقطعة، جاهزة للأكل ومعبأة في علبة بوزن 500 جرام." at bounding box center [868, 98] width 402 height 56
click at [1046, 75] on textarea "ملوحة مجهزة ومقطعة، جاهزة للأكل ومعبأة في علبة بوزن 500 جرام." at bounding box center [868, 98] width 402 height 56
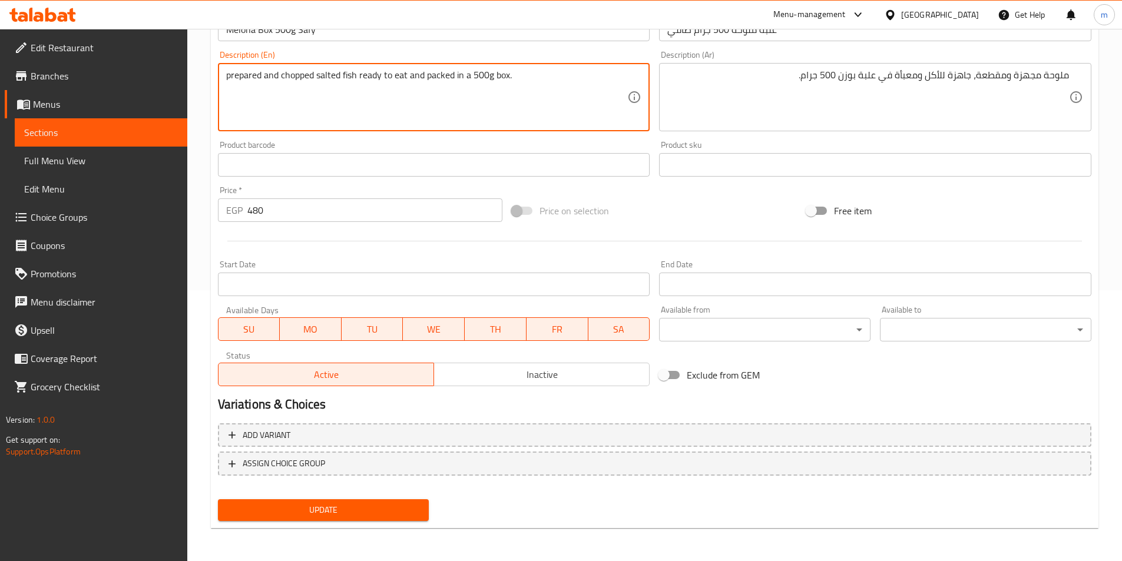
click at [308, 75] on textarea "prepared and chopped salted fish ready to eat and packed in a 500g box." at bounding box center [427, 98] width 402 height 56
click at [314, 73] on textarea "prepared and chopped salted fish ready to eat and packed in a 500g box." at bounding box center [427, 98] width 402 height 56
click at [320, 78] on textarea "prepared and chopped salted fish ready to eat and packed in a 500g box." at bounding box center [427, 98] width 402 height 56
paste textarea "Malawah"
type textarea "prepared and chopped Malawah ready to eat and packed in a 500g box."
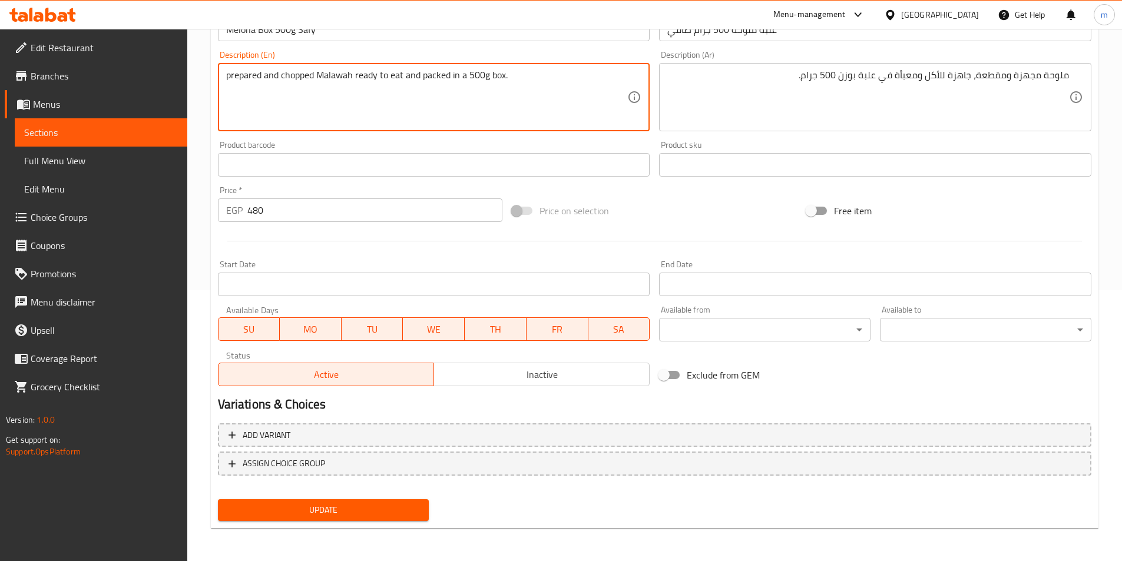
click at [464, 138] on div "Product barcode Product barcode" at bounding box center [434, 158] width 442 height 45
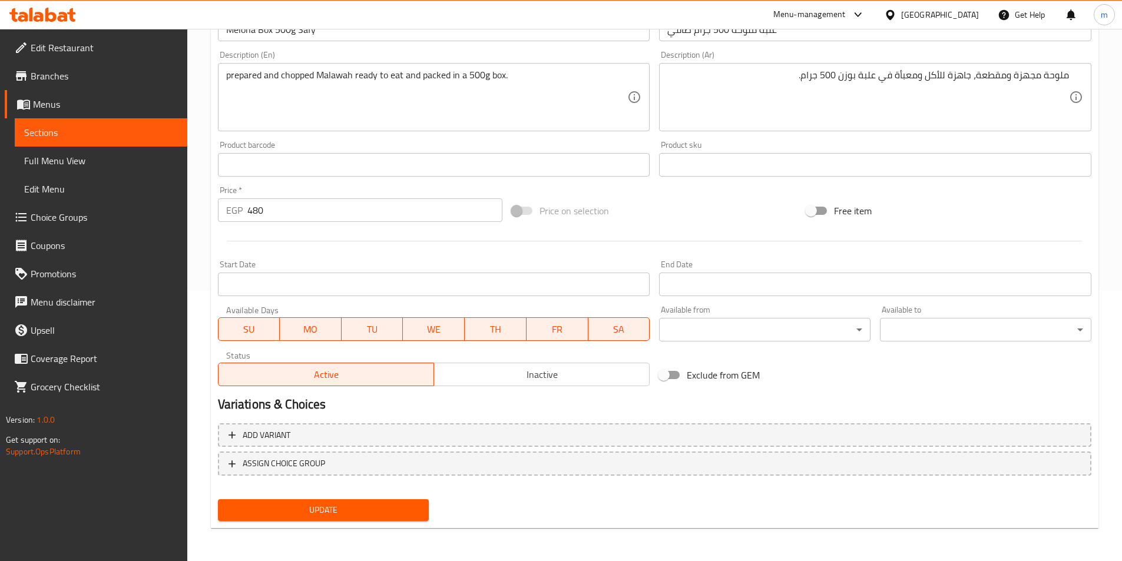
click at [418, 513] on span "Update" at bounding box center [323, 510] width 193 height 15
click at [405, 515] on span "Update" at bounding box center [323, 510] width 193 height 15
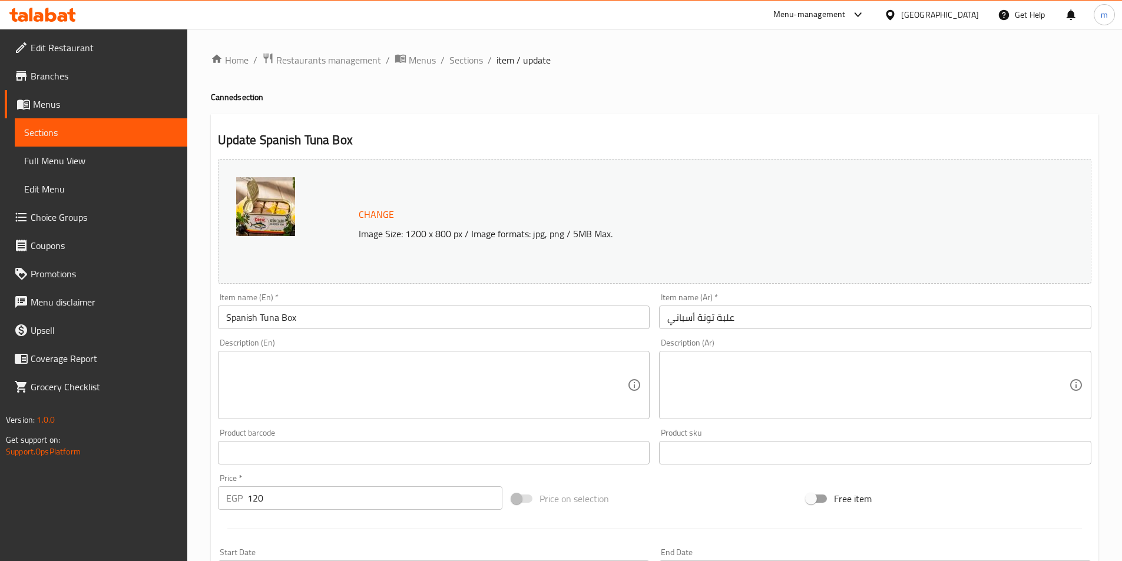
click at [717, 383] on textarea at bounding box center [868, 386] width 402 height 56
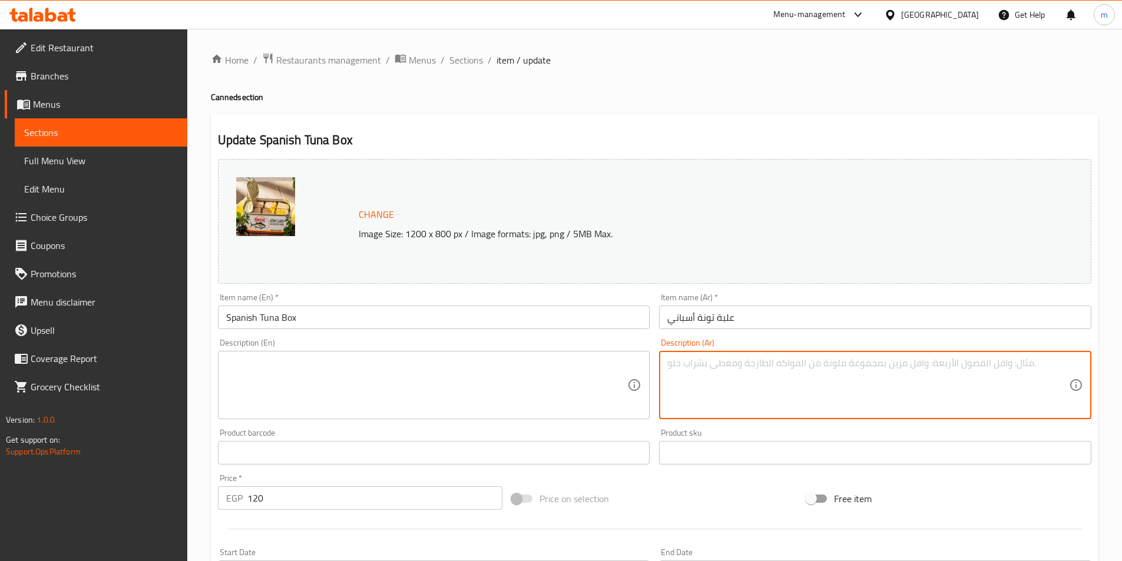
paste textarea "تونة وأنواع سمك أنشوجة مستوردة، معبأة في علب."
type textarea "تونة وأنواع سمك أنشوجة مستوردة، معبأة في علب."
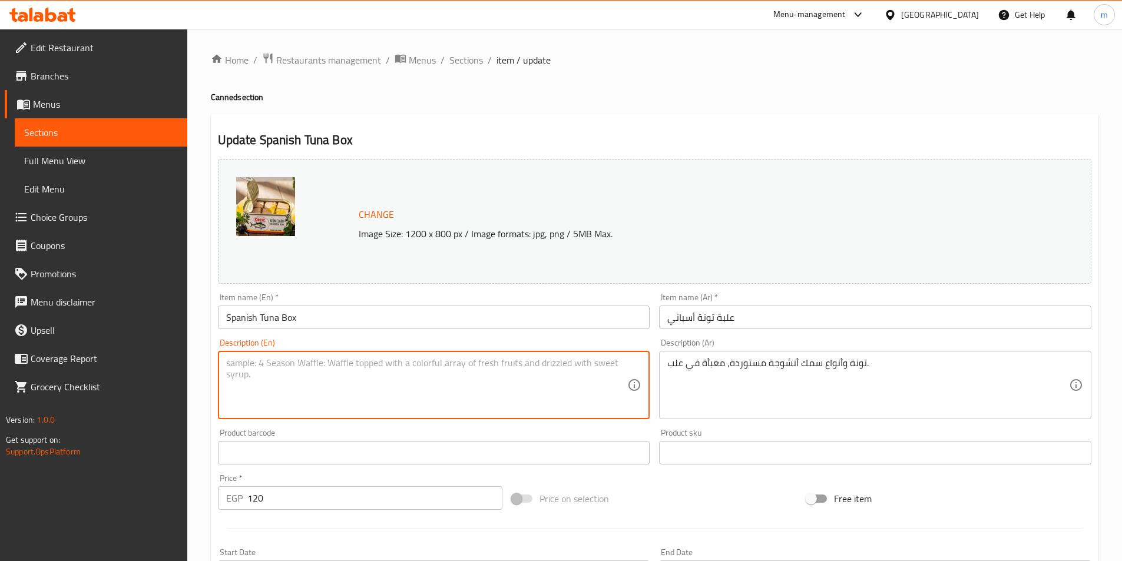
click at [591, 369] on textarea at bounding box center [427, 386] width 402 height 56
click at [600, 364] on textarea at bounding box center [427, 386] width 402 height 56
paste textarea "Imported tuna and anchovies, canned."
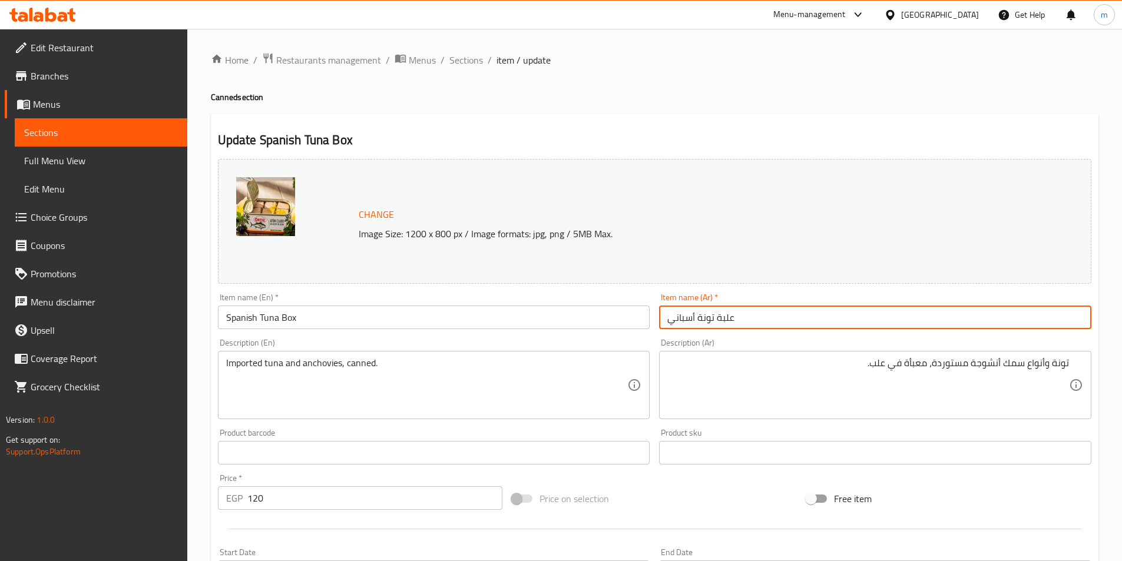
drag, startPoint x: 699, startPoint y: 320, endPoint x: 711, endPoint y: 326, distance: 13.5
click at [711, 326] on input "علبة تونة أسباني" at bounding box center [875, 318] width 432 height 24
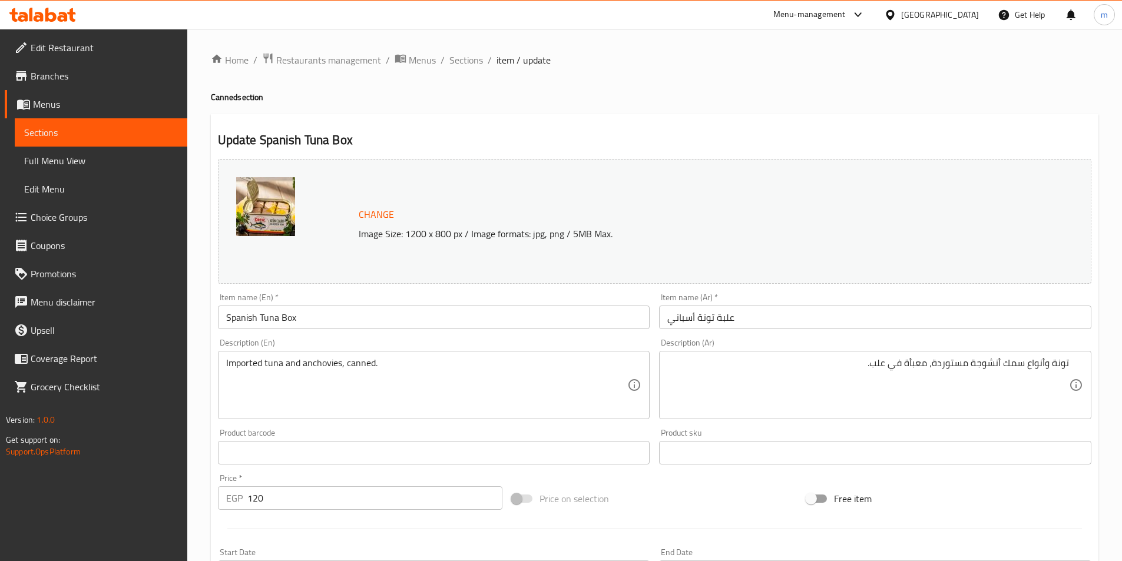
click at [719, 339] on div "Description (Ar) تونة وأنواع سمك أنشوجة مستوردة، معبأة في علب. Description (Ar)" at bounding box center [875, 379] width 432 height 81
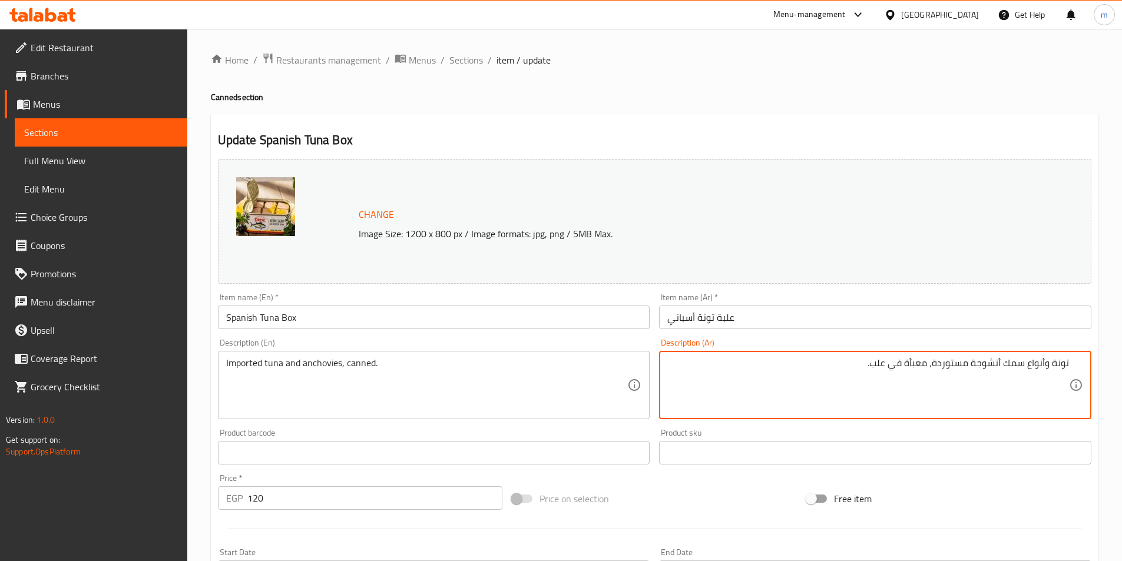
click at [885, 363] on textarea "تونة وأنواع سمك أنشوجة مستوردة، معبأة في علب." at bounding box center [868, 386] width 402 height 56
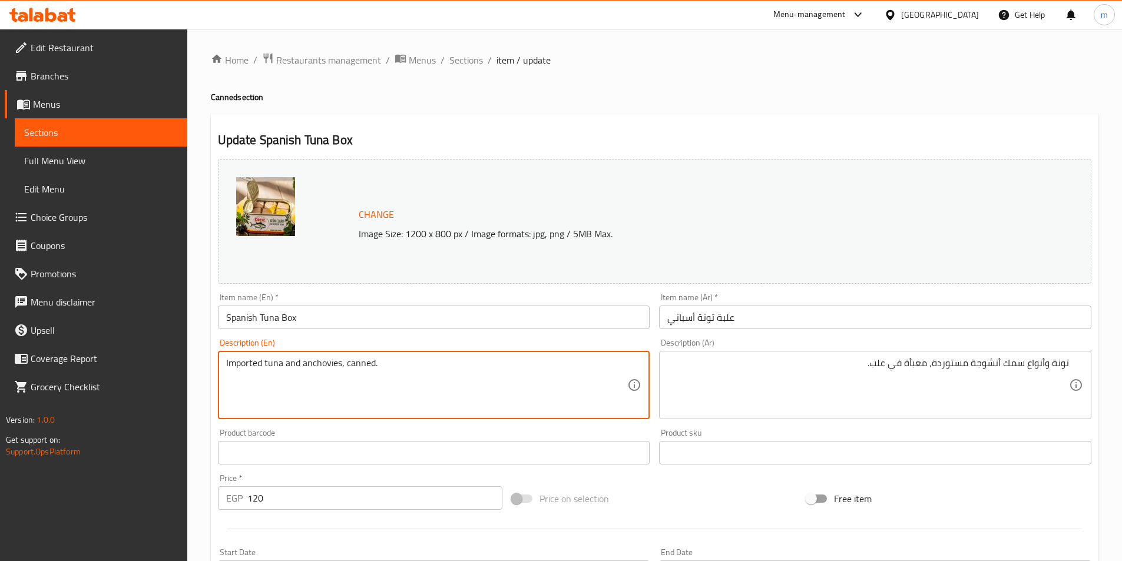
click at [530, 375] on textarea "Imported tuna and anchovies, canned." at bounding box center [427, 386] width 402 height 56
paste textarea "y species, packed in cans"
type textarea "Imported tuna and anchovy species, packed in cans."
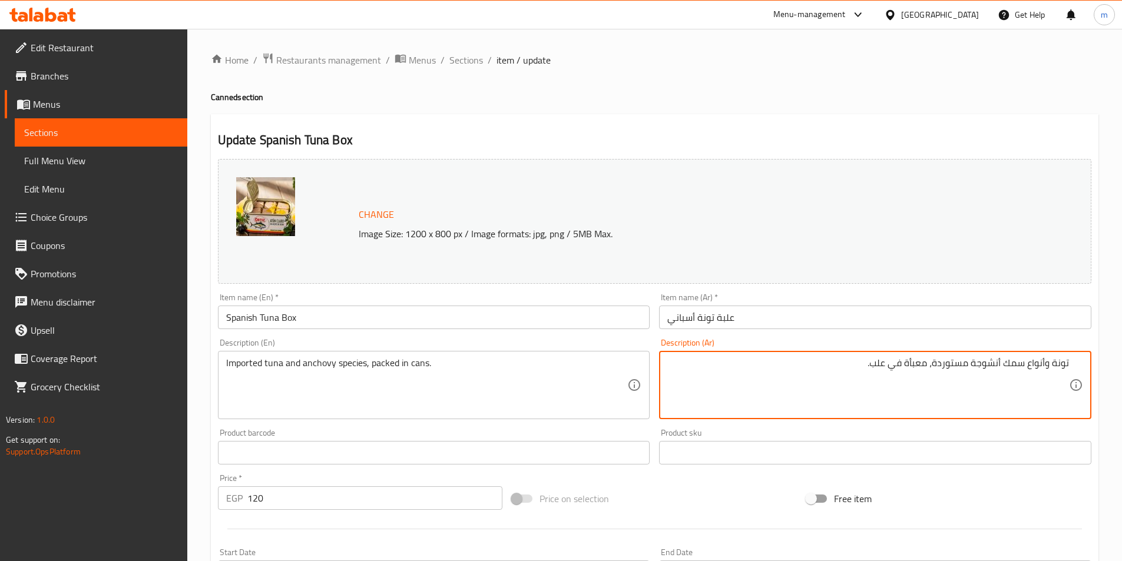
drag, startPoint x: 974, startPoint y: 365, endPoint x: 1001, endPoint y: 364, distance: 27.7
drag, startPoint x: 1004, startPoint y: 361, endPoint x: 1046, endPoint y: 369, distance: 43.2
click at [1046, 369] on textarea "تونة وأنواع سمك أنشوجة مستوردة، معبأة في علب." at bounding box center [868, 386] width 402 height 56
click at [425, 449] on input "text" at bounding box center [434, 453] width 432 height 24
paste input "Types of fish"
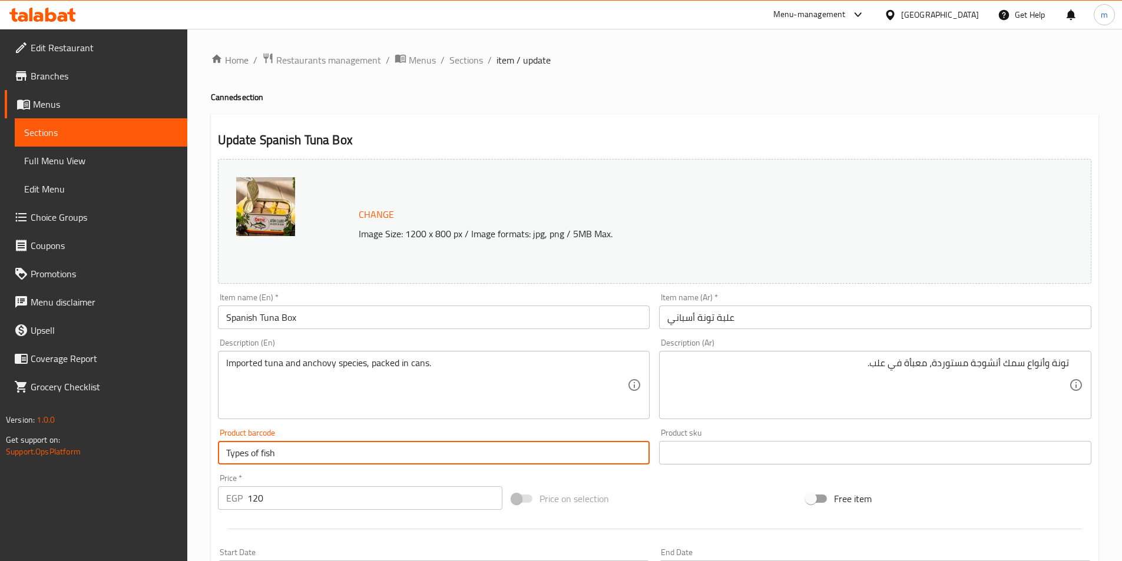
type input "Types of fish"
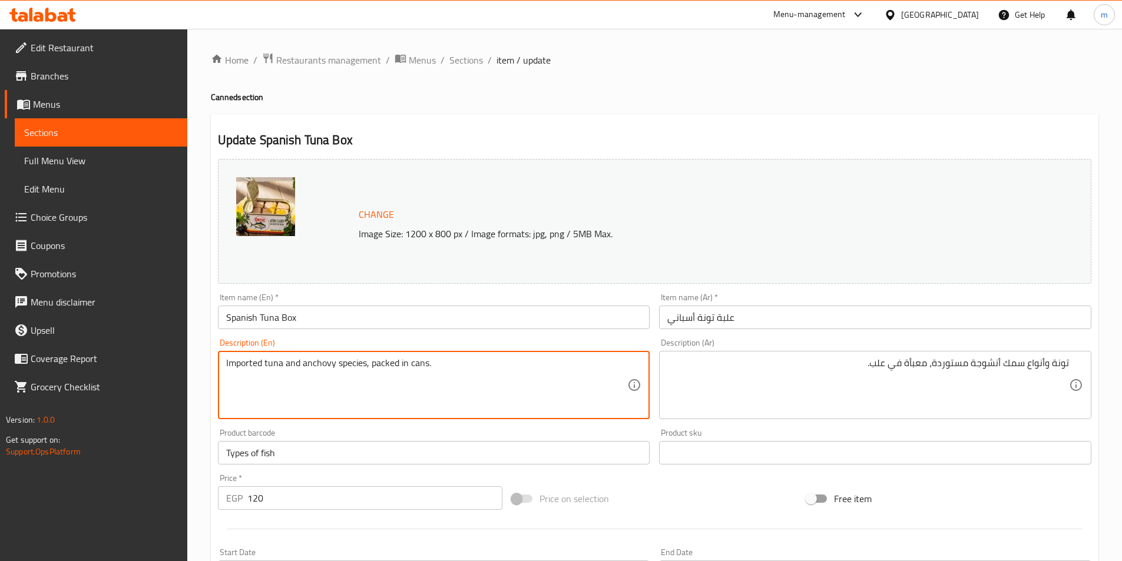
drag, startPoint x: 262, startPoint y: 358, endPoint x: 199, endPoint y: 357, distance: 63.0
drag, startPoint x: 302, startPoint y: 364, endPoint x: 363, endPoint y: 366, distance: 61.9
click at [363, 366] on textarea "Imported tuna and anchovy species, packed in cans." at bounding box center [427, 386] width 402 height 56
click at [333, 368] on textarea "Imported tuna and anchovy species, packed in cans." at bounding box center [427, 386] width 402 height 56
paste textarea "Anchovies"
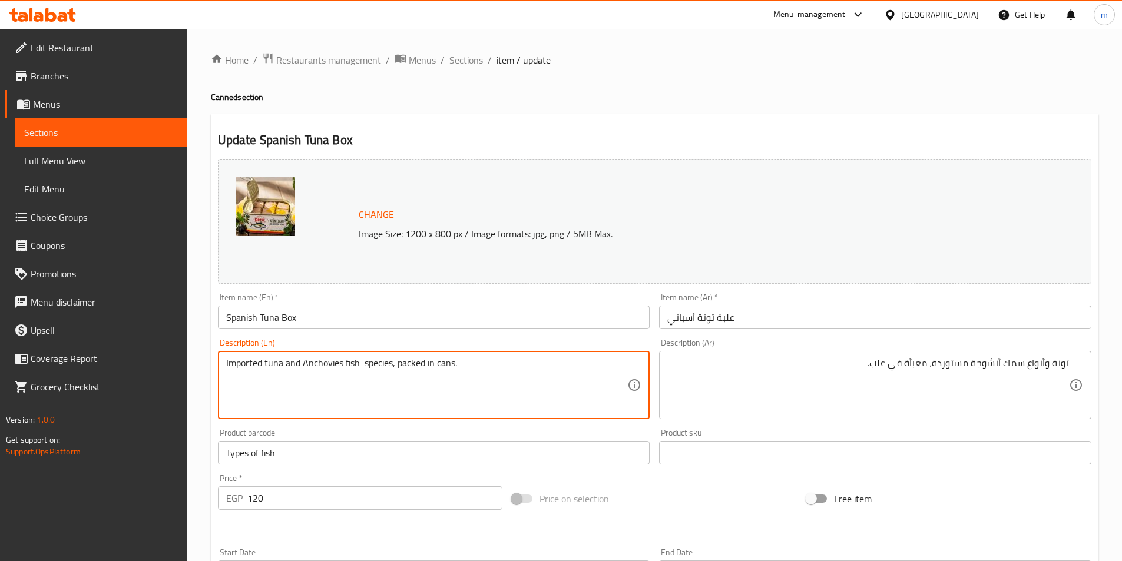
click at [363, 366] on textarea "Imported tuna and Anchovies fish species, packed in cans." at bounding box center [427, 386] width 402 height 56
type textarea "Imported tuna and Anchovies fish species, packed in cans."
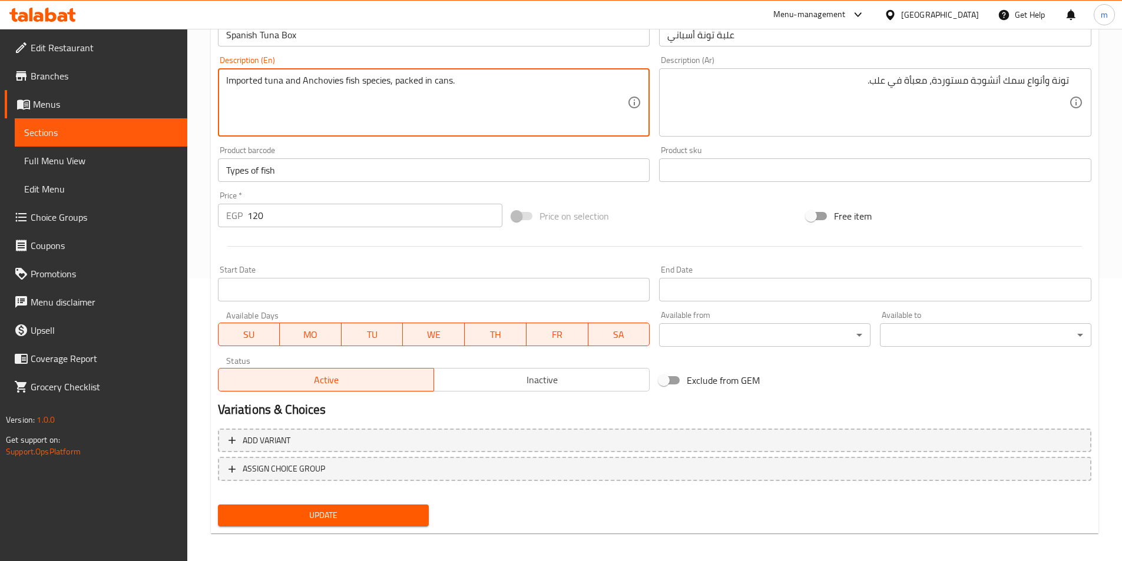
scroll to position [288, 0]
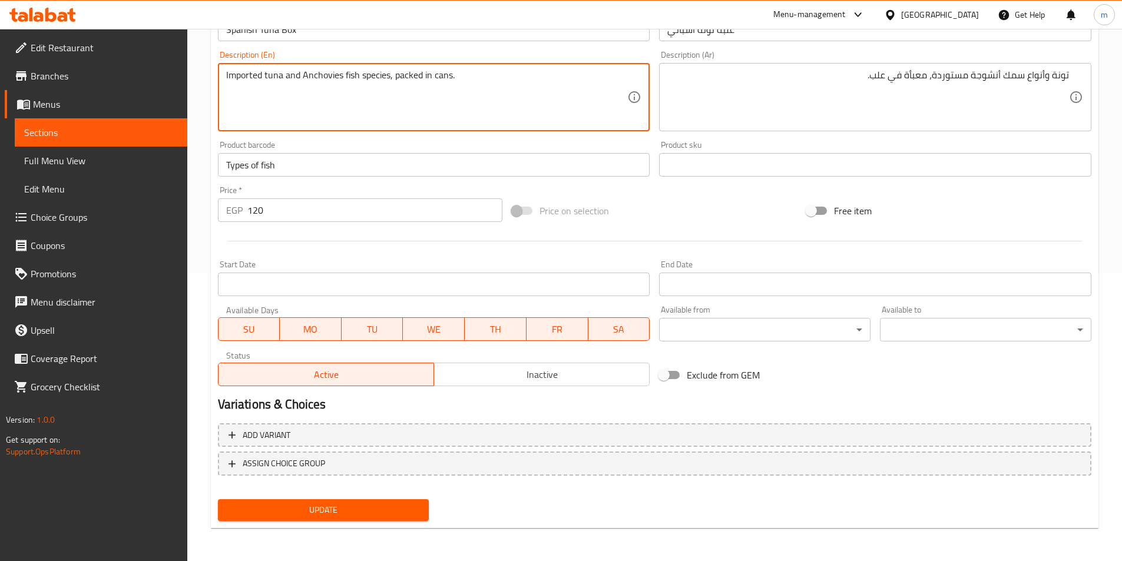
click at [374, 513] on span "Update" at bounding box center [323, 510] width 193 height 15
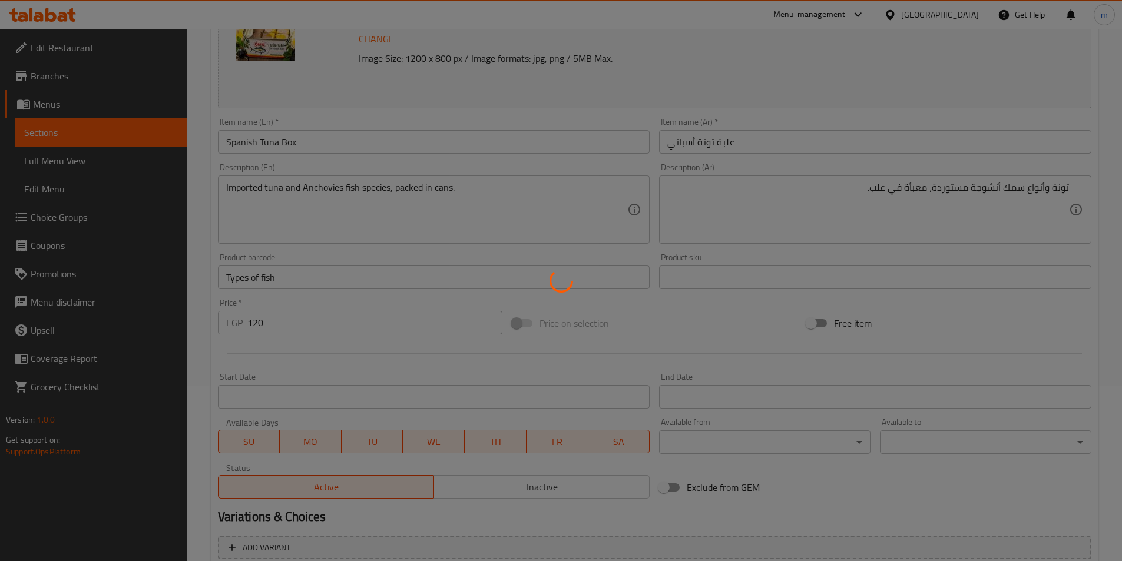
scroll to position [170, 0]
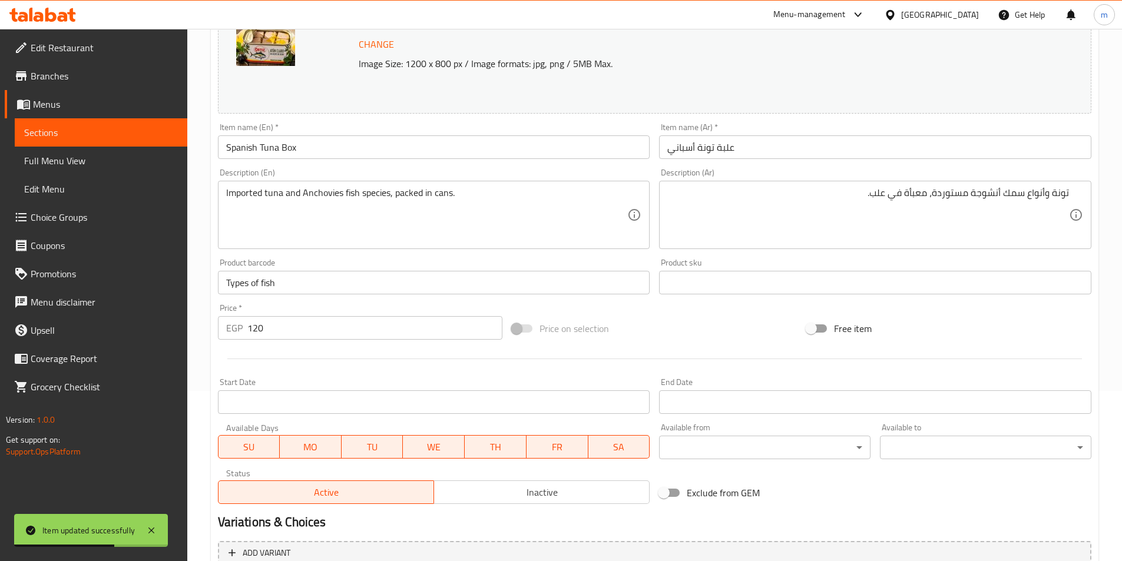
click at [489, 183] on div "Imported tuna and Anchovies fish species, packed in cans. Description (En)" at bounding box center [434, 215] width 432 height 68
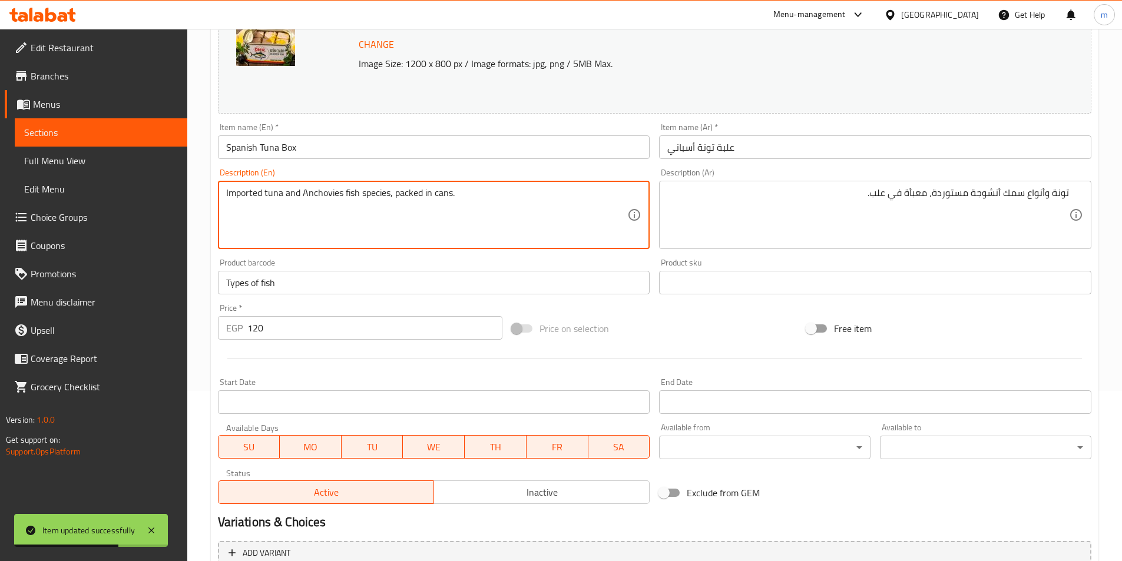
click at [489, 183] on div "Imported tuna and Anchovies fish species, packed in cans. Description (En)" at bounding box center [434, 215] width 432 height 68
click at [488, 183] on div "Imported tuna and Anchovies fish species, packed in cans. Description (En)" at bounding box center [434, 215] width 432 height 68
click at [492, 197] on textarea "Imported tuna and Anchovies fish species, packed in cans." at bounding box center [427, 215] width 402 height 56
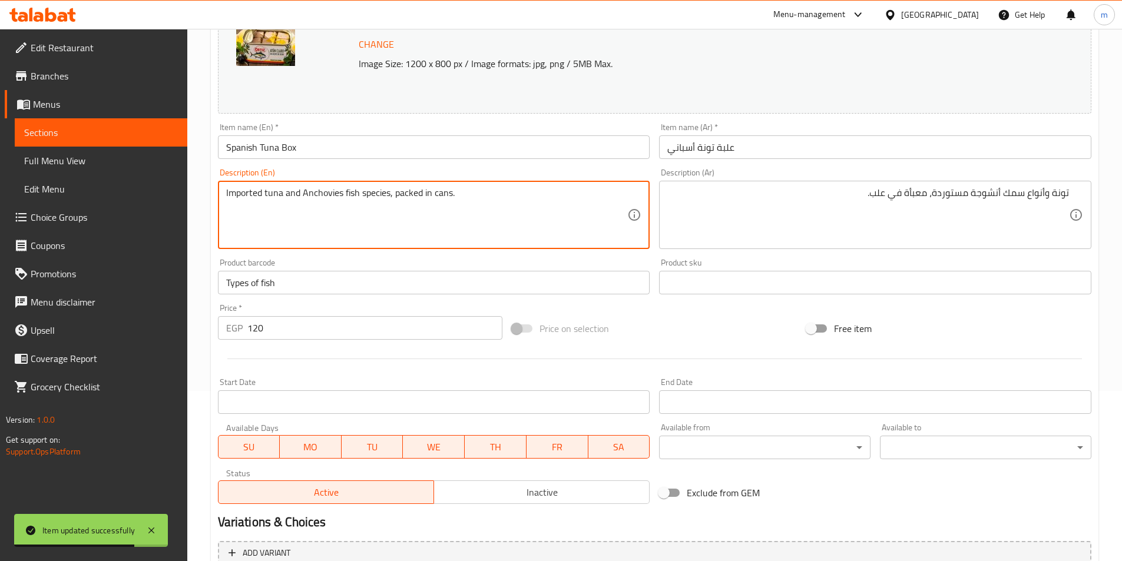
click at [492, 197] on textarea "Imported tuna and Anchovies fish species, packed in cans." at bounding box center [427, 215] width 402 height 56
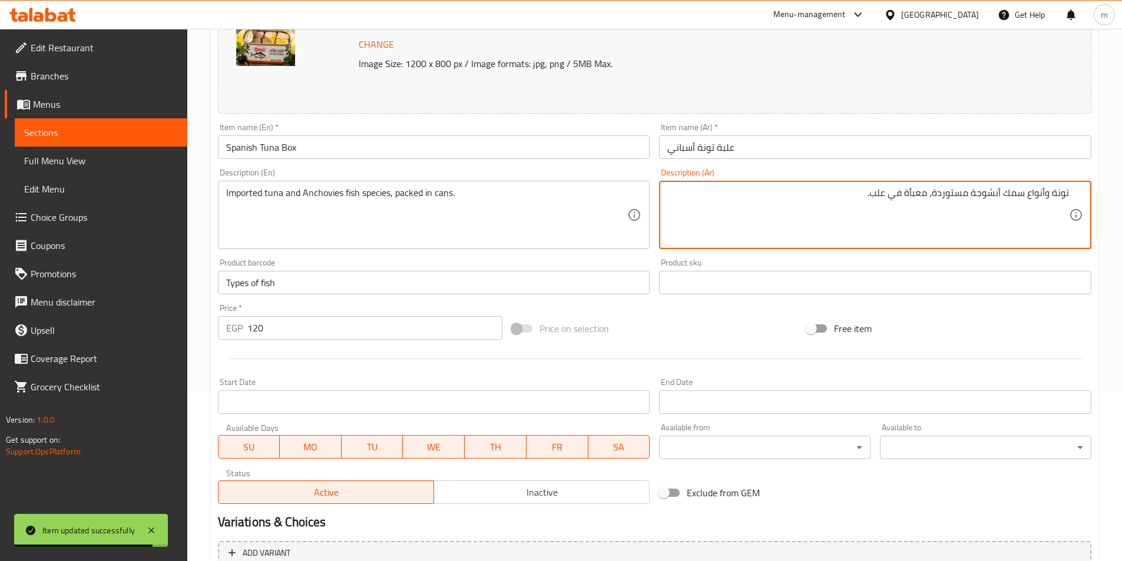
click at [823, 206] on textarea "تونة وأنواع سمك أنشوجة مستوردة، معبأة في علب." at bounding box center [868, 215] width 402 height 56
click at [823, 205] on textarea "تونة وأنواع سمك أنشوجة مستوردة، معبأة في علب." at bounding box center [868, 215] width 402 height 56
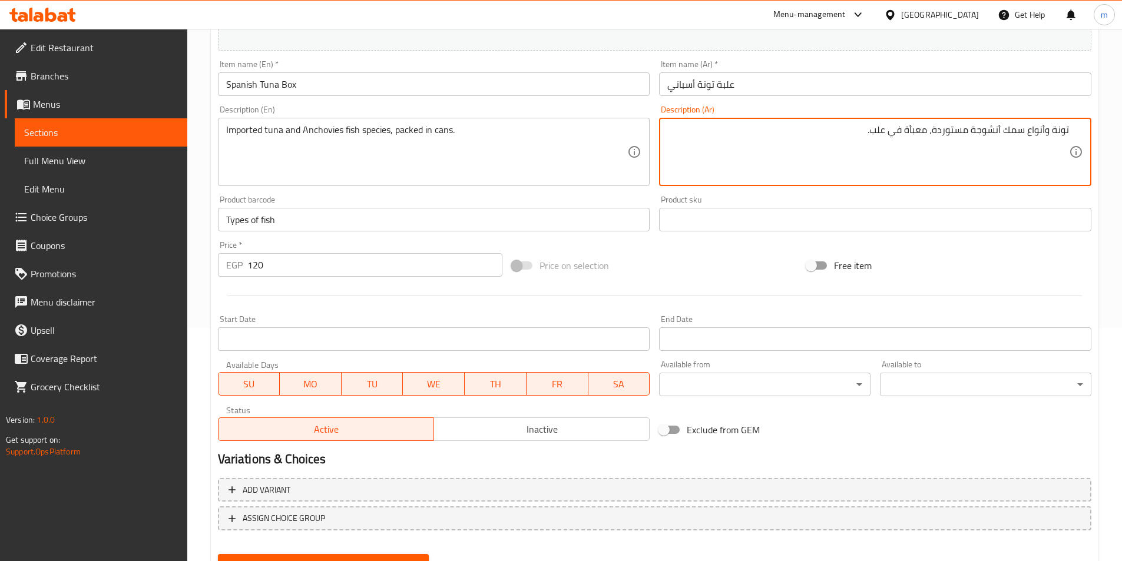
scroll to position [288, 0]
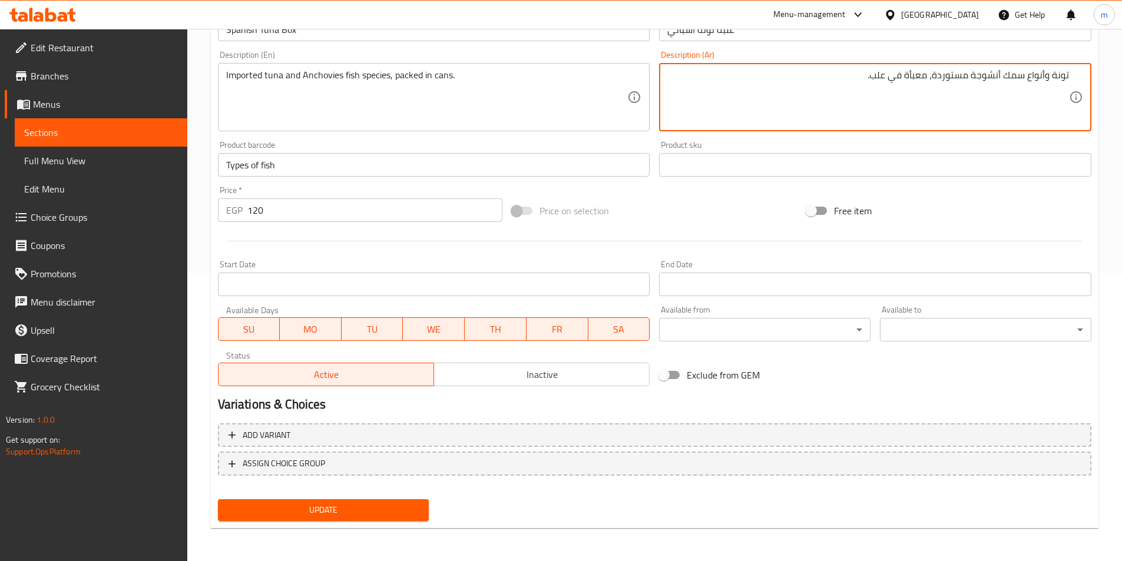
click at [344, 516] on span "Update" at bounding box center [323, 510] width 193 height 15
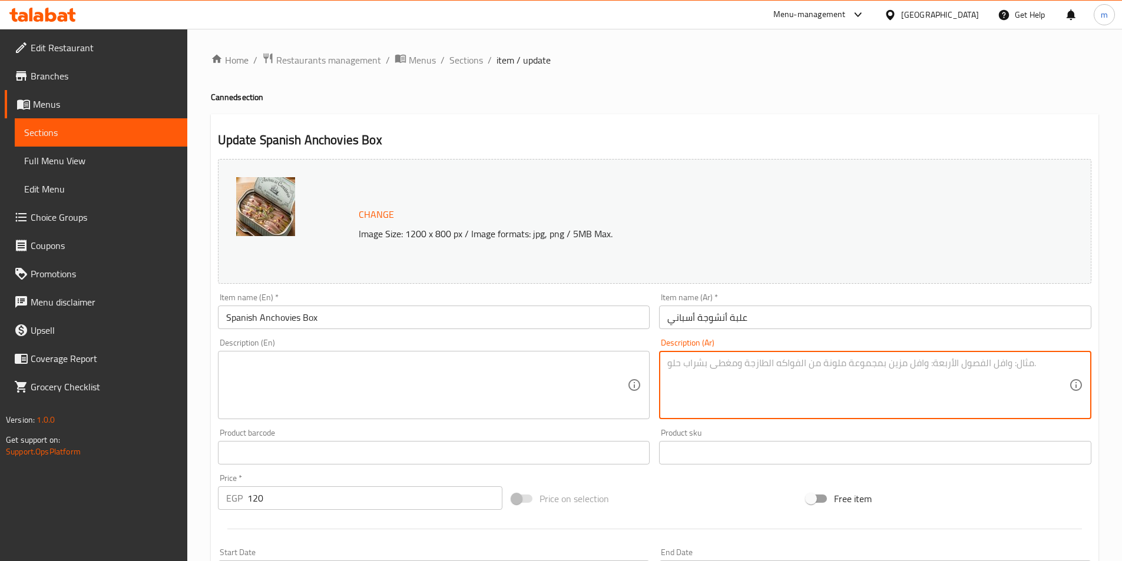
click at [735, 396] on textarea at bounding box center [868, 386] width 402 height 56
paste textarea "تونة وأنواع سمك أنشوجة مستوردة، معبأة في علب."
type textarea "تونة وأنواع سمك أنشوجة مستوردة، معبأة في علب."
click at [582, 373] on textarea at bounding box center [427, 386] width 402 height 56
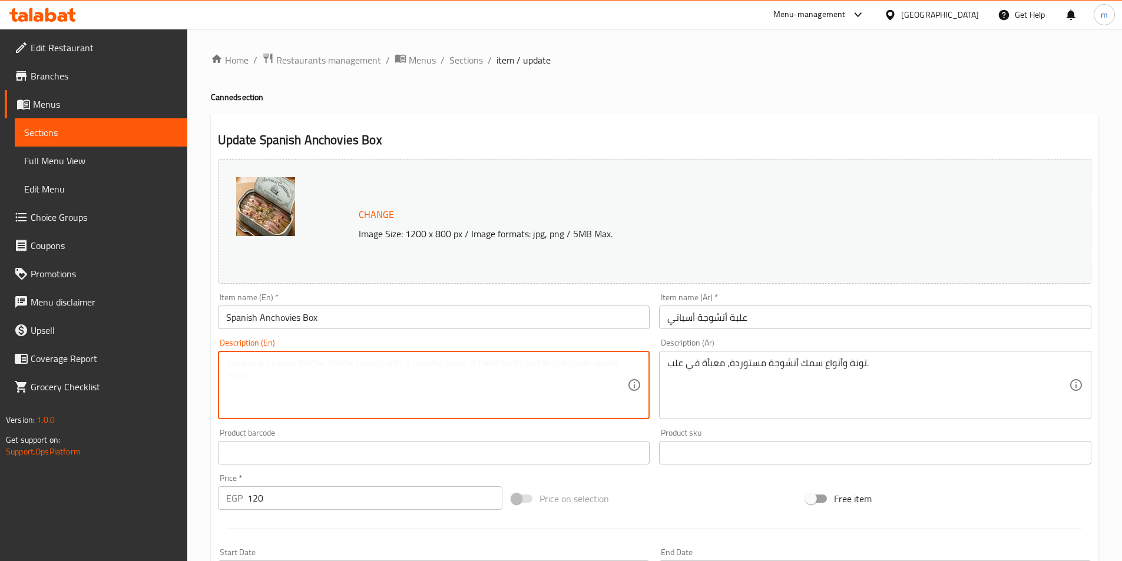
paste textarea "Imported tuna and Anchovies fish species, packed in cans."
type textarea "Imported tuna and Anchovies fish species, packed in cans."
click at [405, 430] on div "Product barcode Product barcode" at bounding box center [434, 447] width 432 height 36
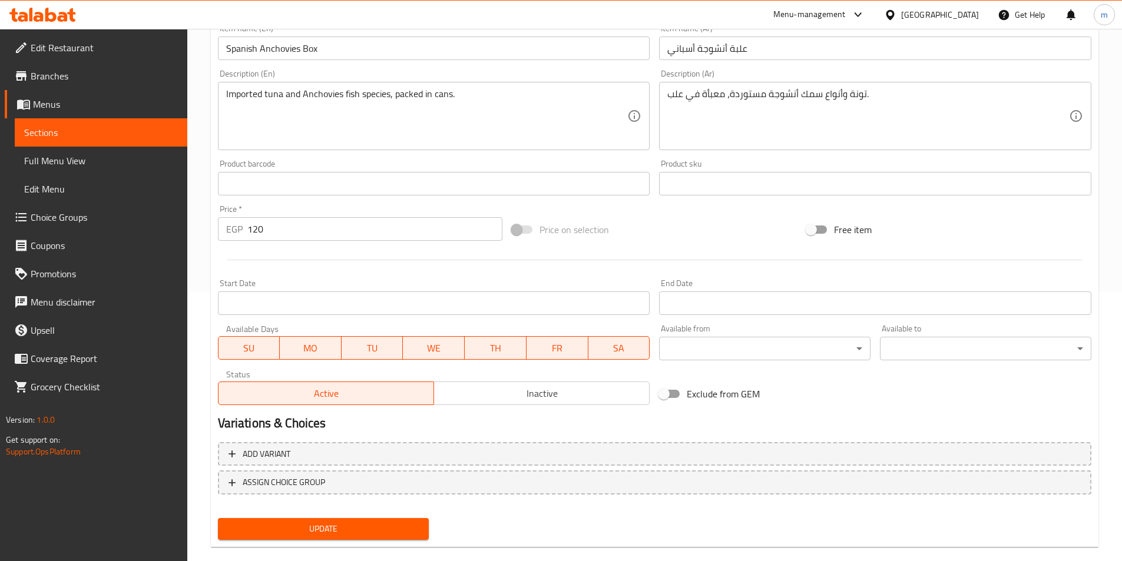
scroll to position [288, 0]
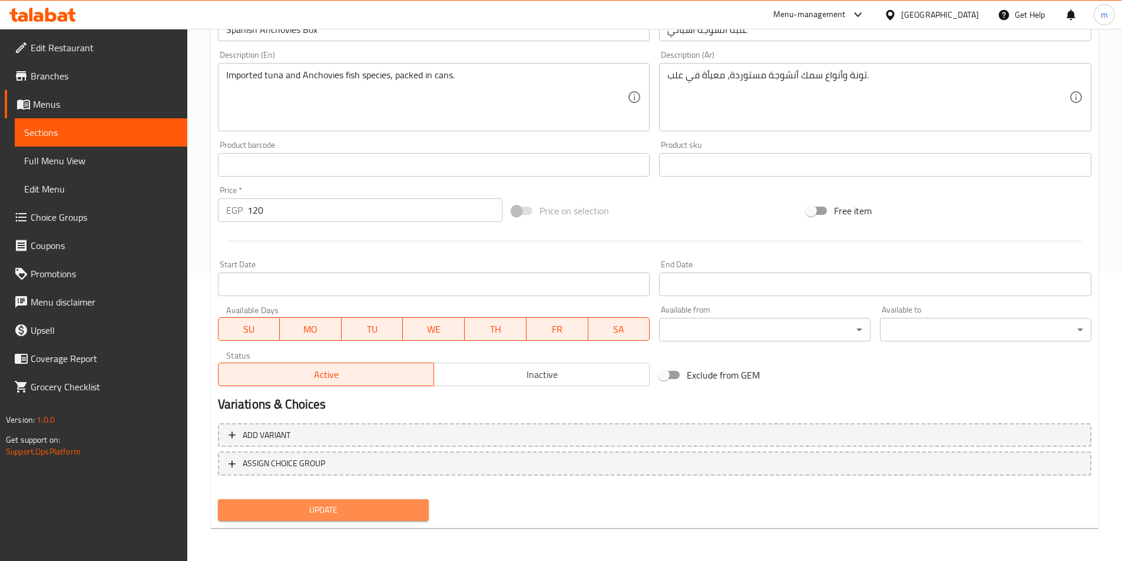
click at [399, 504] on span "Update" at bounding box center [323, 510] width 193 height 15
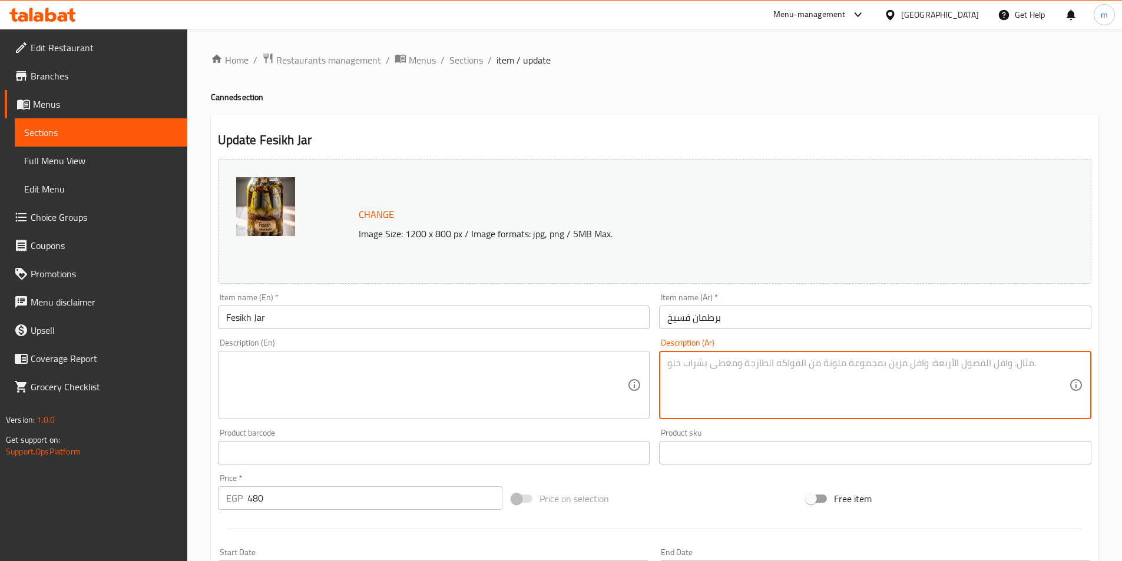
click at [731, 363] on textarea at bounding box center [868, 386] width 402 height 56
paste textarea "فسيخ ورنجة وملوحة مجهزة، محفوظة في برطمانات زجاجية."
type textarea "فسيخ ورنجة وملوحة مجهزة، محفوظة في برطمانات زجاجية."
click at [586, 378] on textarea at bounding box center [427, 386] width 402 height 56
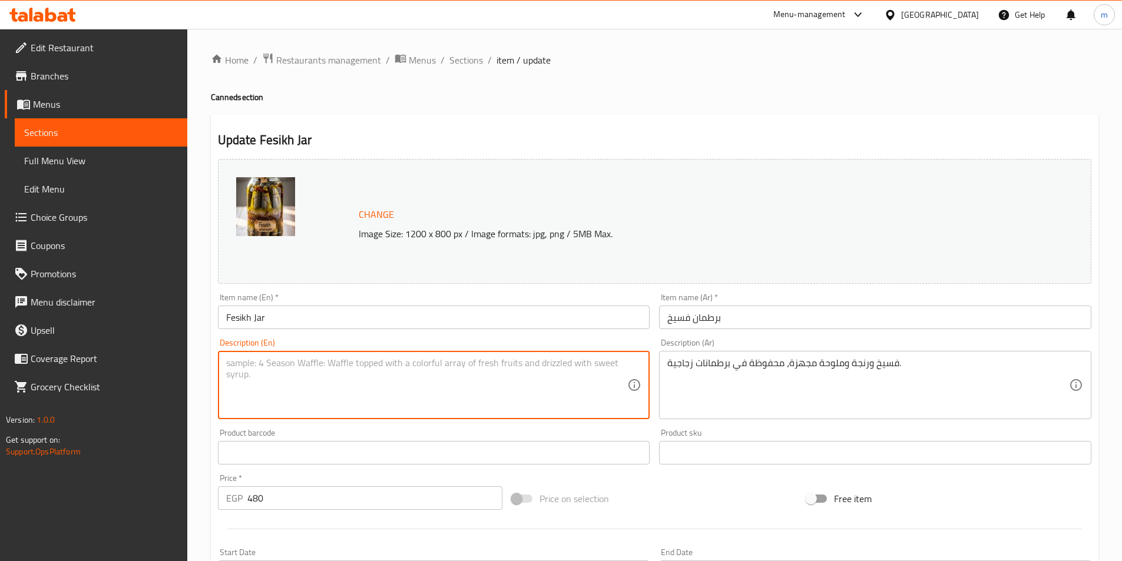
click at [608, 376] on textarea at bounding box center [427, 386] width 402 height 56
paste textarea "Prepared feseekh, [PERSON_NAME] and pickled fish, preserved in glass jars."
click at [528, 435] on div "Product barcode Product barcode" at bounding box center [434, 447] width 432 height 36
drag, startPoint x: 264, startPoint y: 366, endPoint x: 293, endPoint y: 373, distance: 30.2
paste textarea "Fesi"
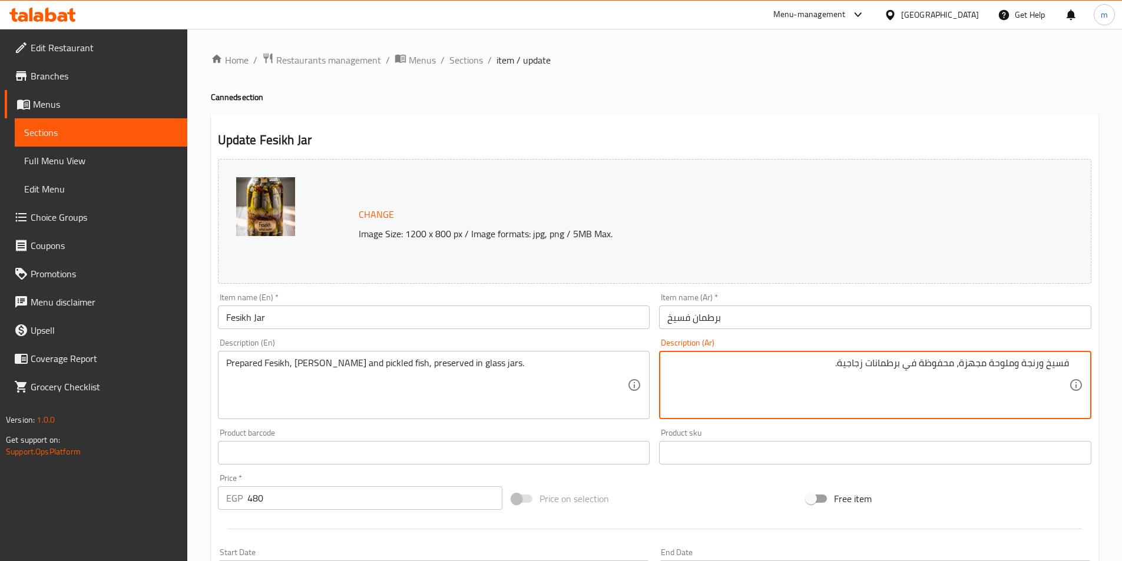
drag, startPoint x: 996, startPoint y: 364, endPoint x: 1016, endPoint y: 371, distance: 20.5
click at [1016, 371] on textarea "فسيخ ورنجة وملوحة مجهزة، محفوظة في برطمانات زجاجية." at bounding box center [868, 386] width 402 height 56
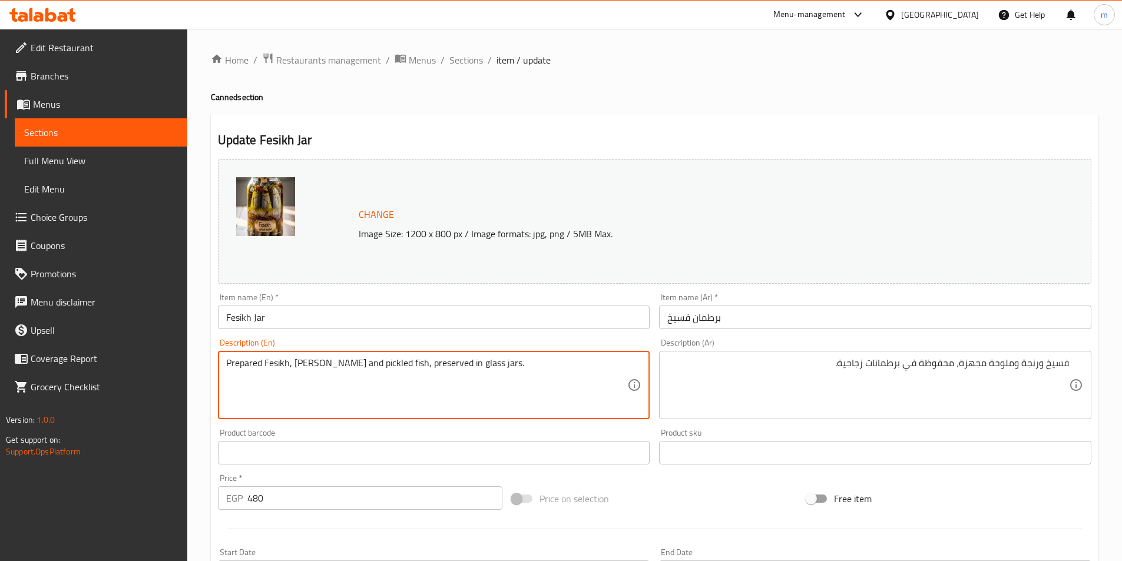
drag, startPoint x: 341, startPoint y: 364, endPoint x: 386, endPoint y: 375, distance: 46.6
click at [386, 371] on textarea "Prepared Fesikh, [PERSON_NAME] and pickled fish, preserved in glass jars." at bounding box center [427, 386] width 402 height 56
paste textarea "Malawah"
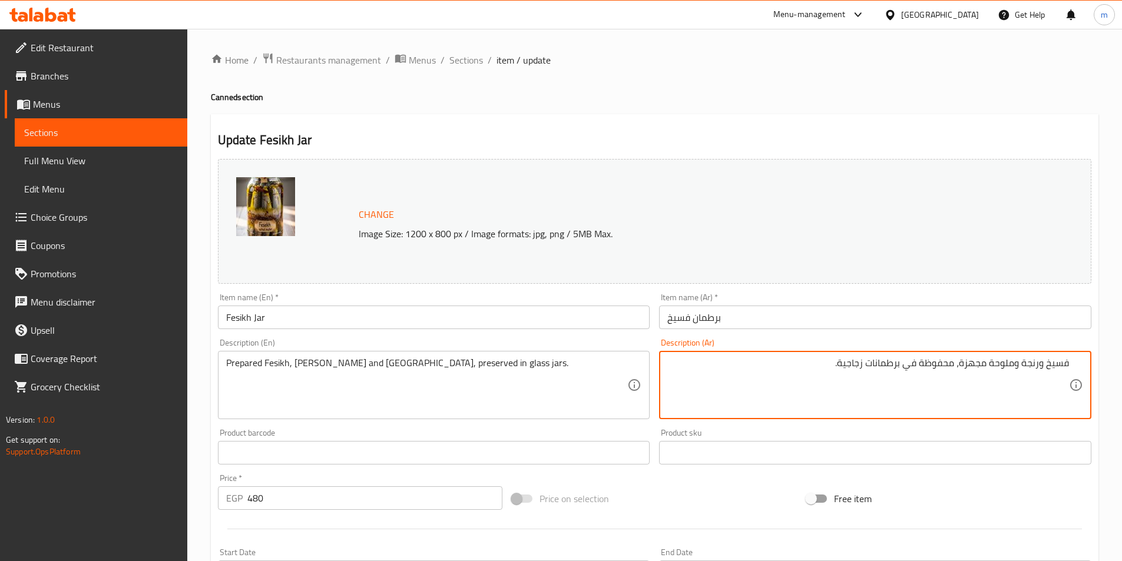
drag, startPoint x: 955, startPoint y: 361, endPoint x: 839, endPoint y: 357, distance: 116.1
click at [839, 358] on textarea "فسيخ ورنجة وملوحة مجهزة، محفوظة في برطمانات زجاجية." at bounding box center [868, 386] width 402 height 56
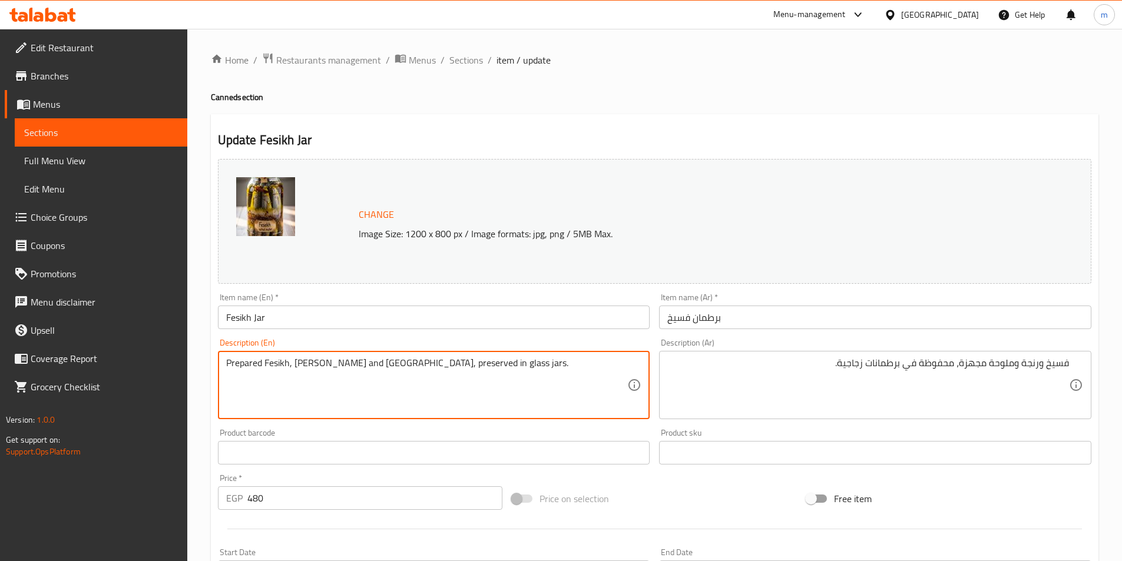
click at [386, 363] on textarea "Prepared Fesikh, [PERSON_NAME] and [GEOGRAPHIC_DATA], preserved in glass jars." at bounding box center [427, 386] width 402 height 56
paste textarea "P"
click at [490, 384] on textarea "Prepared Fesikh, herring and Malawah, Preserved in glass jars." at bounding box center [427, 386] width 402 height 56
type textarea "Prepared Fesikh, herring and Malawah, Preserved in glass jars."
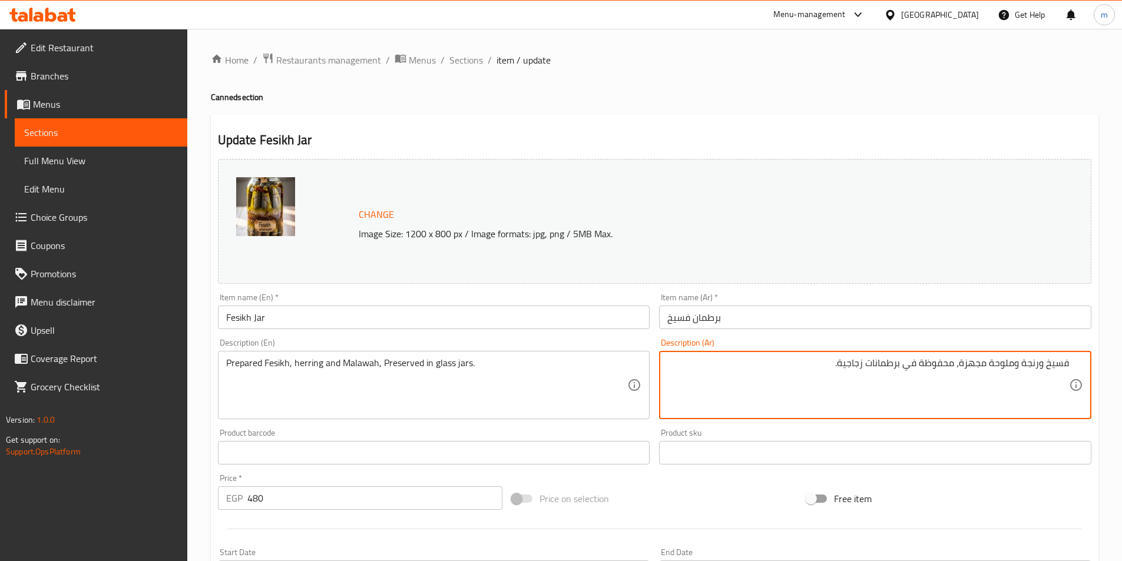
click at [785, 362] on textarea "فسيخ ورنجة وملوحة مجهزة، محفوظة في برطمانات زجاجية." at bounding box center [868, 386] width 402 height 56
click at [783, 362] on textarea "فسيخ ورنجة وملوحة مجهزة، محفوظة في برطمانات زجاجية." at bounding box center [868, 386] width 402 height 56
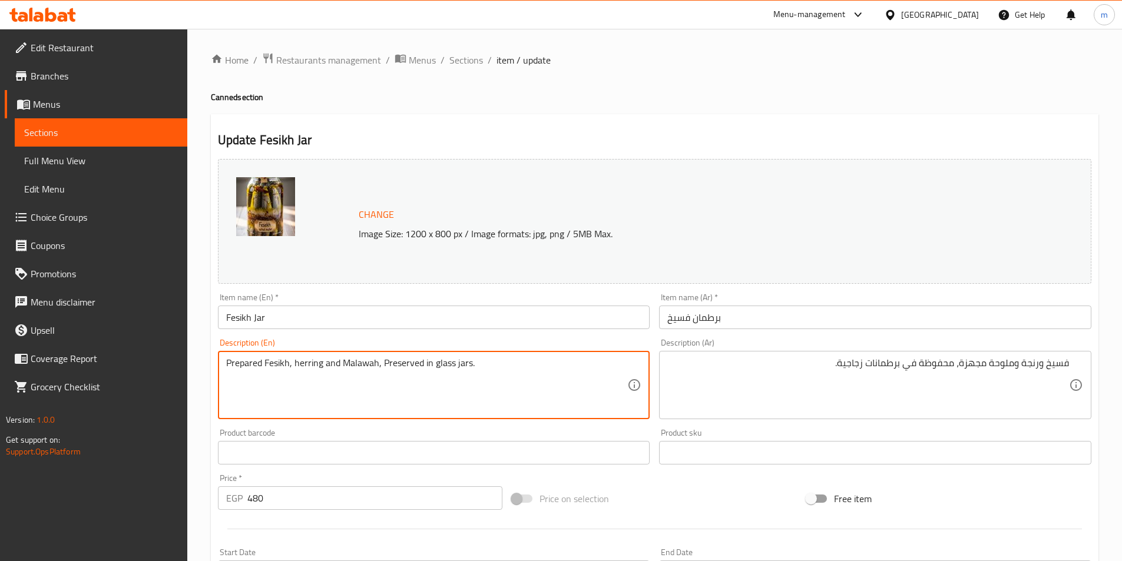
click at [484, 372] on textarea "Prepared Fesikh, herring and Malawah, Preserved in glass jars." at bounding box center [427, 386] width 402 height 56
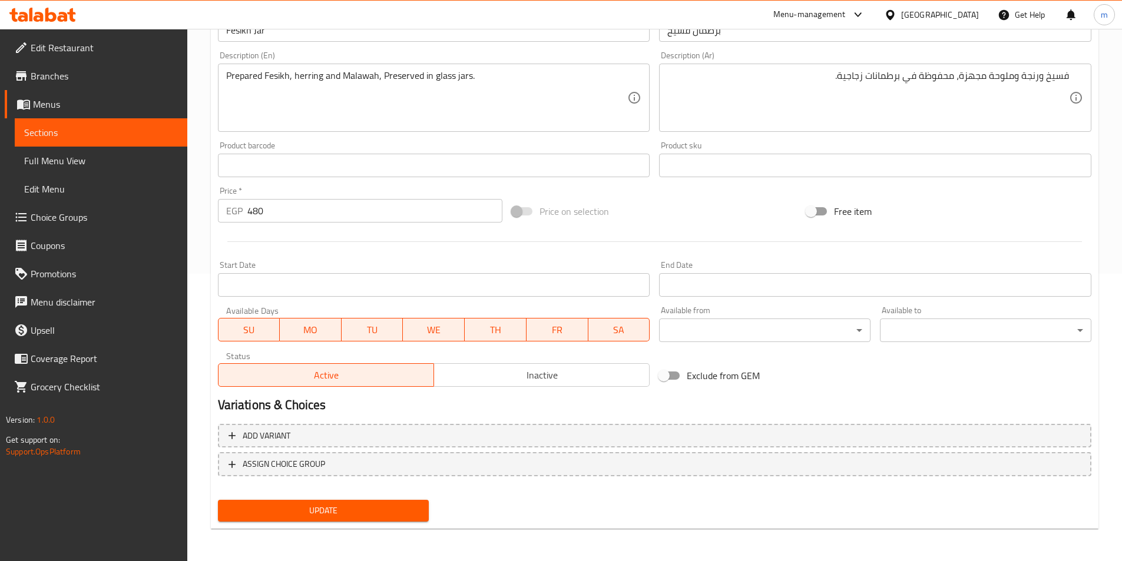
scroll to position [288, 0]
drag, startPoint x: 395, startPoint y: 510, endPoint x: 401, endPoint y: 495, distance: 15.7
click at [395, 510] on span "Update" at bounding box center [323, 510] width 193 height 15
